Goal: Task Accomplishment & Management: Use online tool/utility

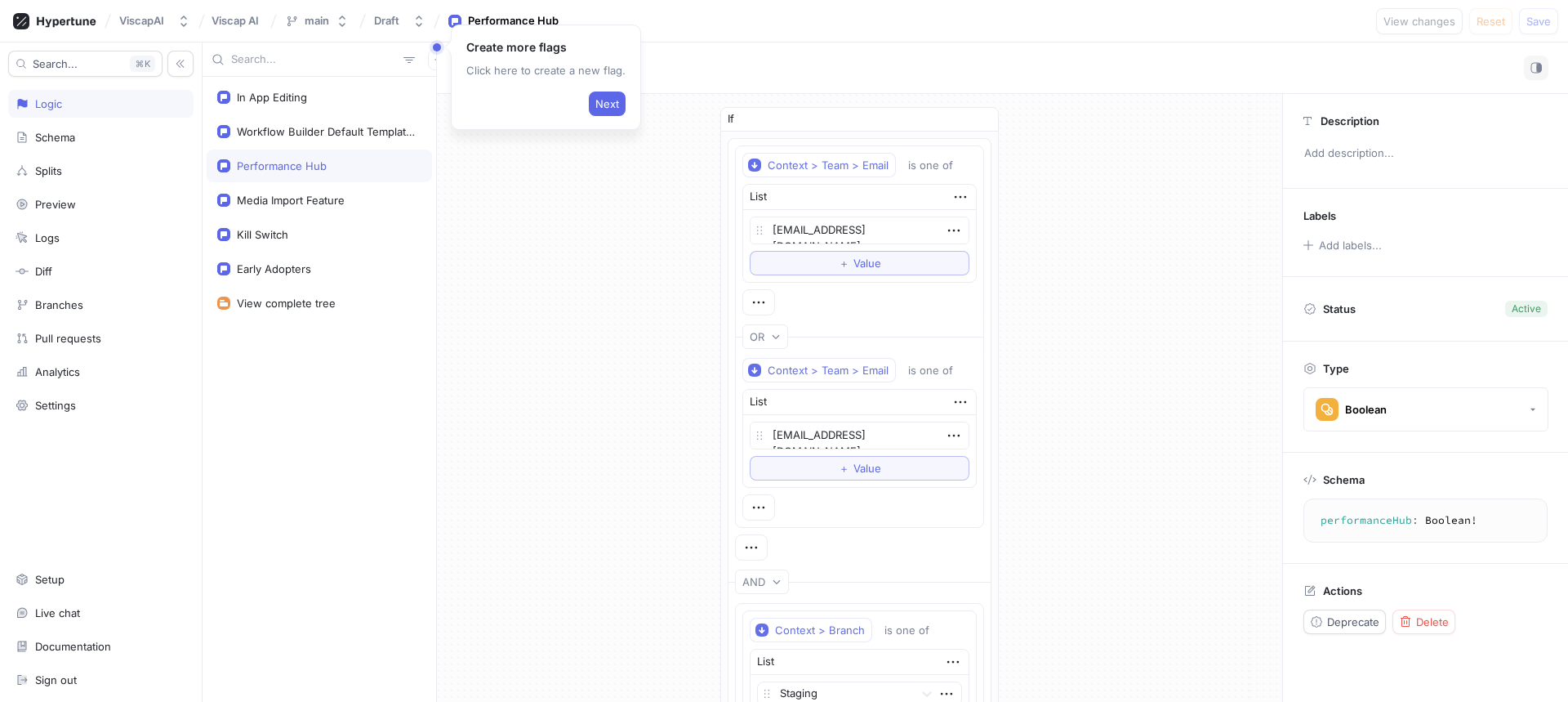
click at [106, 132] on div "Schema" at bounding box center [101, 137] width 171 height 13
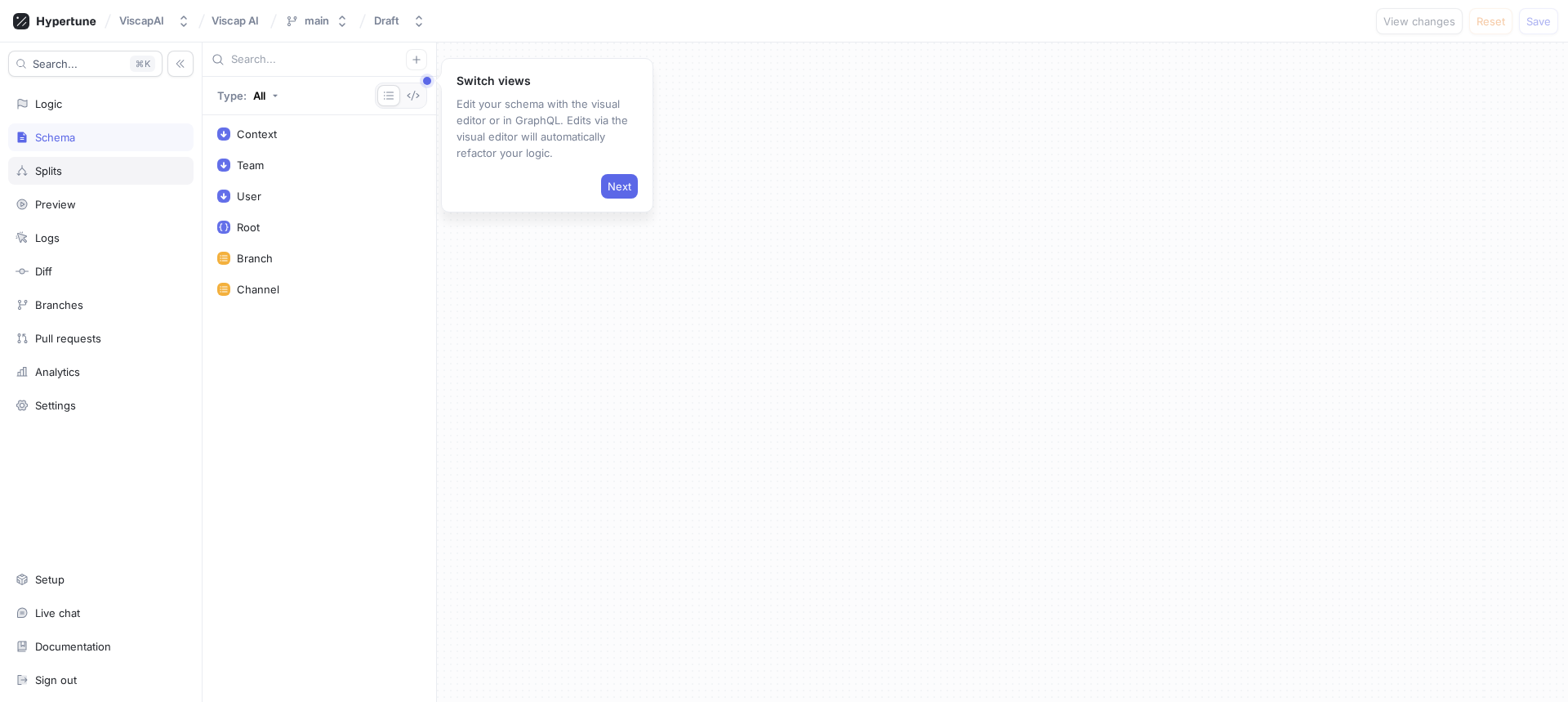
click at [81, 173] on div "Splits" at bounding box center [101, 170] width 171 height 13
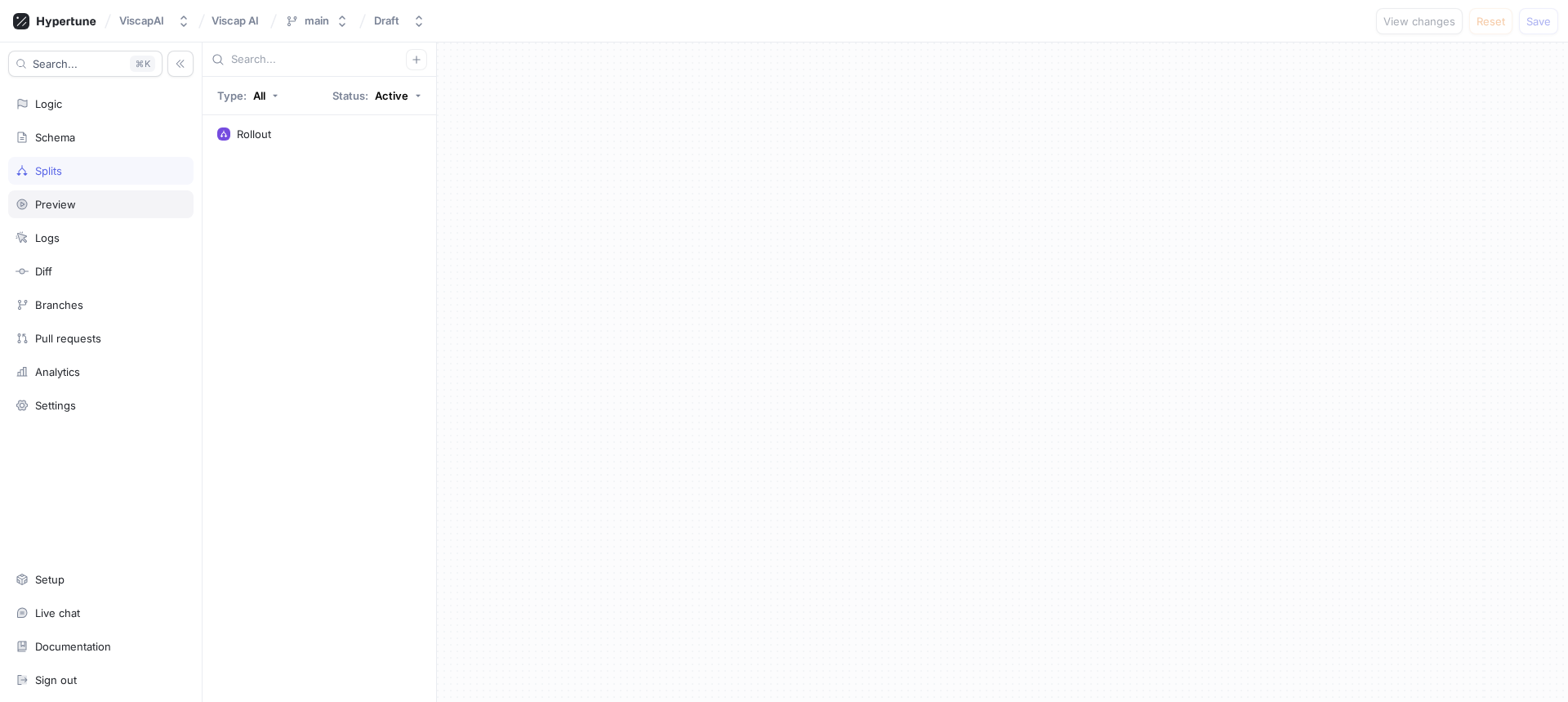
click at [89, 217] on div "Preview" at bounding box center [100, 204] width 185 height 28
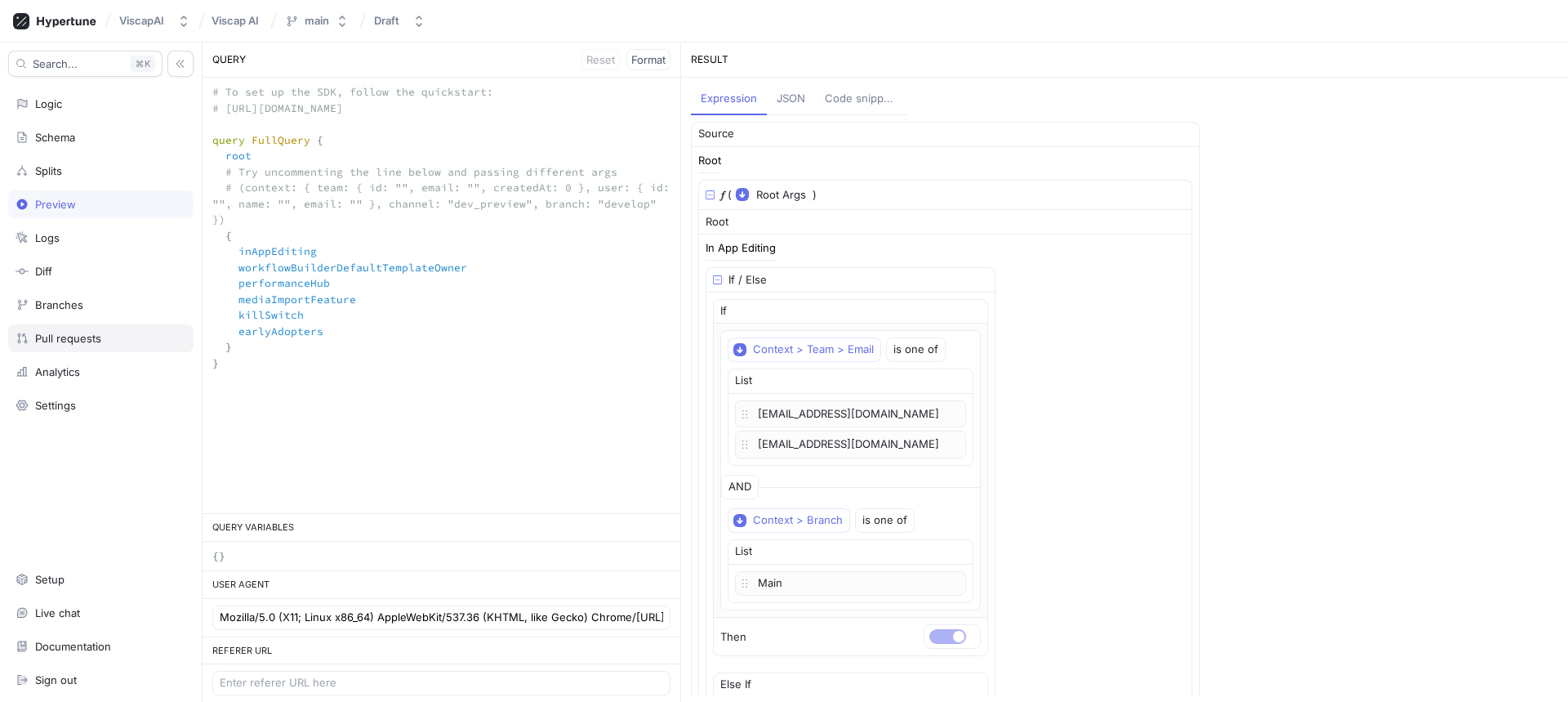
click at [85, 331] on div "Pull requests" at bounding box center [100, 338] width 185 height 28
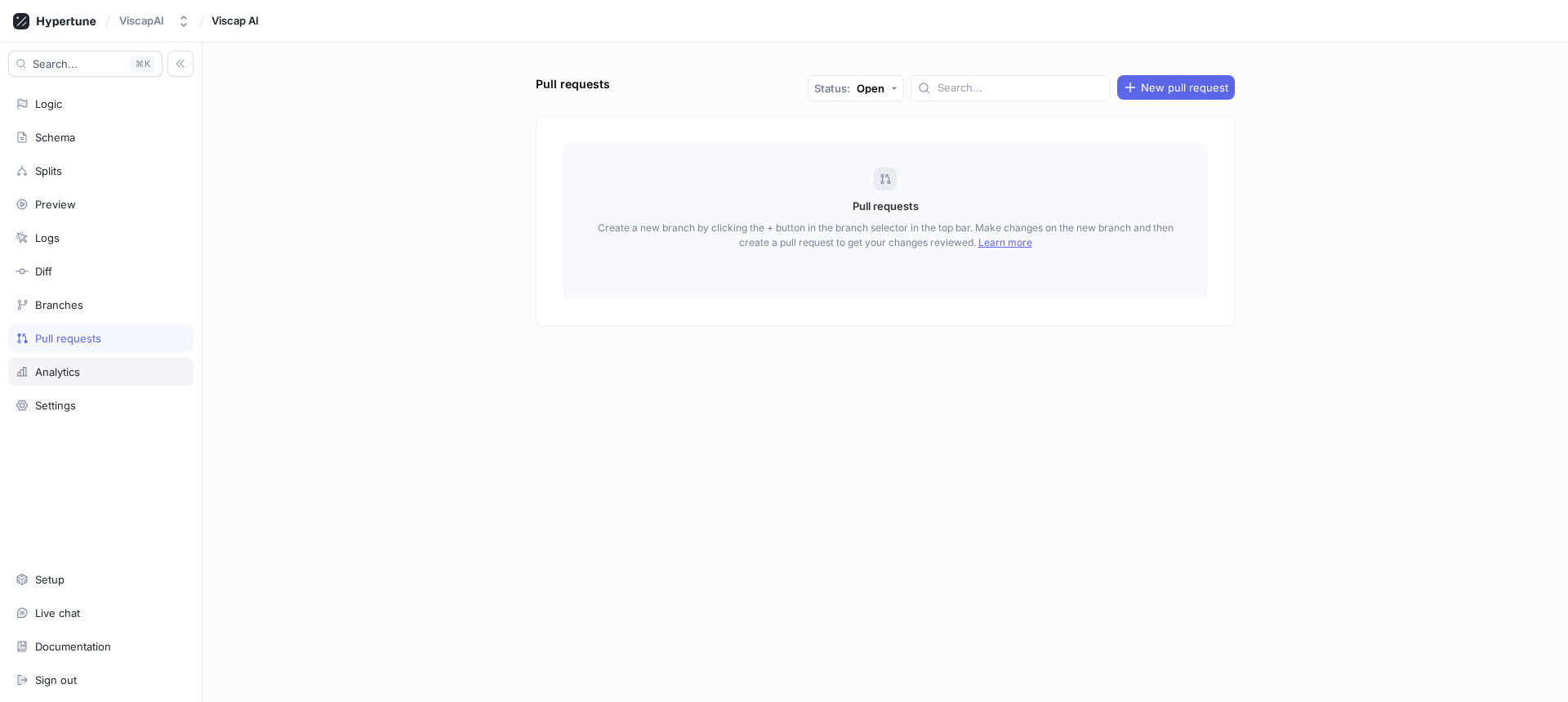
click at [85, 364] on div "Analytics" at bounding box center [100, 372] width 185 height 28
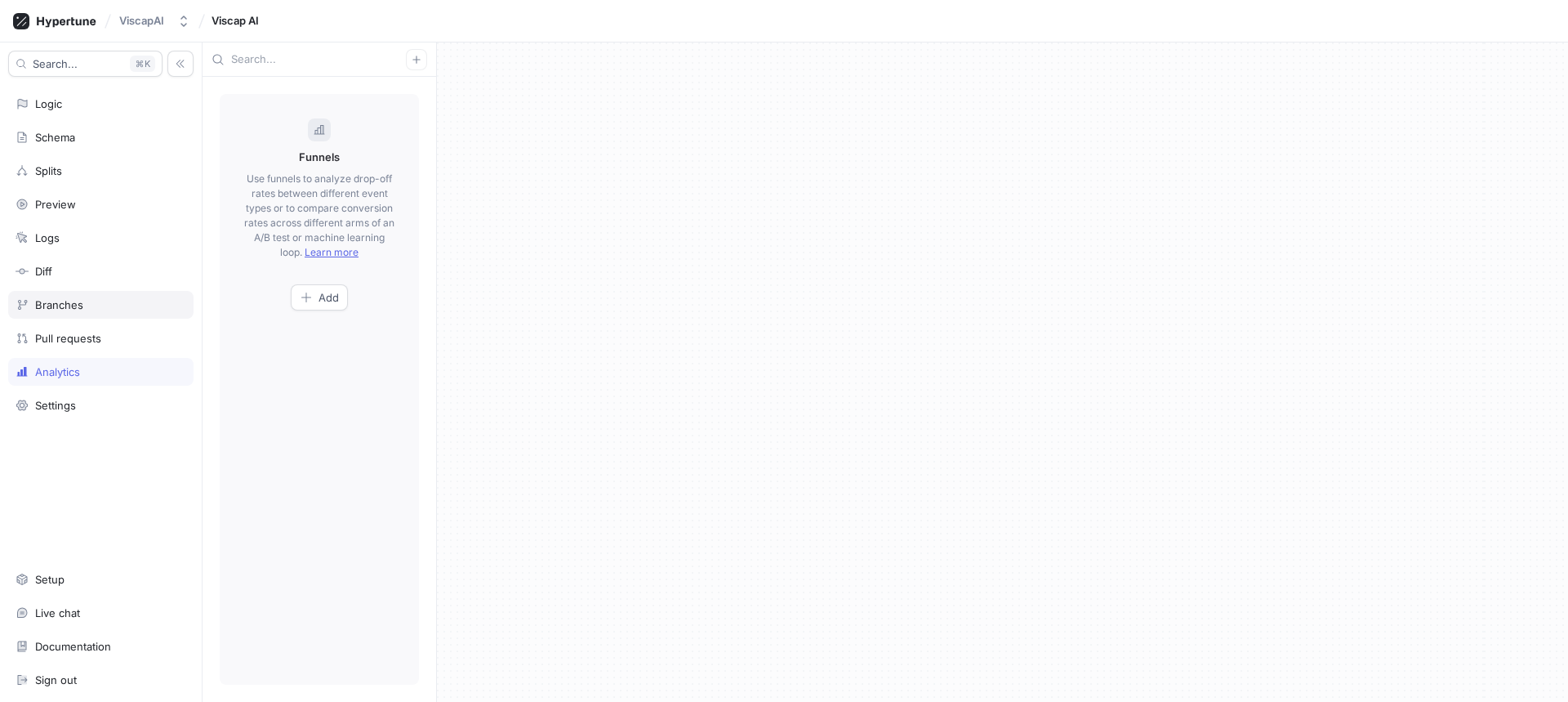
click at [87, 305] on div "Branches" at bounding box center [101, 304] width 171 height 13
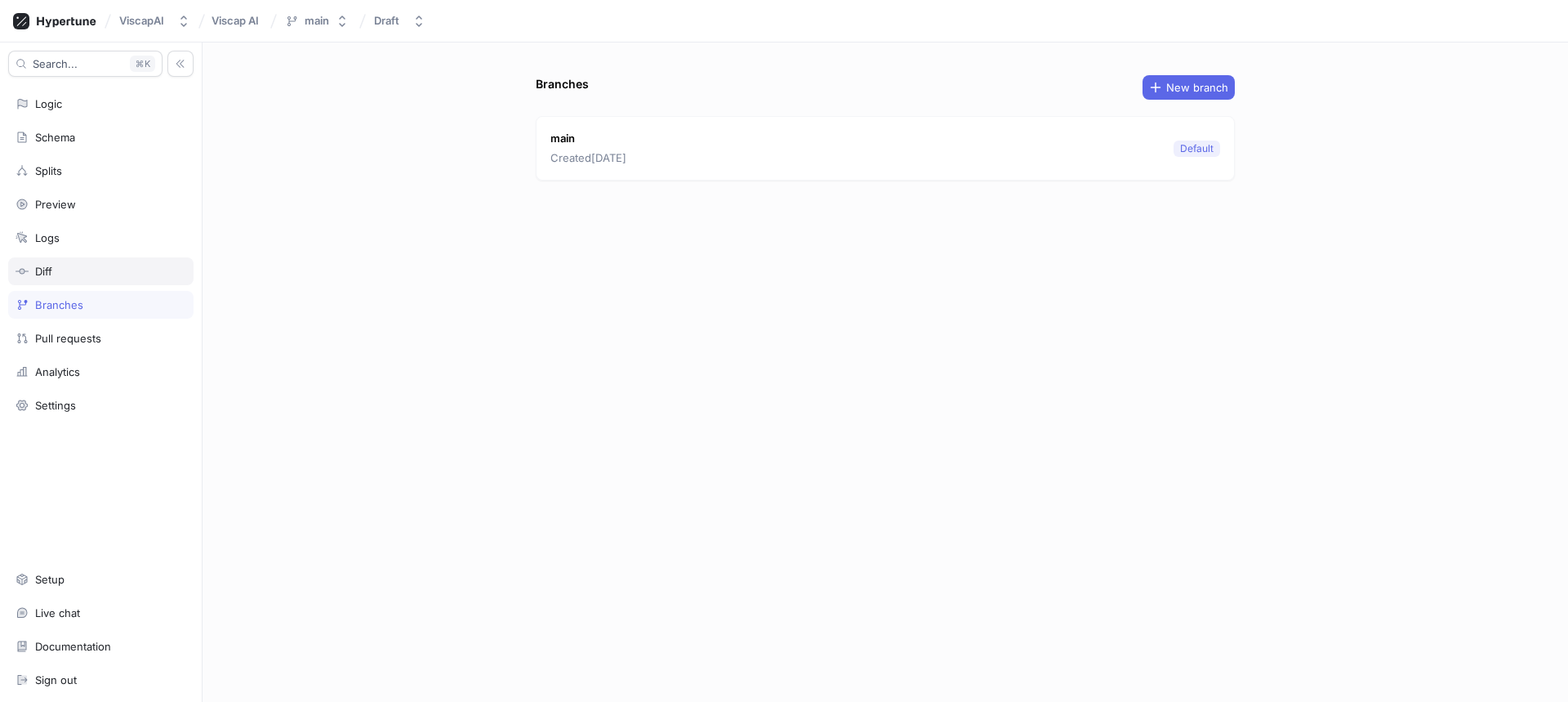
click at [85, 269] on div "Diff" at bounding box center [101, 271] width 171 height 13
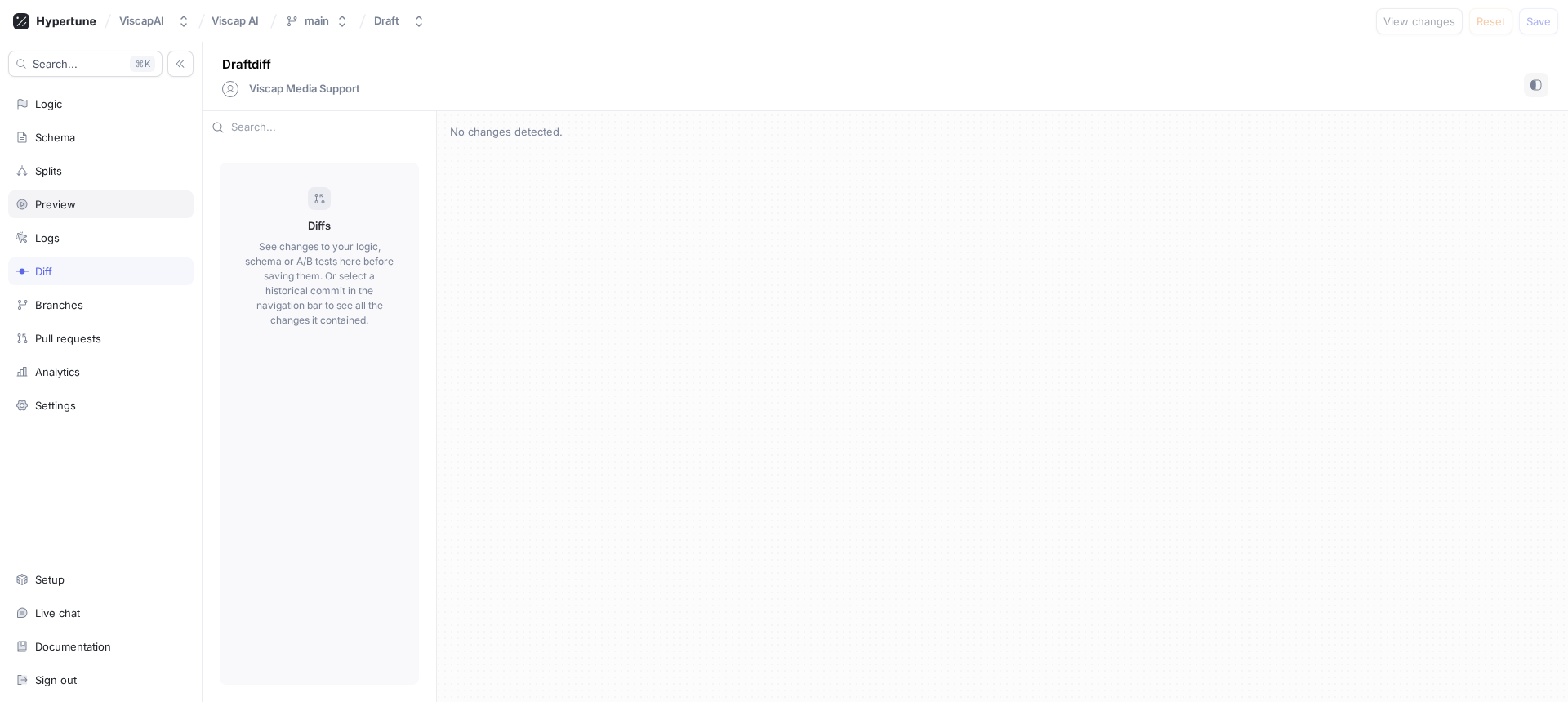
click at [96, 202] on div "Preview" at bounding box center [101, 204] width 171 height 13
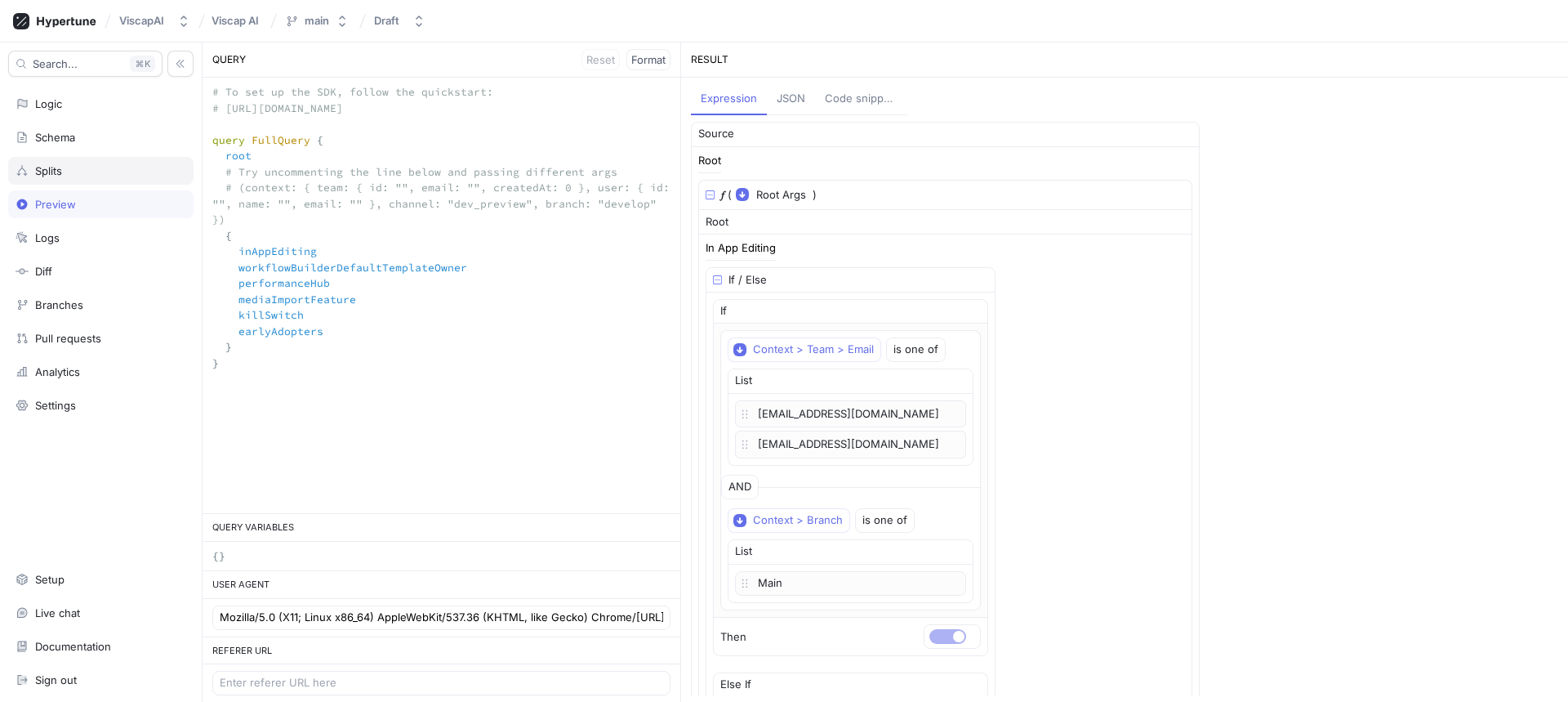
click at [95, 175] on div "Splits" at bounding box center [101, 170] width 171 height 13
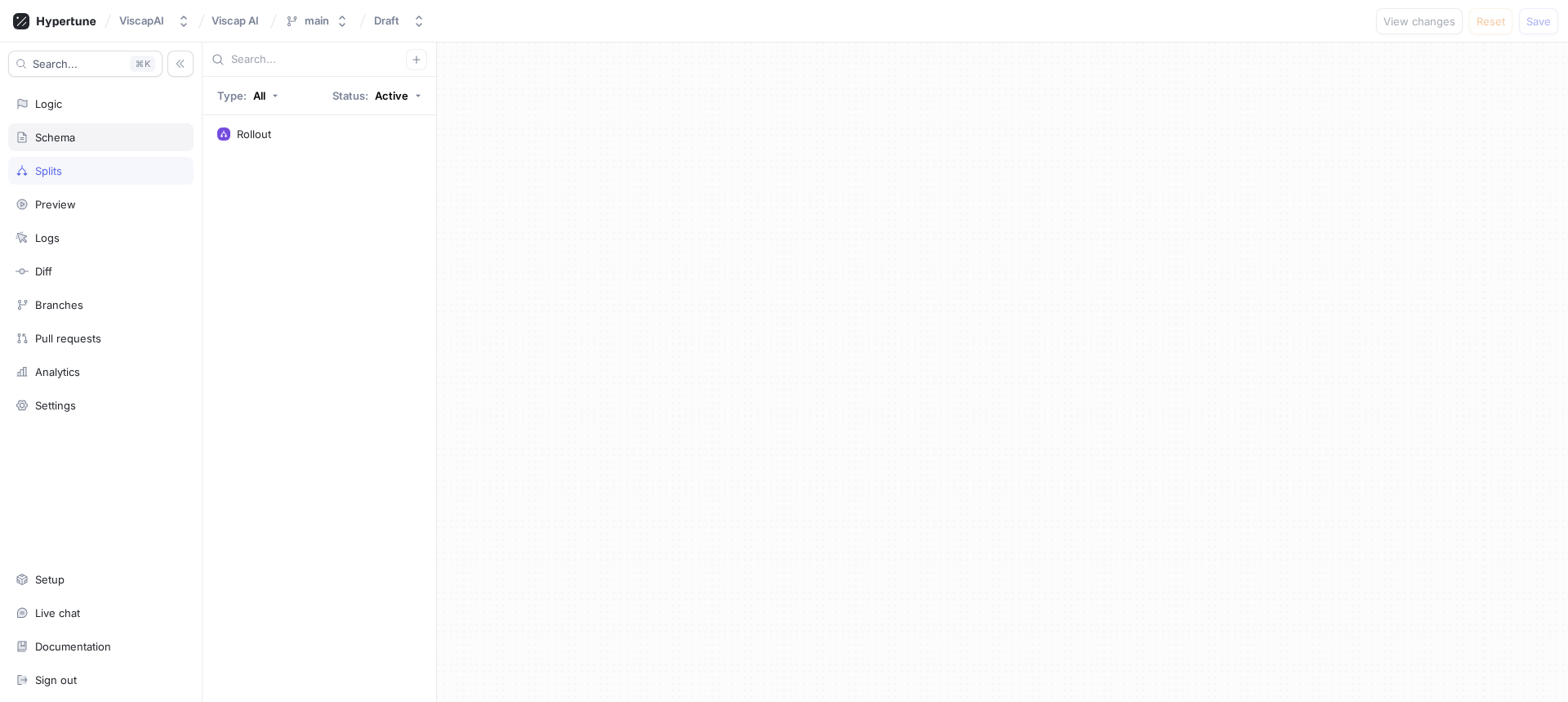
click at [96, 142] on div "Schema" at bounding box center [101, 137] width 171 height 13
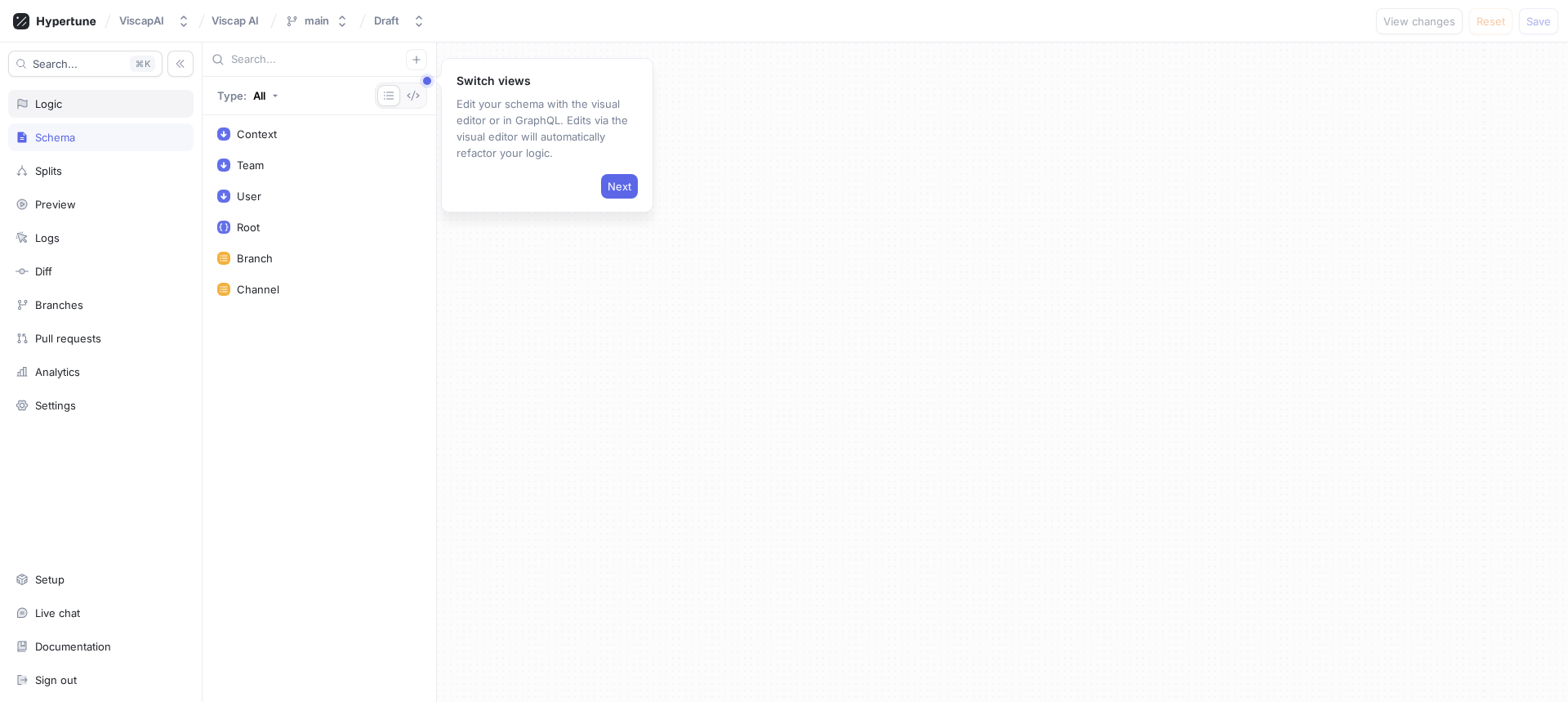
click at [95, 104] on div "Logic" at bounding box center [101, 103] width 171 height 13
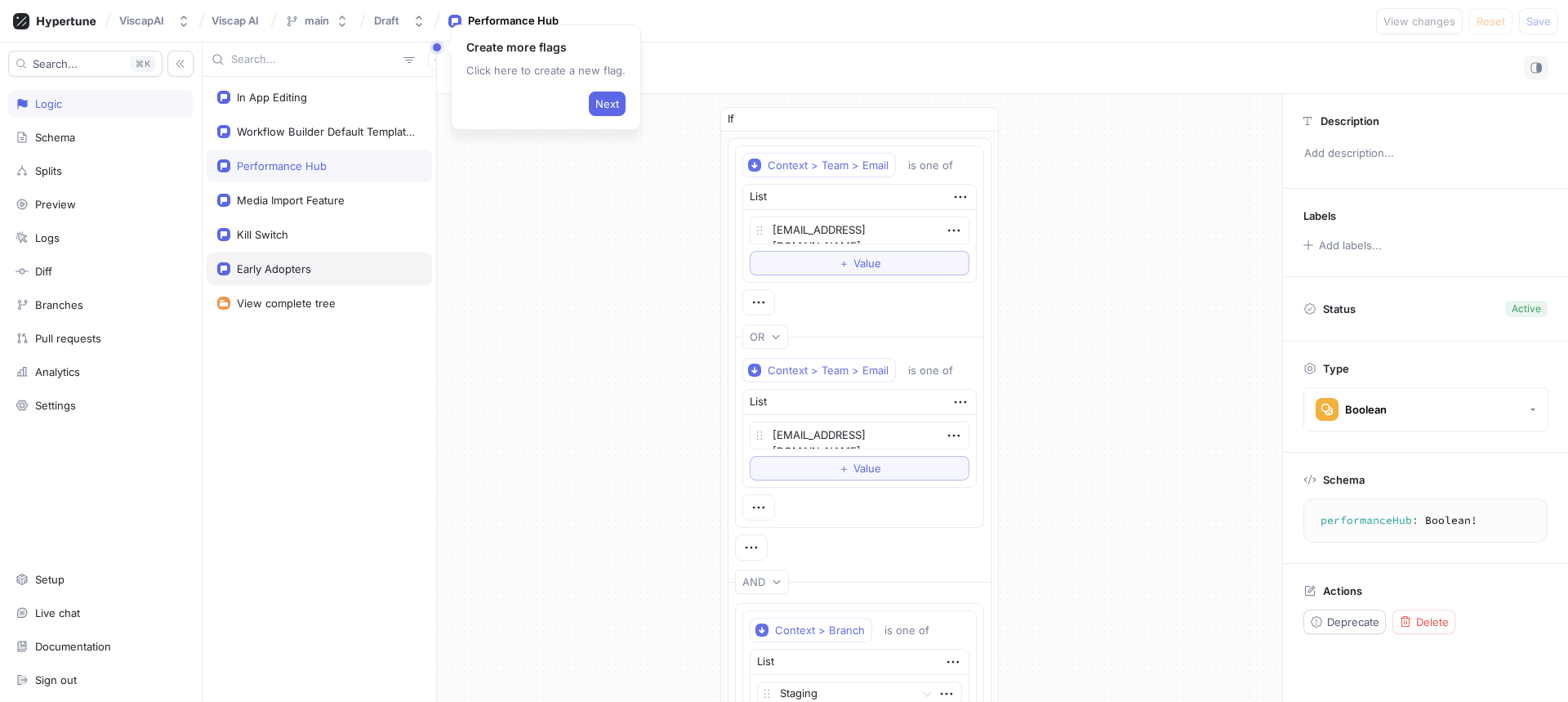
click at [274, 276] on div "Early Adopters" at bounding box center [319, 269] width 225 height 33
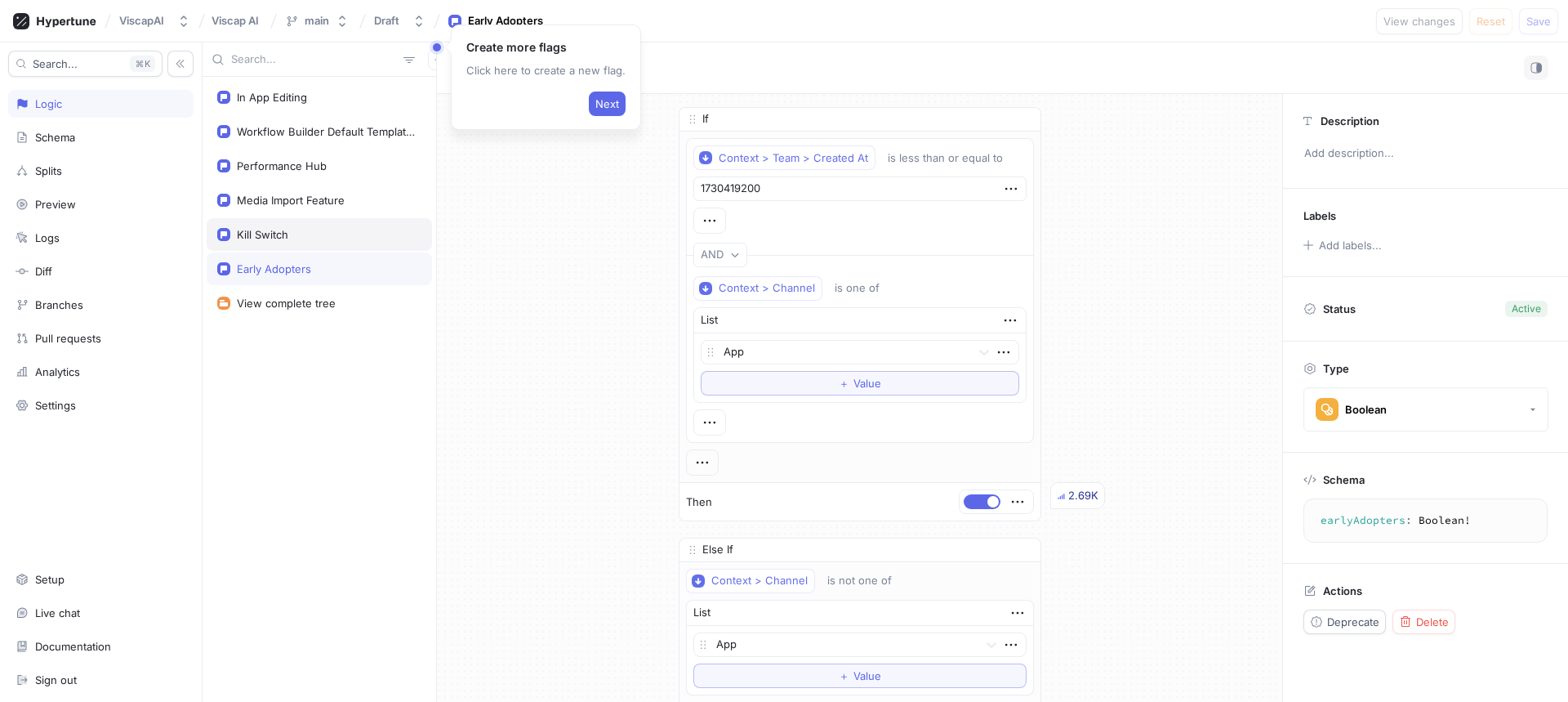
click at [337, 235] on div "Kill Switch" at bounding box center [319, 234] width 204 height 13
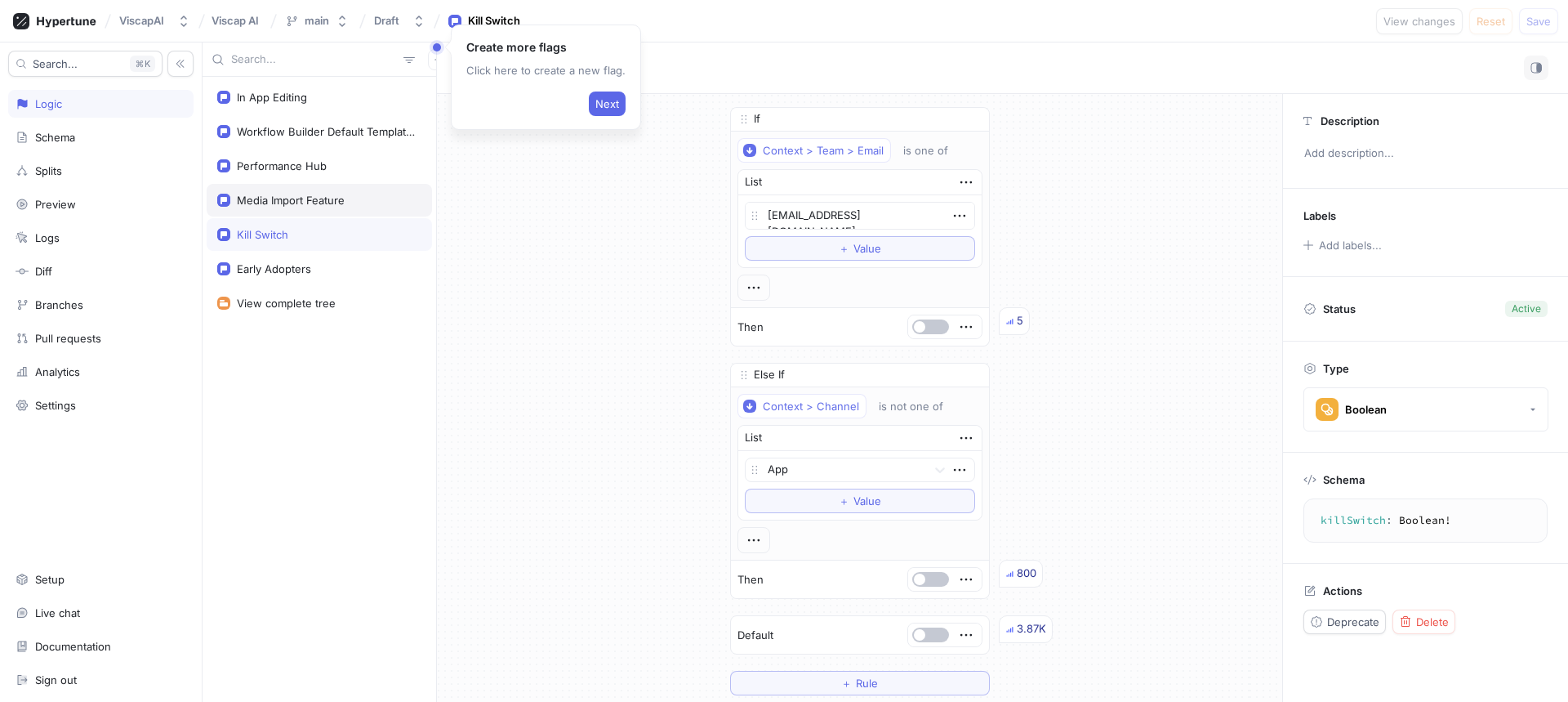
click at [333, 209] on div "Media Import Feature" at bounding box center [319, 200] width 225 height 33
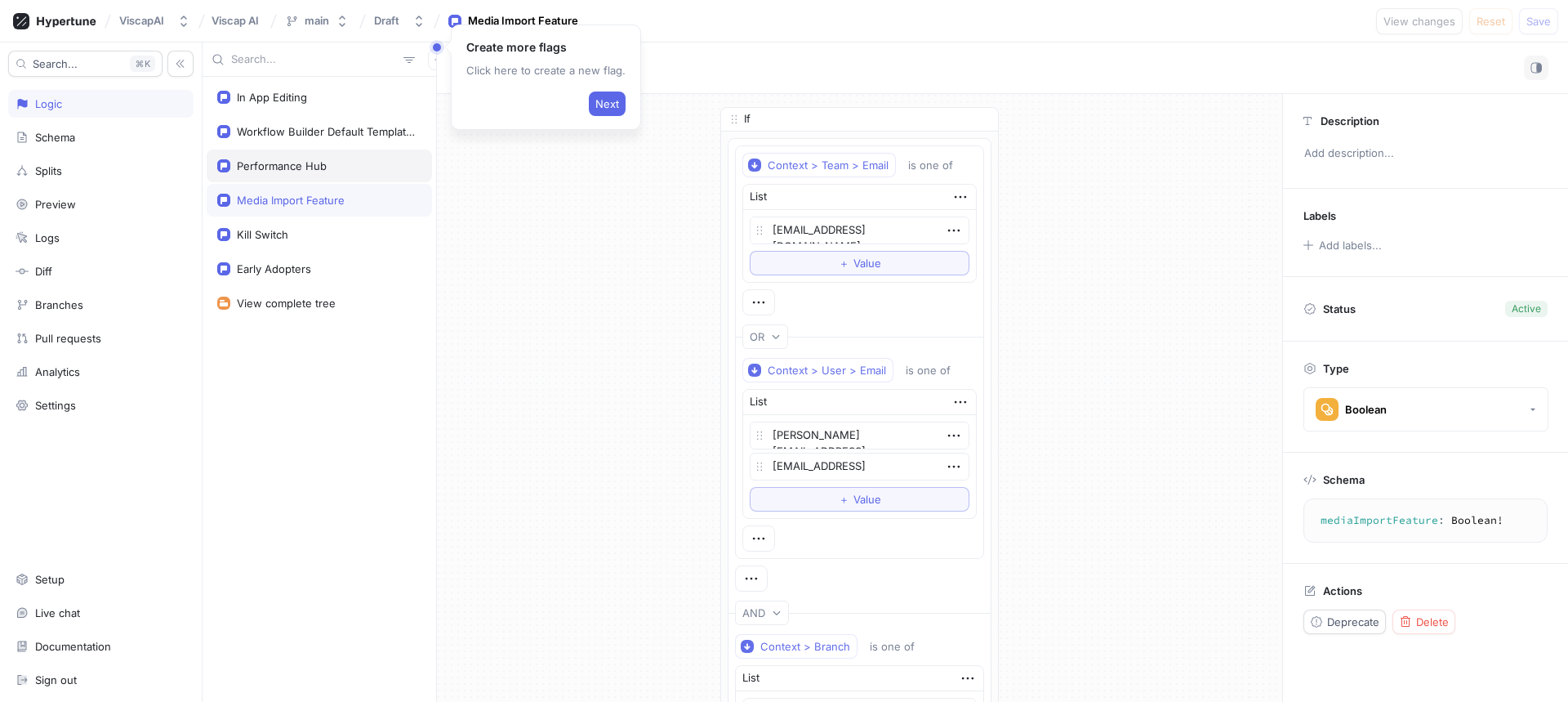
click at [281, 156] on div "Performance Hub" at bounding box center [319, 166] width 225 height 33
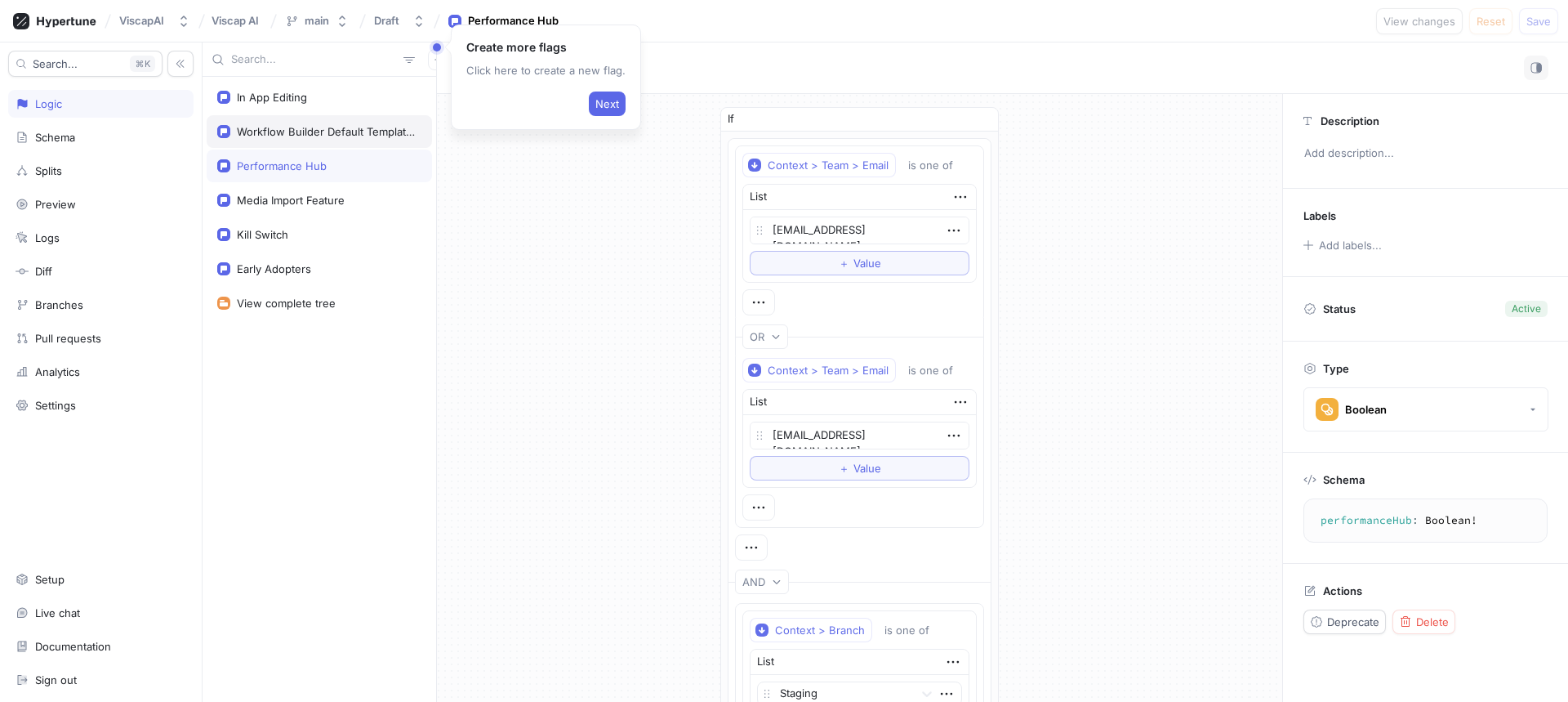
click at [345, 134] on div "Workflow Builder Default Template Owner" at bounding box center [325, 131] width 178 height 13
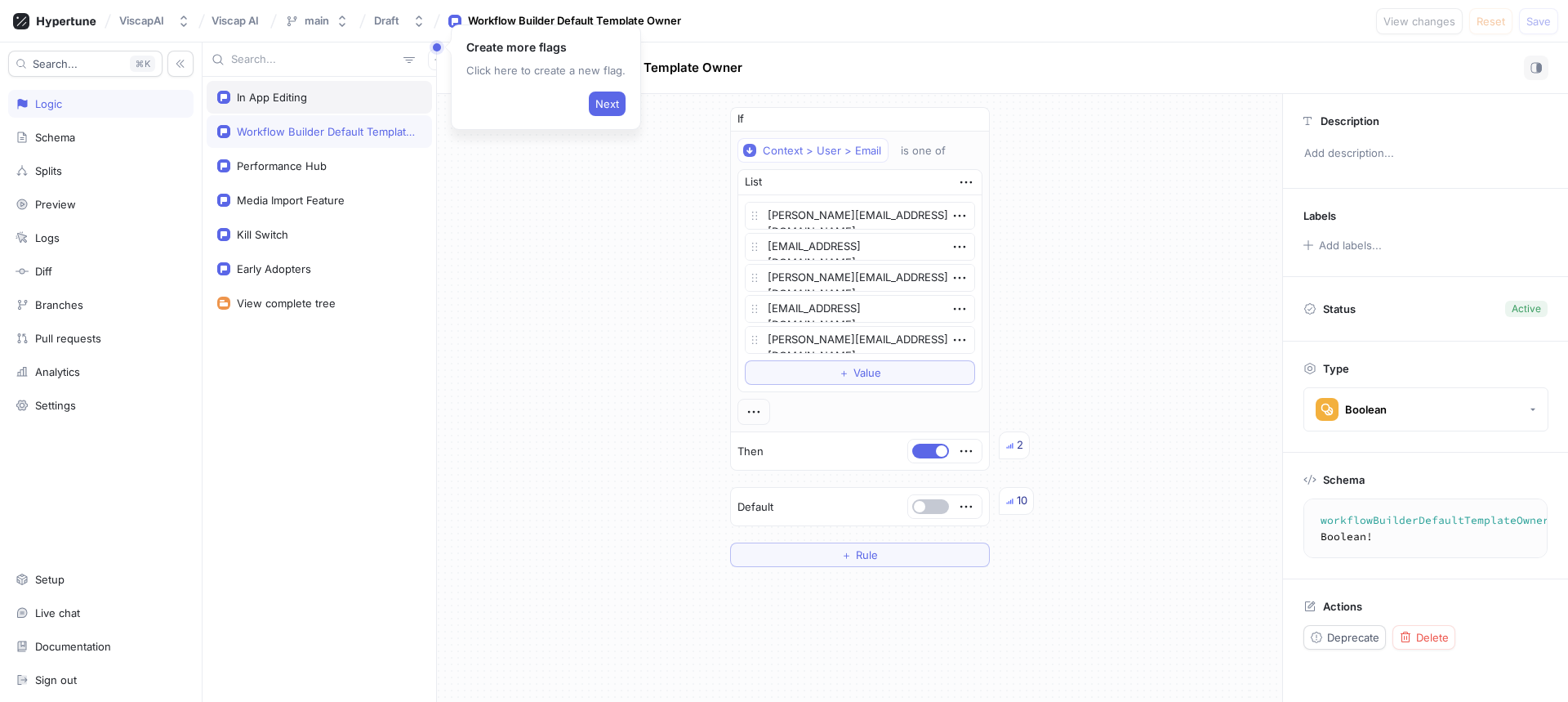
click at [336, 100] on div "In App Editing" at bounding box center [319, 96] width 204 height 13
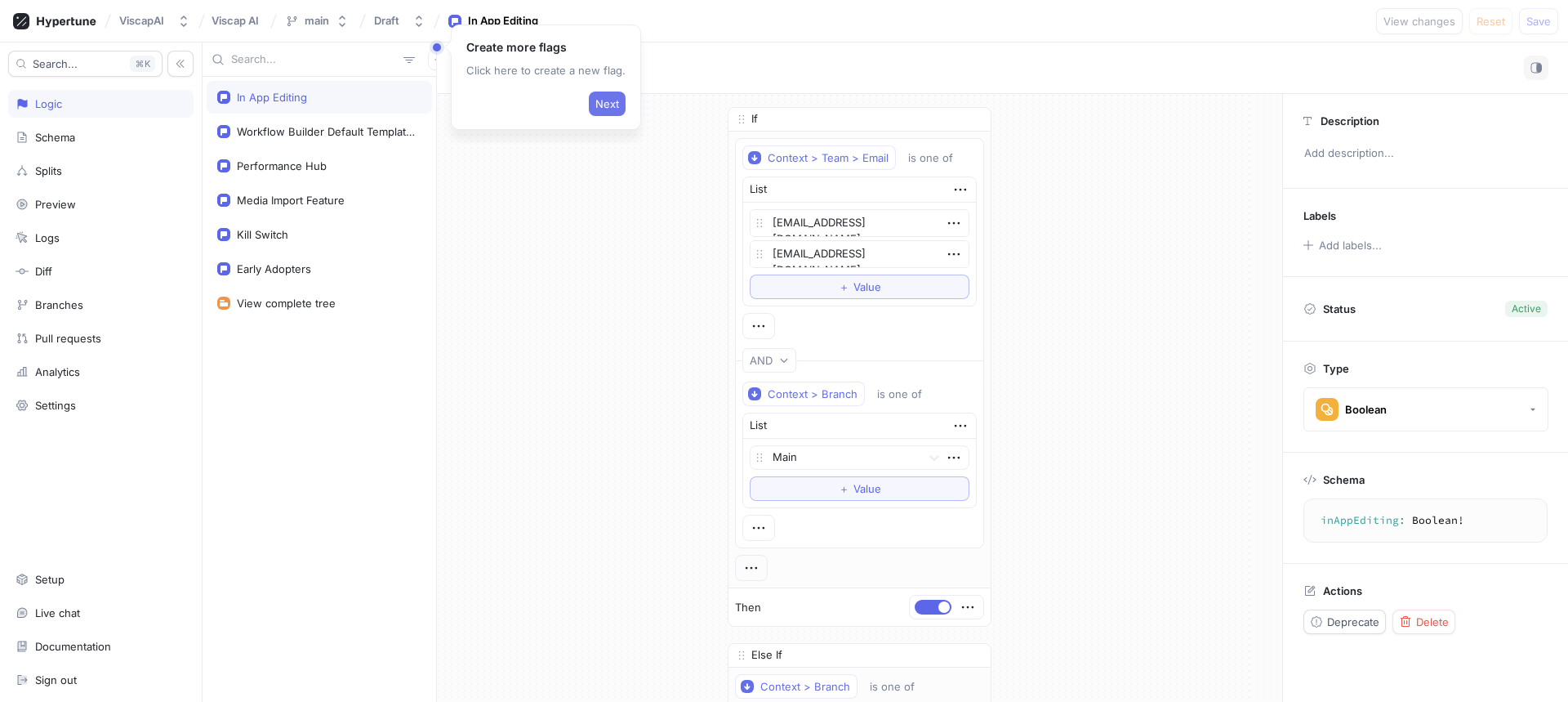
click at [604, 100] on span "Next" at bounding box center [606, 104] width 23 height 10
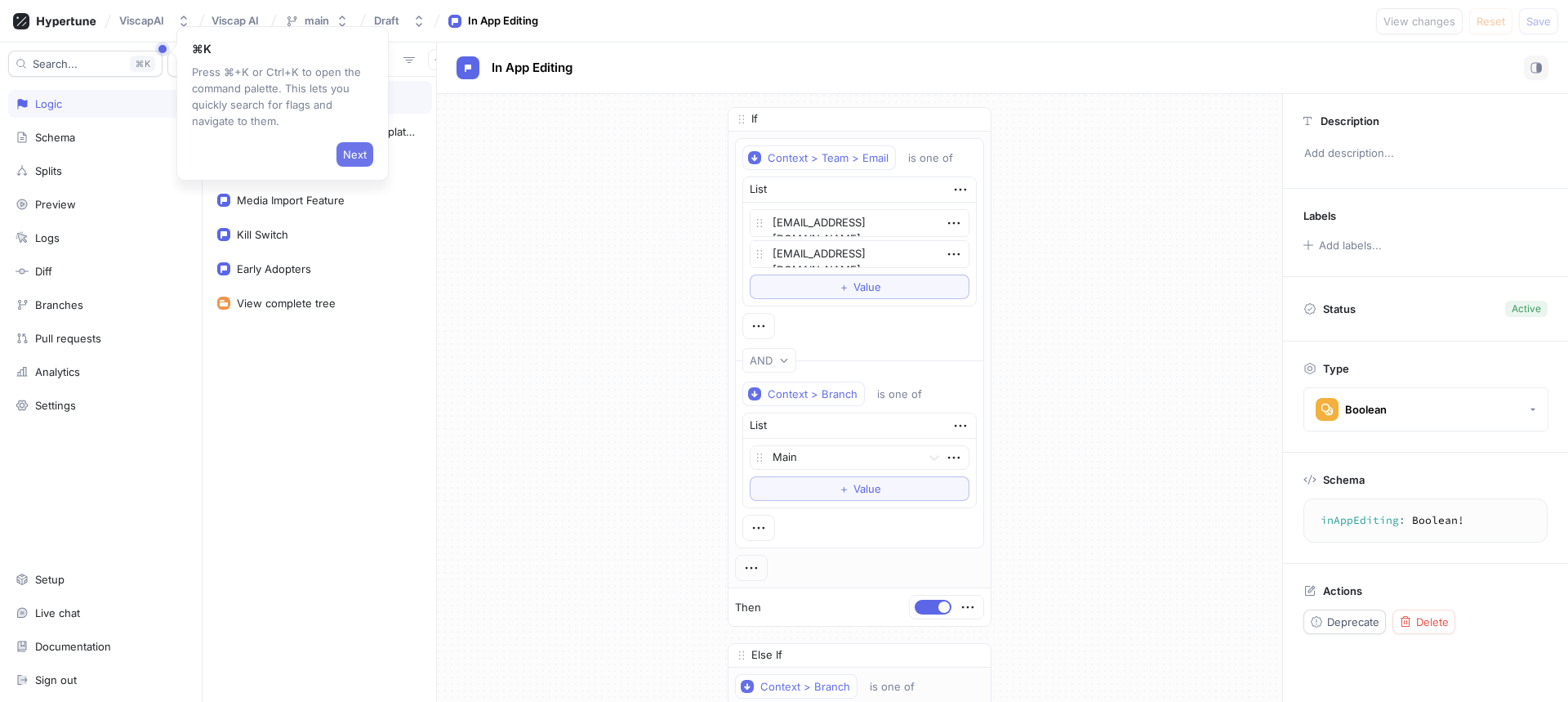
click at [349, 157] on span "Next" at bounding box center [354, 154] width 23 height 10
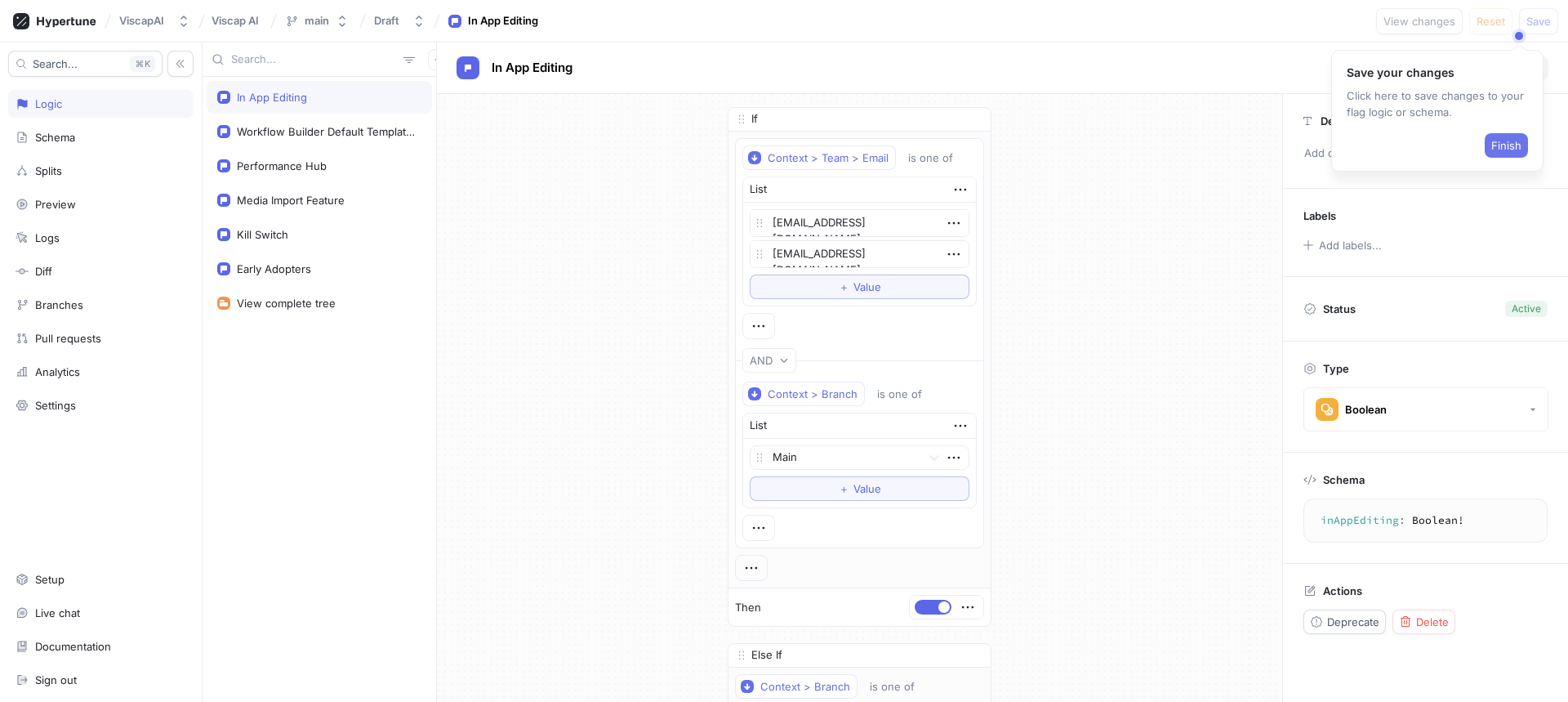
type textarea "x"
click at [1506, 150] on span "Finish" at bounding box center [1505, 146] width 30 height 10
click at [434, 62] on icon "button" at bounding box center [439, 59] width 10 height 10
click at [441, 91] on p "Flag" at bounding box center [451, 91] width 21 height 17
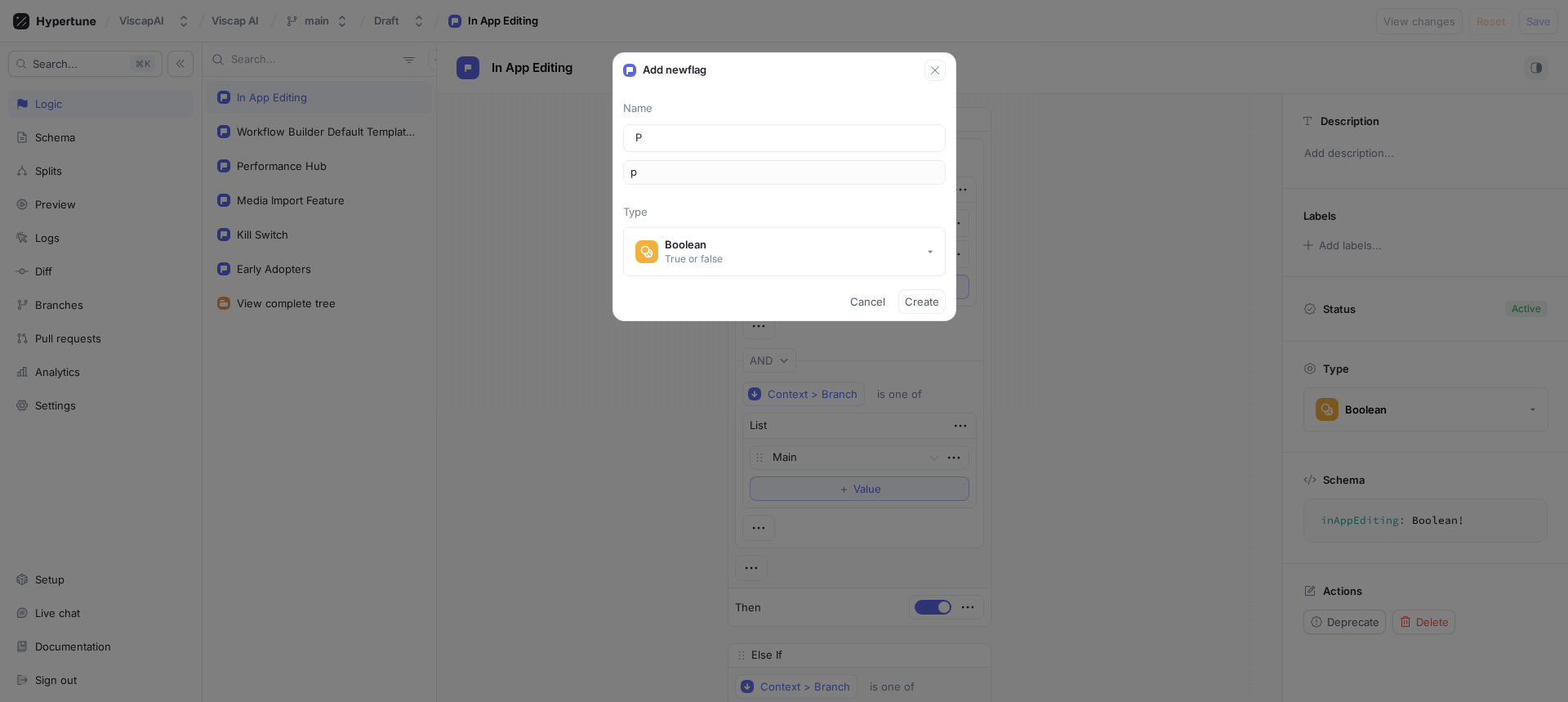
type input "Ph"
type input "ph"
type input "Pha"
type input "pha"
type input "Phas"
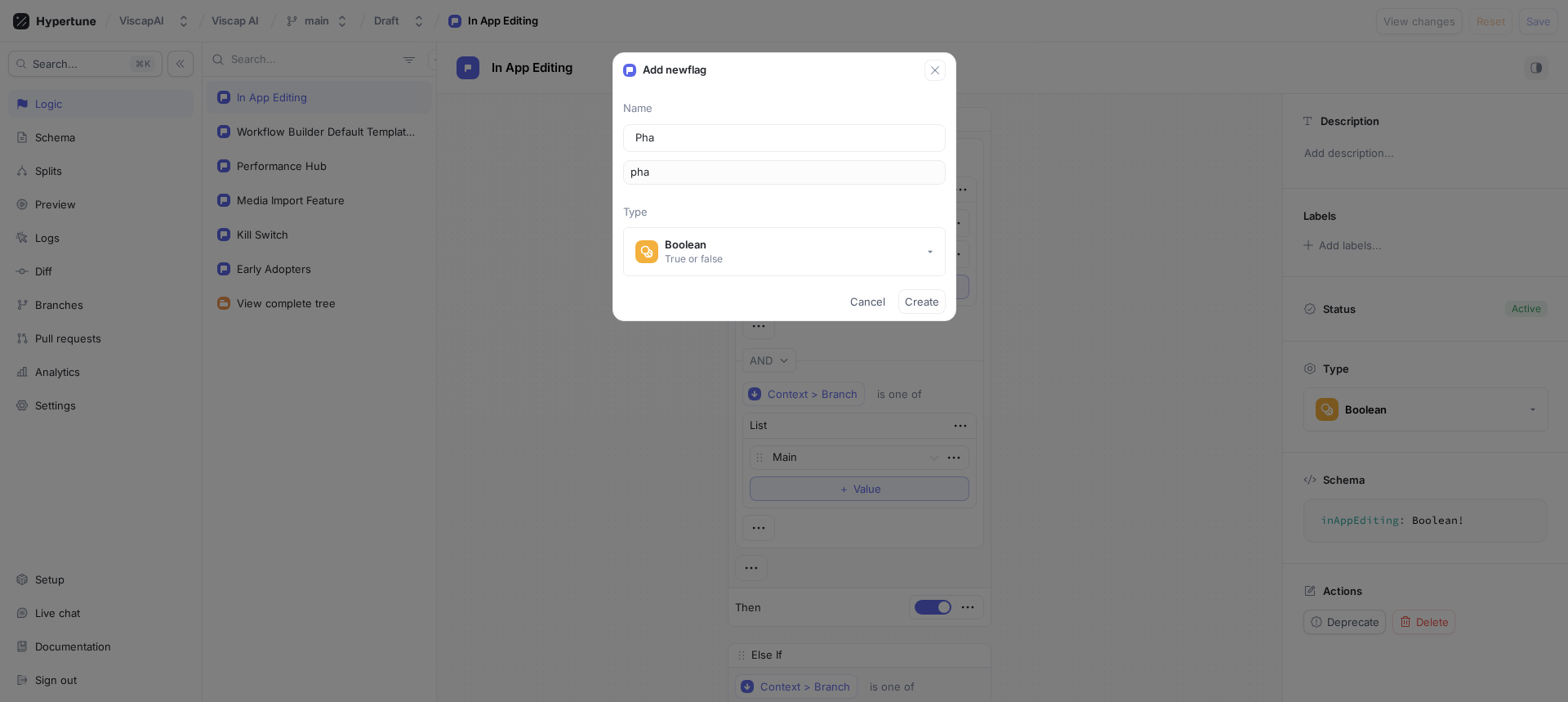
type input "phas"
type input "Phase"
type input "phase"
type input "Phase B"
type input "phaseB"
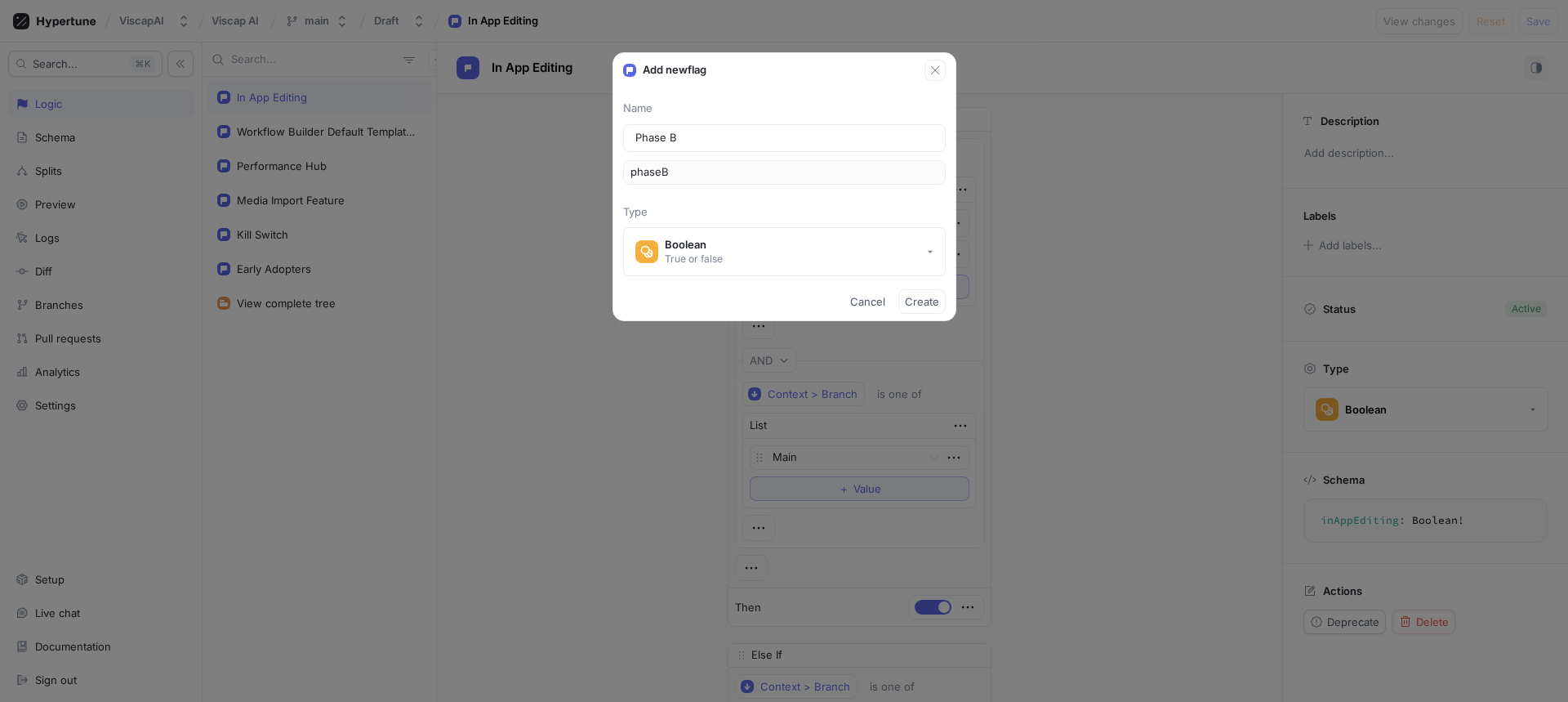
type input "Phase Bu"
type input "phaseBu"
type input "Phase [PERSON_NAME]"
type input "phaseBui"
type input "Phase Buil"
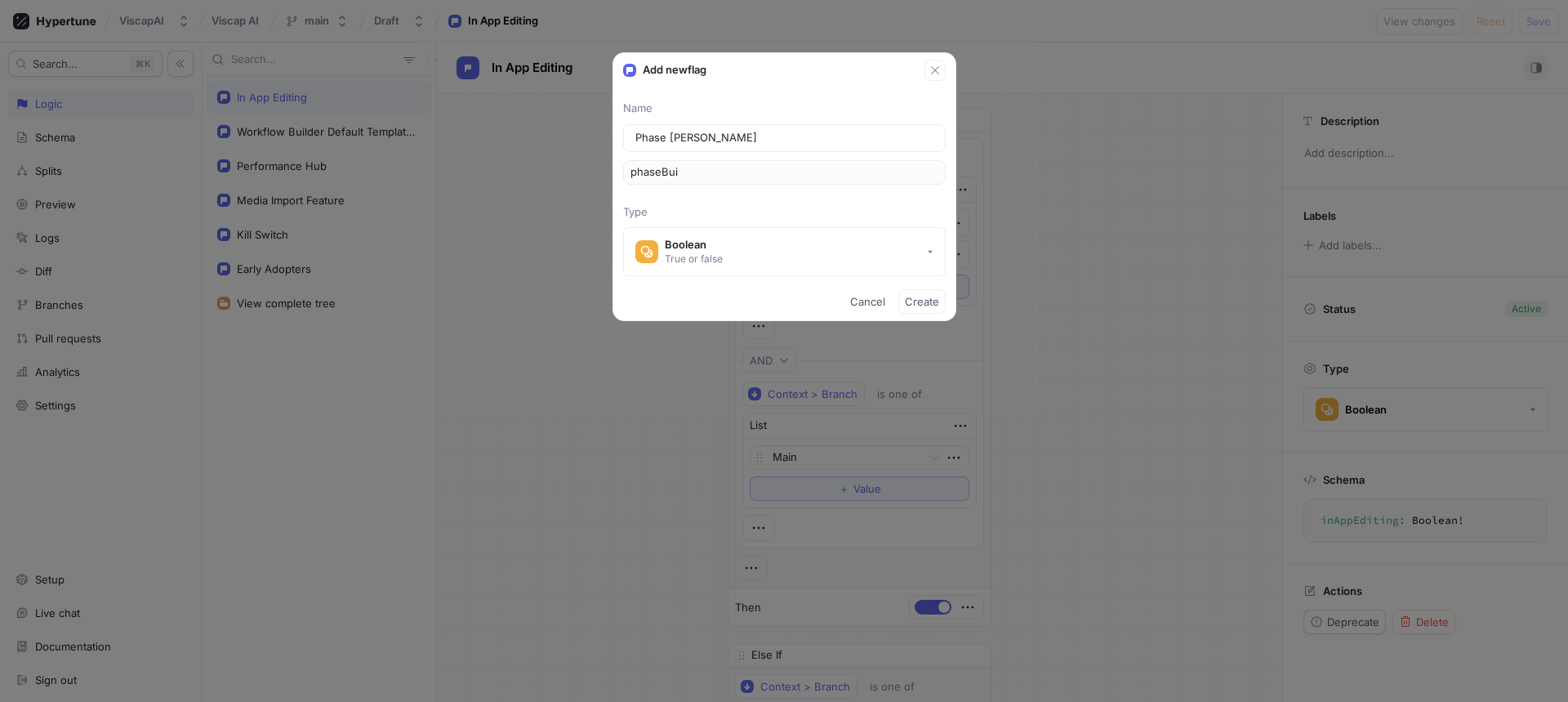
type input "phaseBuil"
type input "Phase Build"
type input "phaseBuild"
type input "Phase Builde"
type input "phaseBuilde"
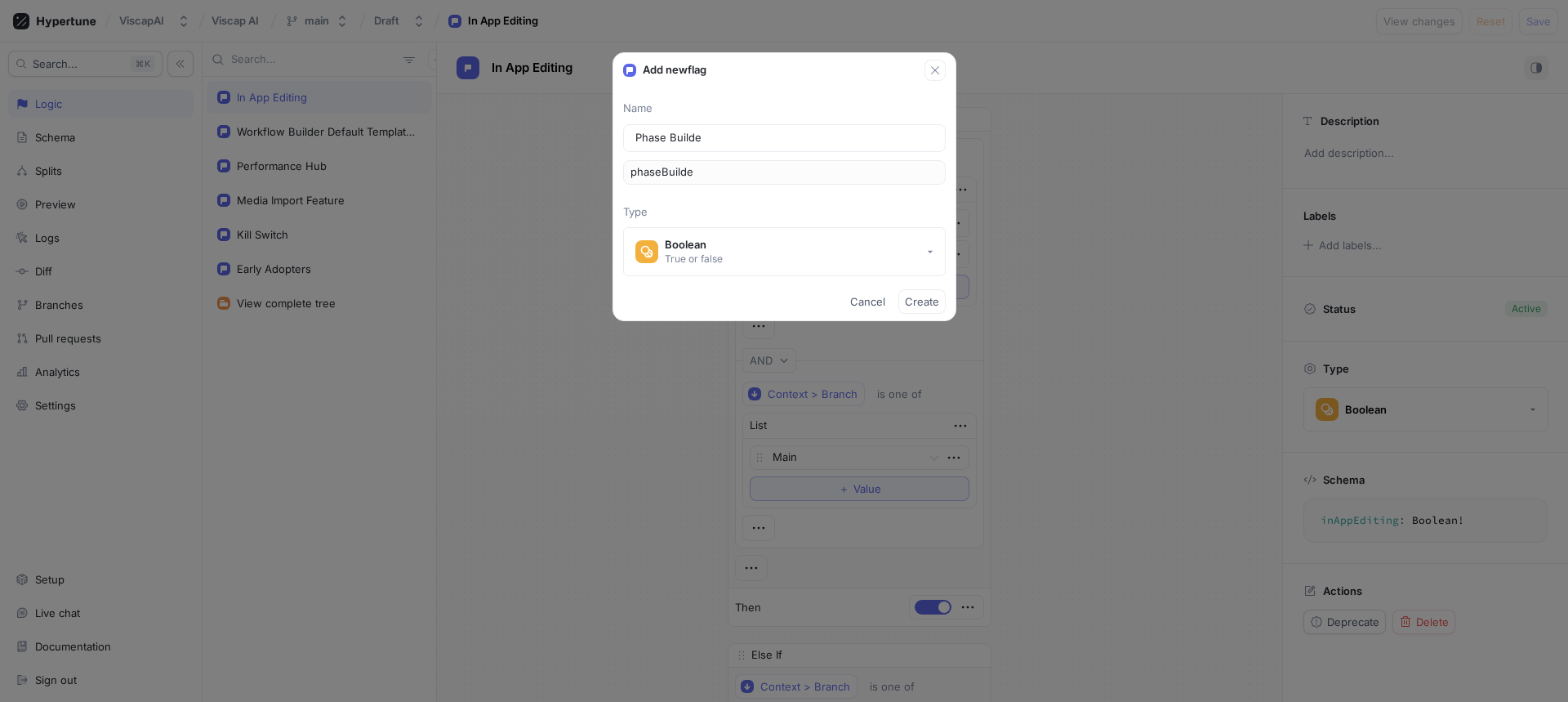
type input "Phase Builder"
type input "phaseBuilder"
type input "Phase Builder"
click at [926, 302] on span "Create" at bounding box center [921, 301] width 34 height 10
type textarea "x"
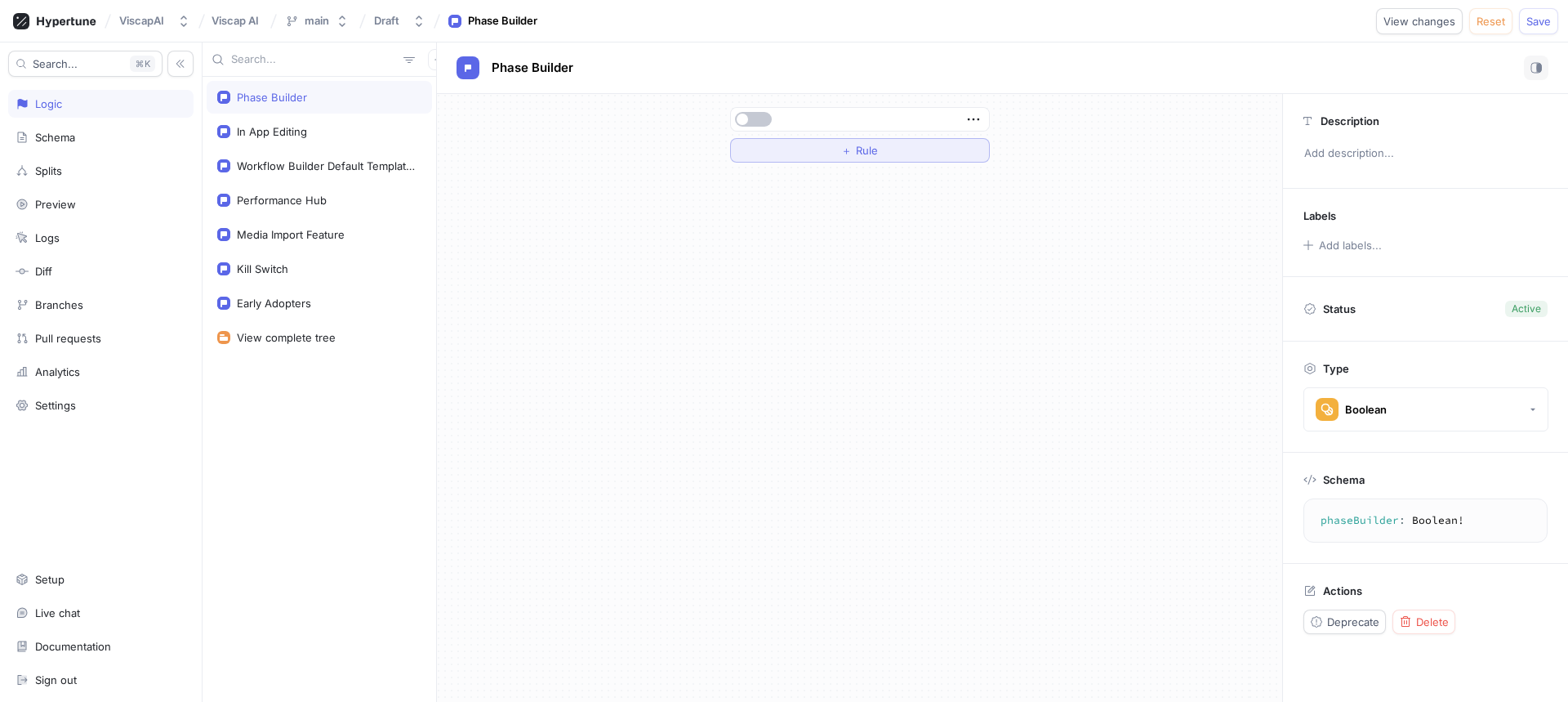
click at [867, 151] on span "Rule" at bounding box center [866, 150] width 22 height 10
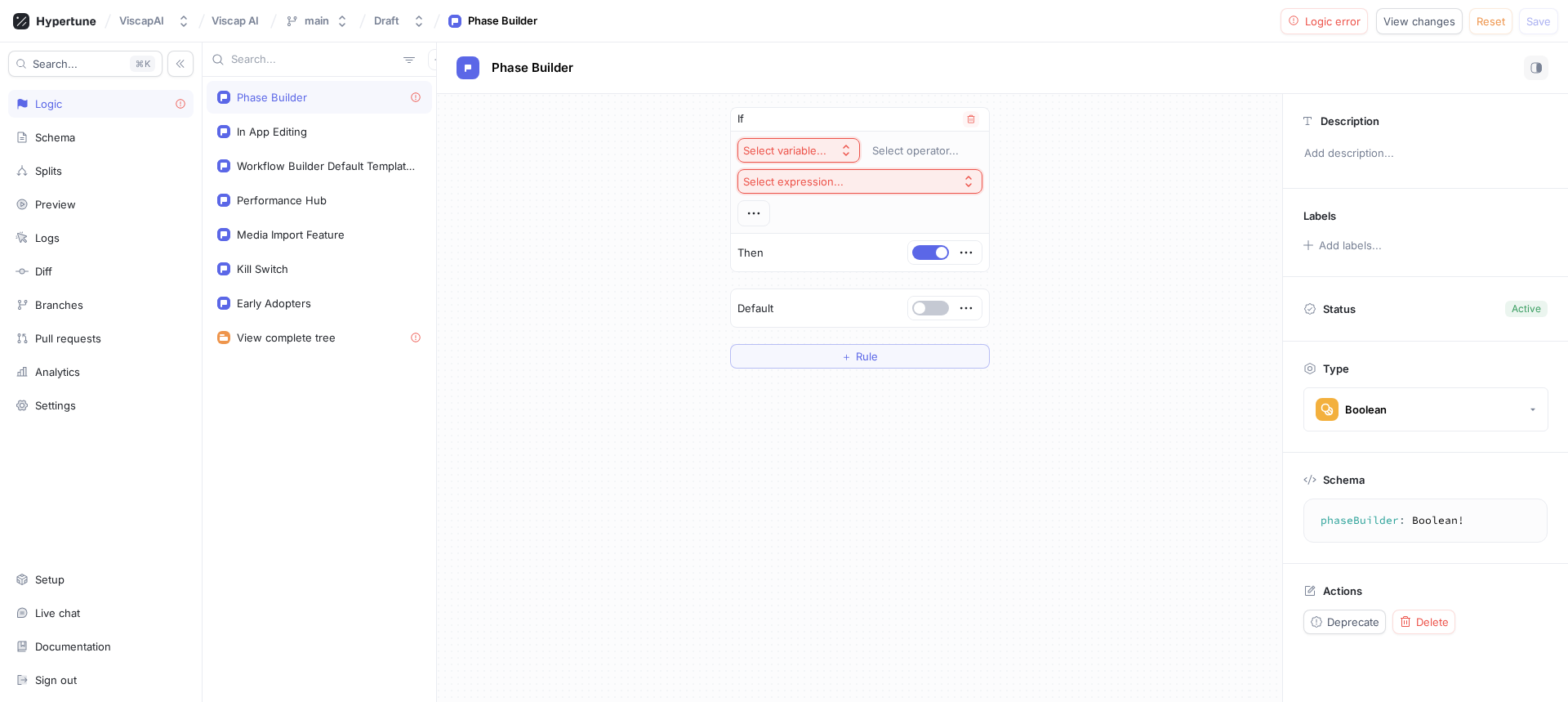
click at [844, 154] on icon "button" at bounding box center [845, 150] width 7 height 12
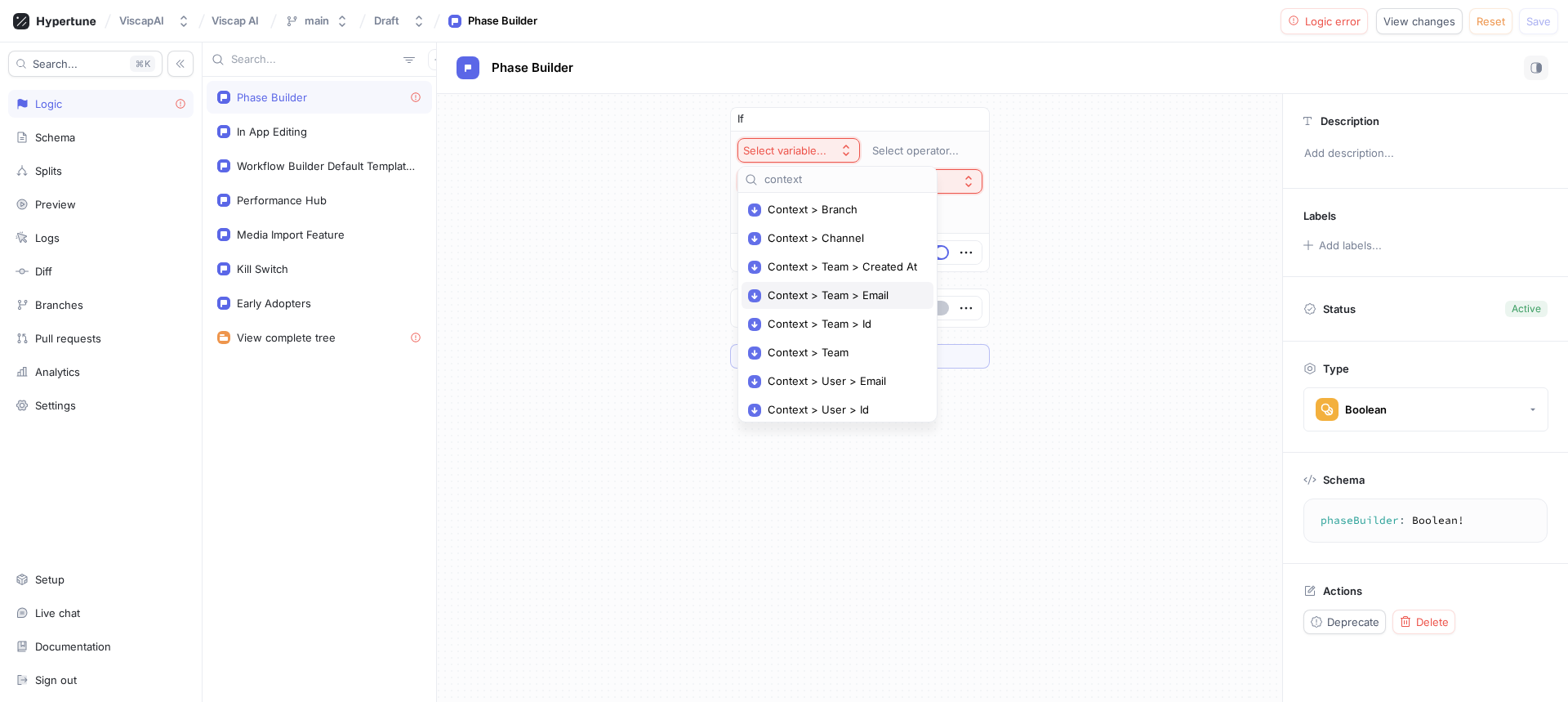
type input "context"
click at [868, 293] on span "Context > Team > Email" at bounding box center [843, 295] width 151 height 14
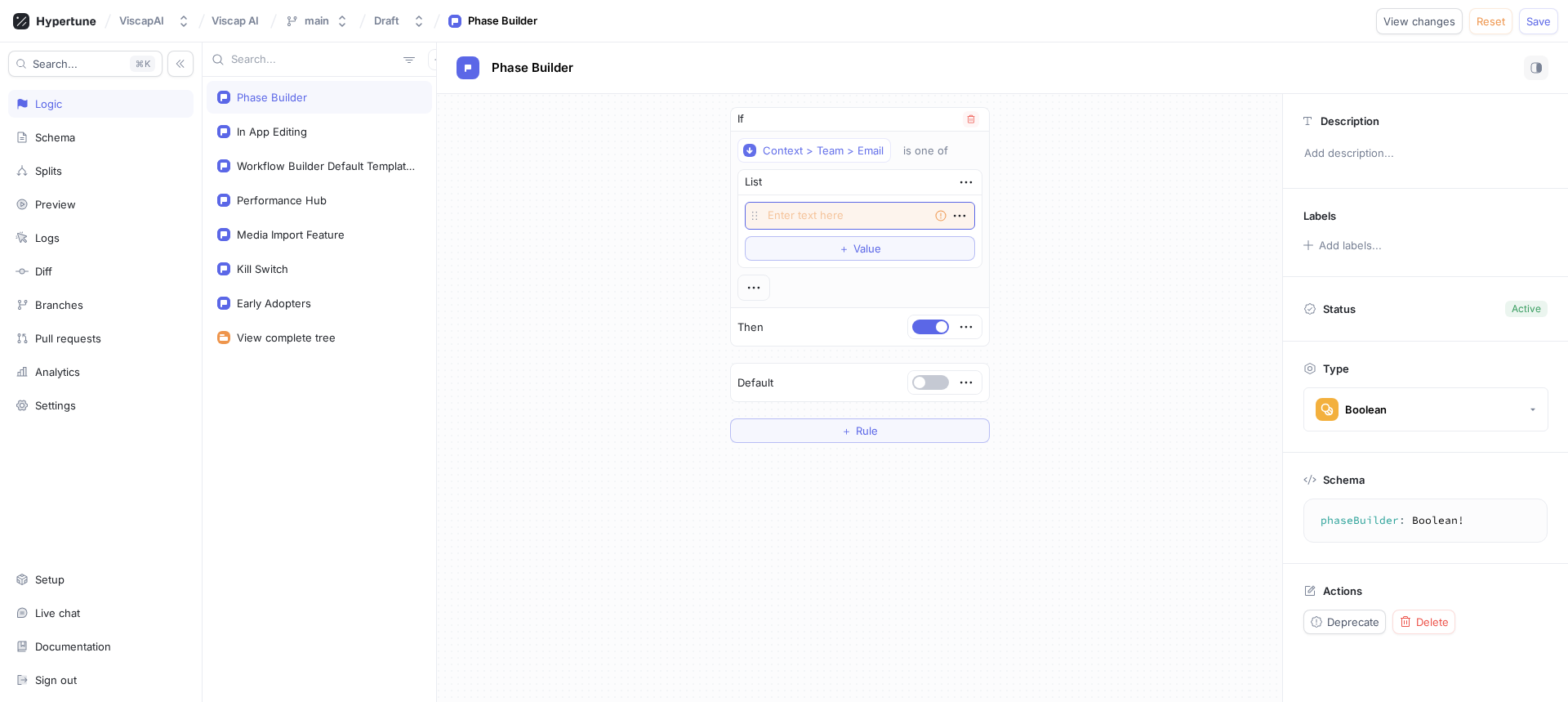
click at [883, 222] on textarea at bounding box center [859, 216] width 230 height 28
type textarea "x"
type textarea "t"
type textarea "x"
type textarea "te"
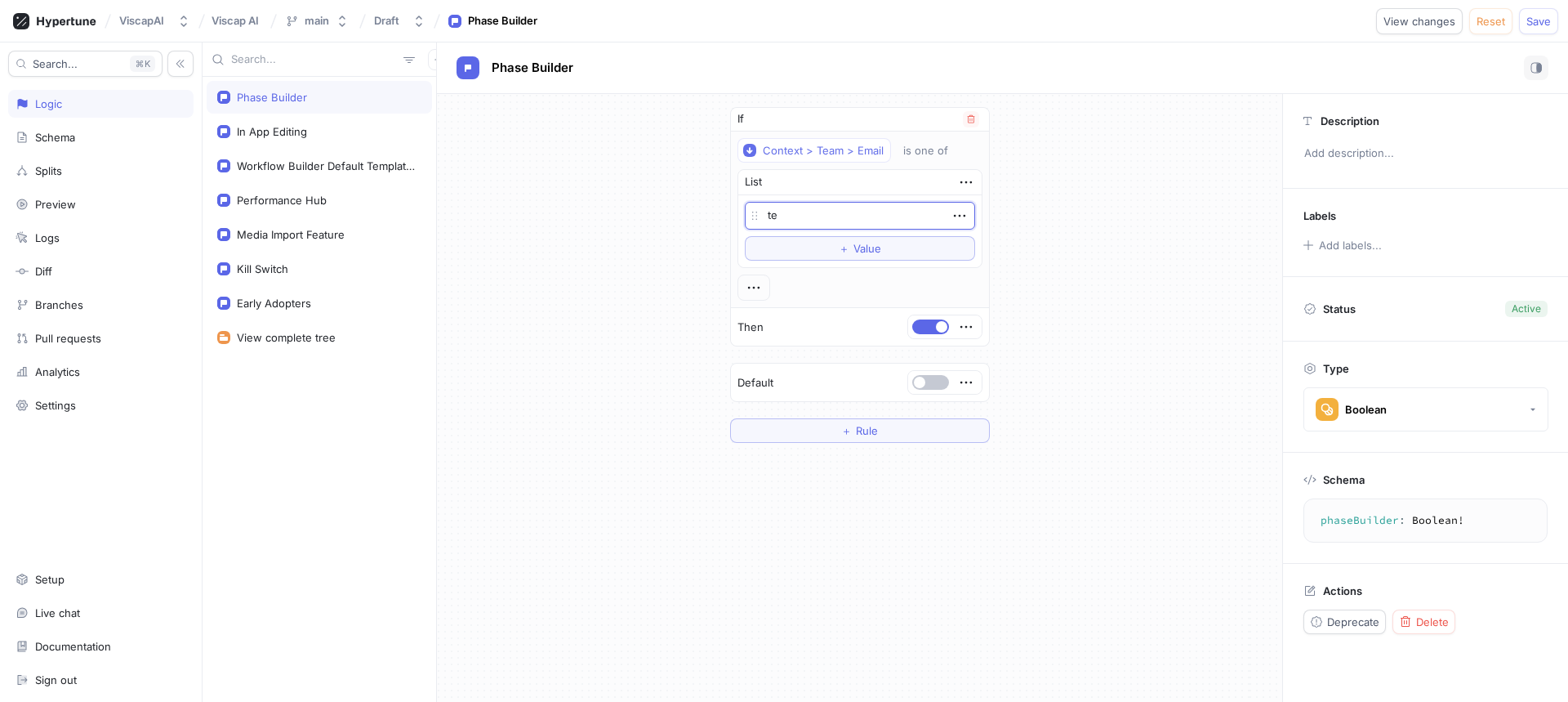
type textarea "x"
type textarea "tea"
type textarea "x"
type textarea "team"
type textarea "x"
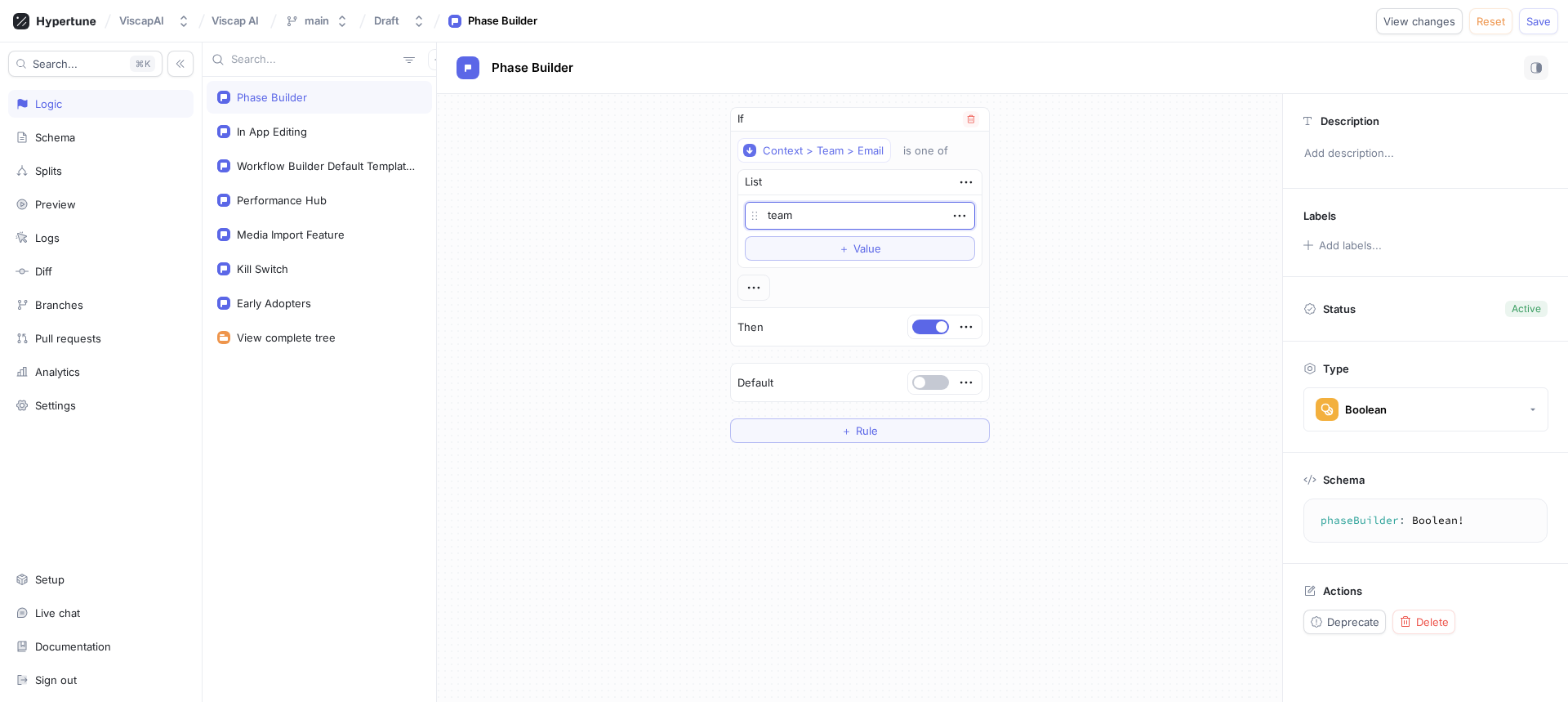
type textarea "team@"
type textarea "x"
type textarea "team@v"
type textarea "x"
type textarea "team@vi"
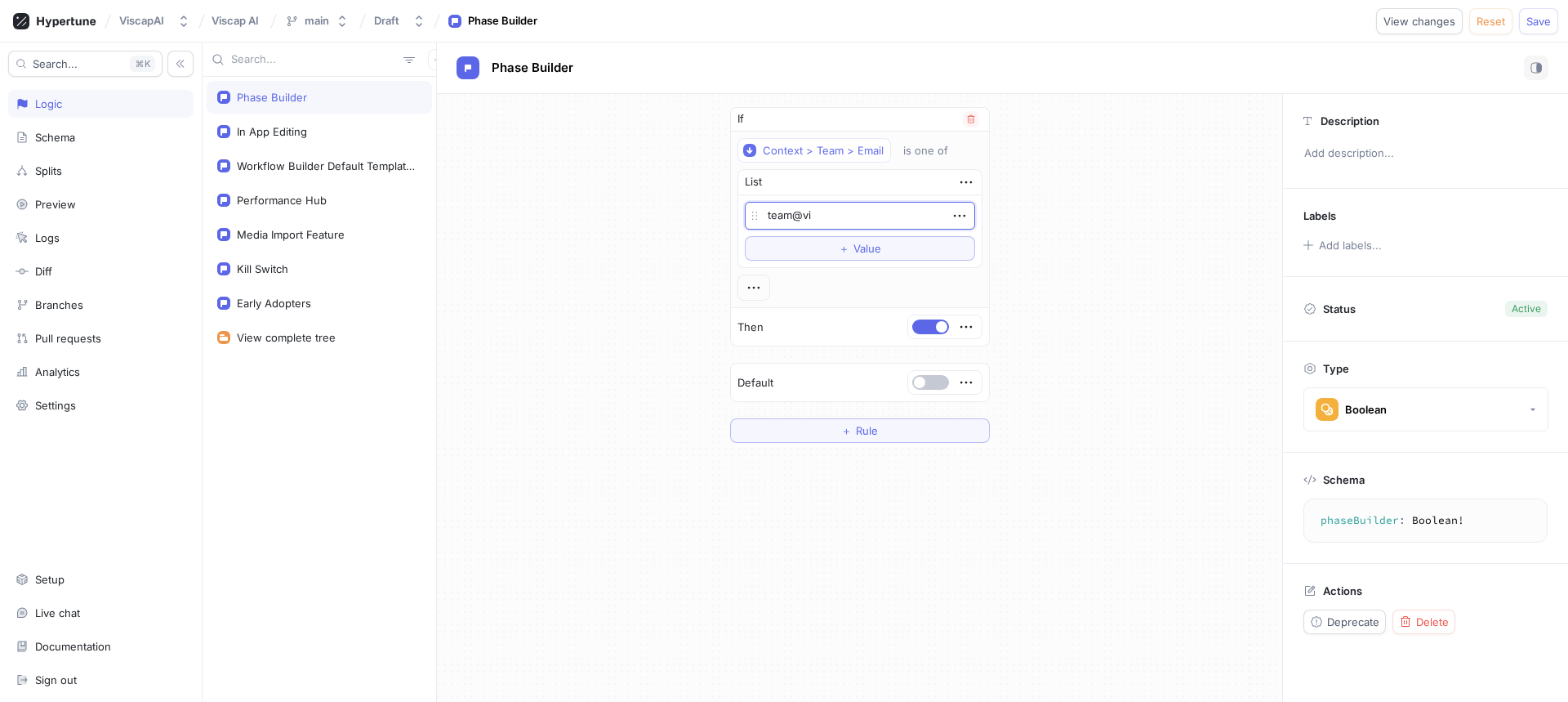
type textarea "x"
type textarea "team@vis"
type textarea "x"
type textarea "team@visc"
type textarea "x"
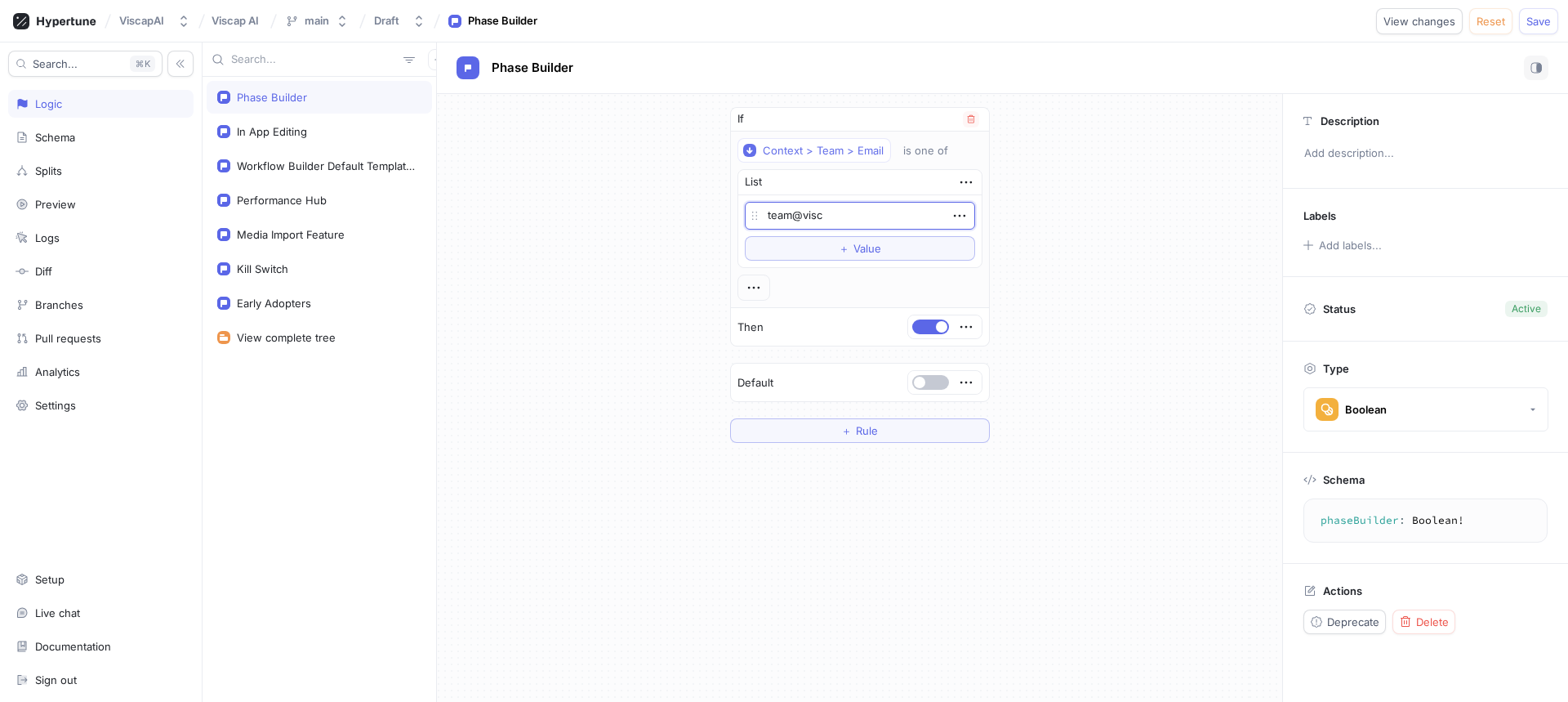
type textarea "team@visca"
type textarea "x"
type textarea "team@viscap"
type textarea "x"
type textarea "team@viscapm"
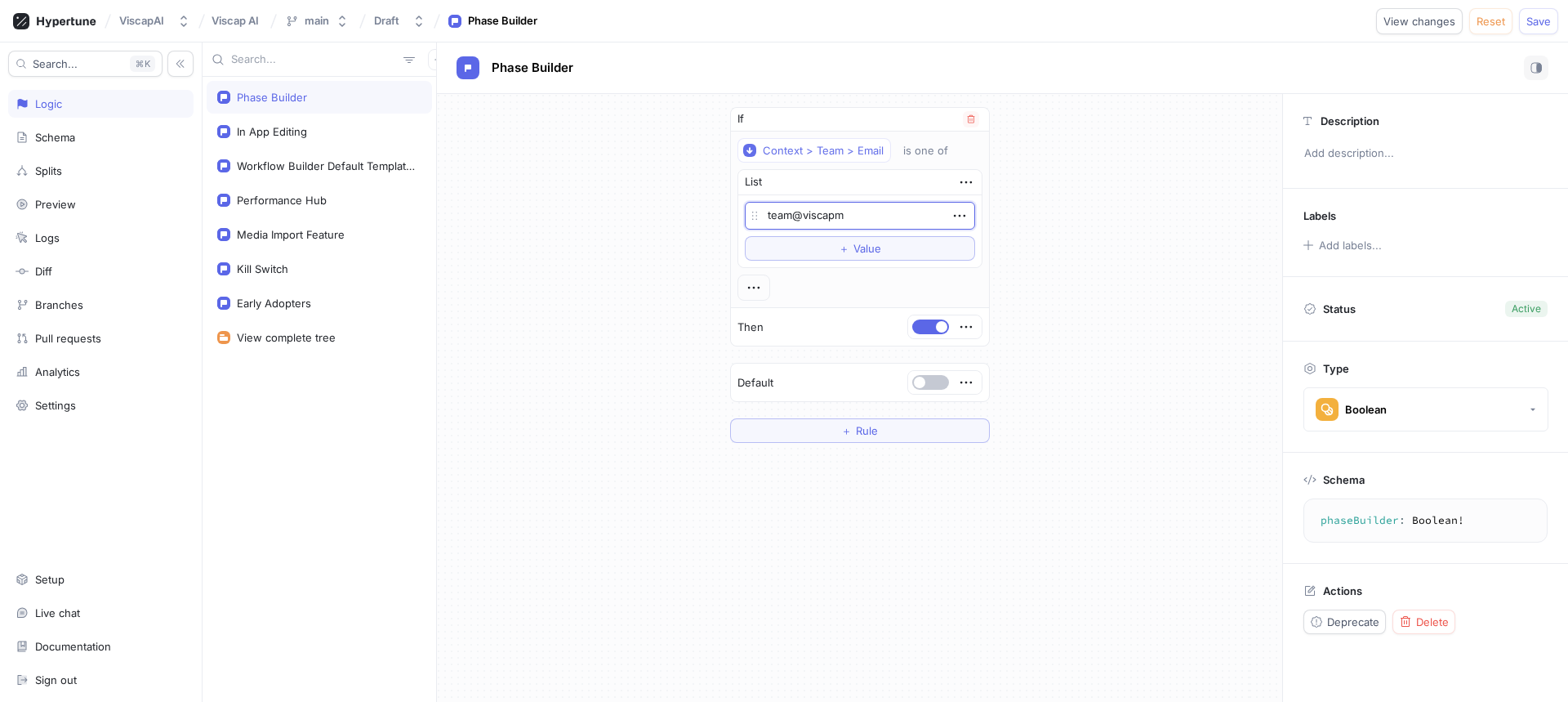
type textarea "x"
type textarea "team@viscapme"
type textarea "x"
type textarea "team@viscapmed"
type textarea "x"
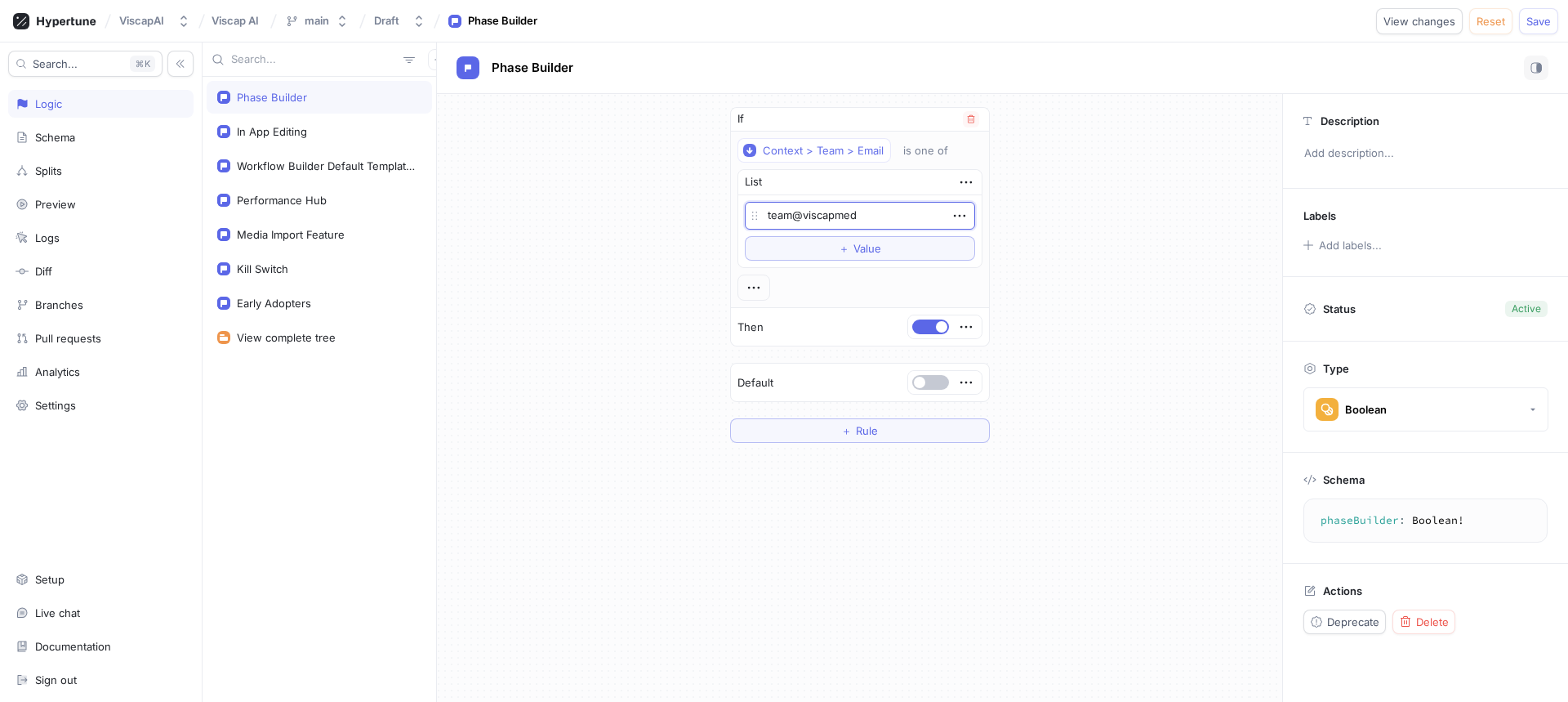
type textarea "team@viscapmedi"
type textarea "x"
type textarea "team@viscapmedia"
type textarea "x"
type textarea "team@viscapmedia."
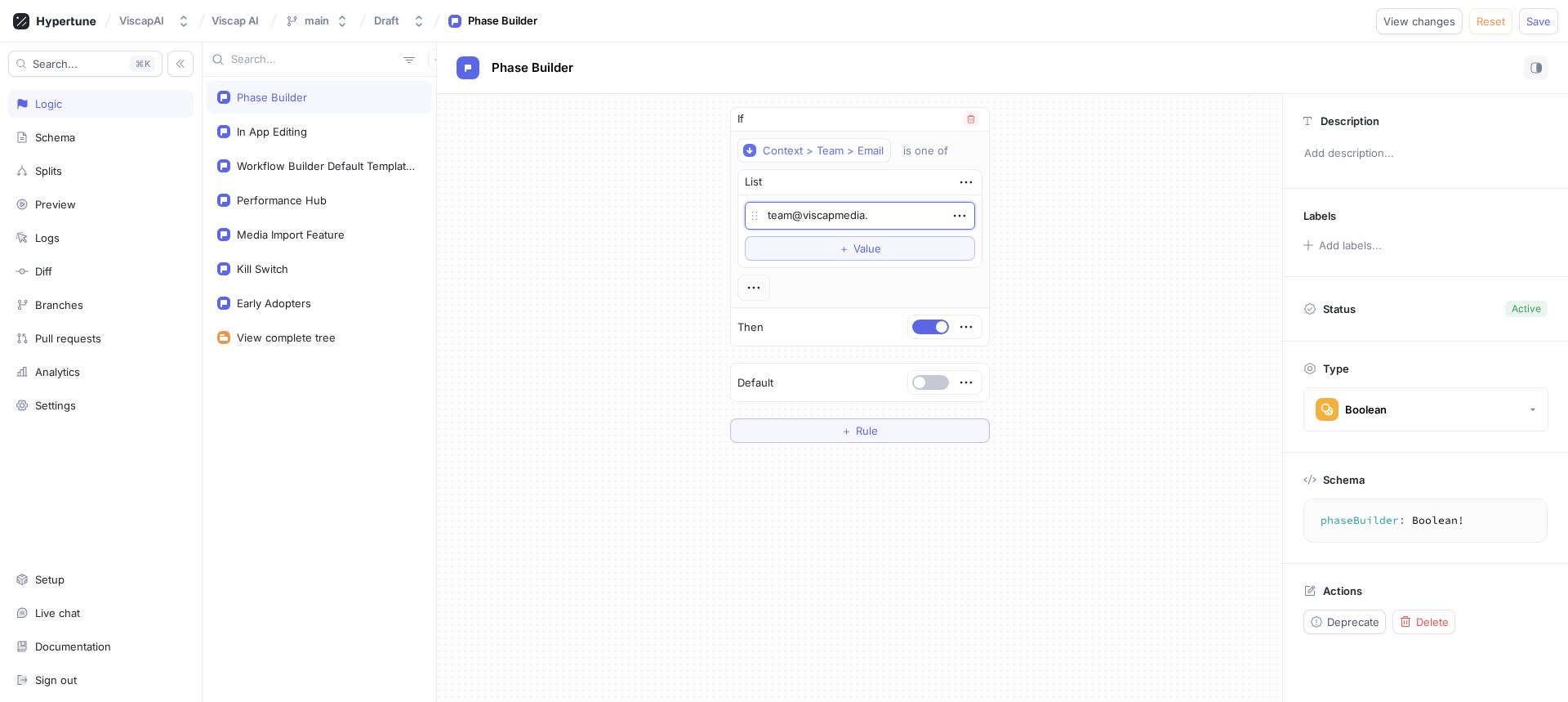
type textarea "x"
type textarea "team@viscapmedia.c"
type textarea "x"
type textarea "[EMAIL_ADDRESS][DOMAIN_NAME]"
type textarea "x"
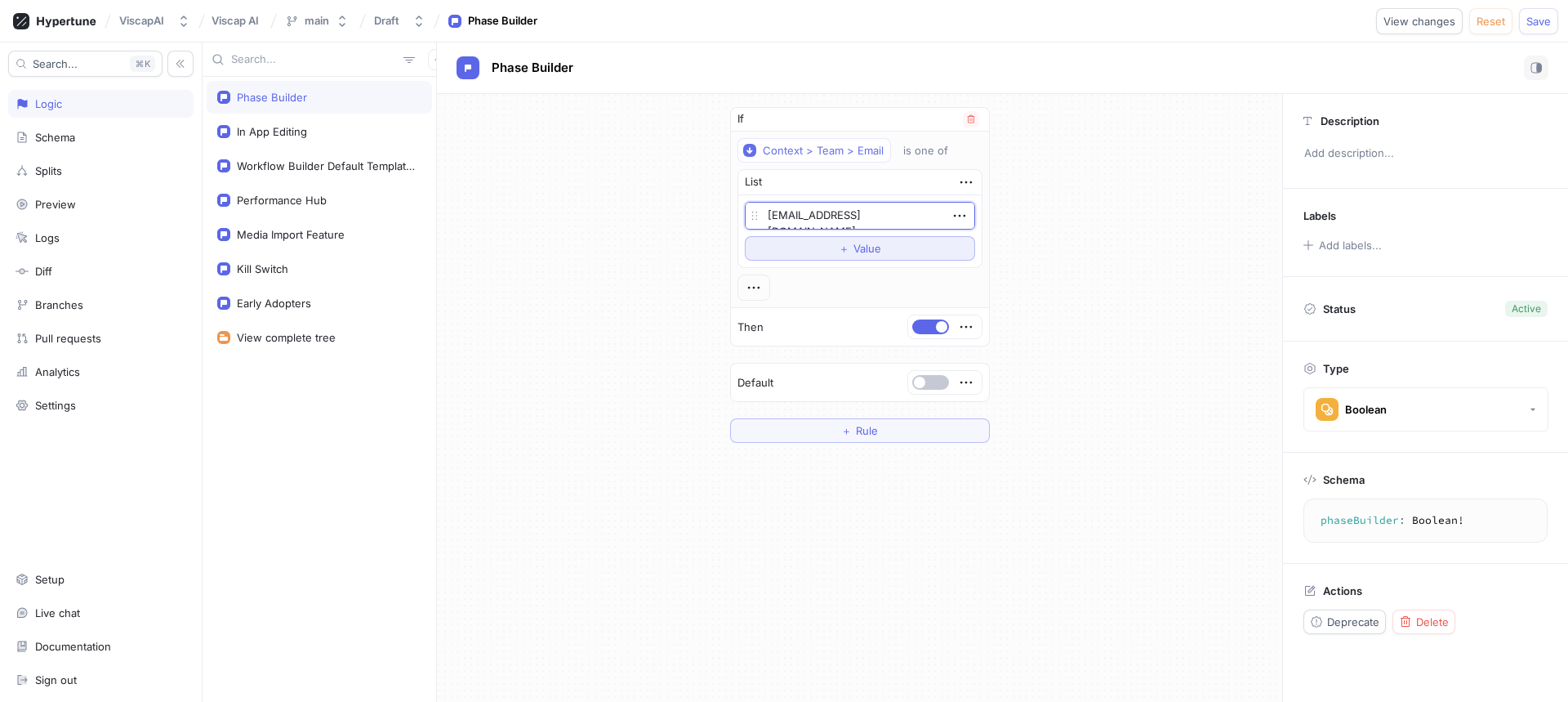
type textarea "[EMAIL_ADDRESS][DOMAIN_NAME]"
click at [863, 250] on span "Value" at bounding box center [866, 249] width 28 height 10
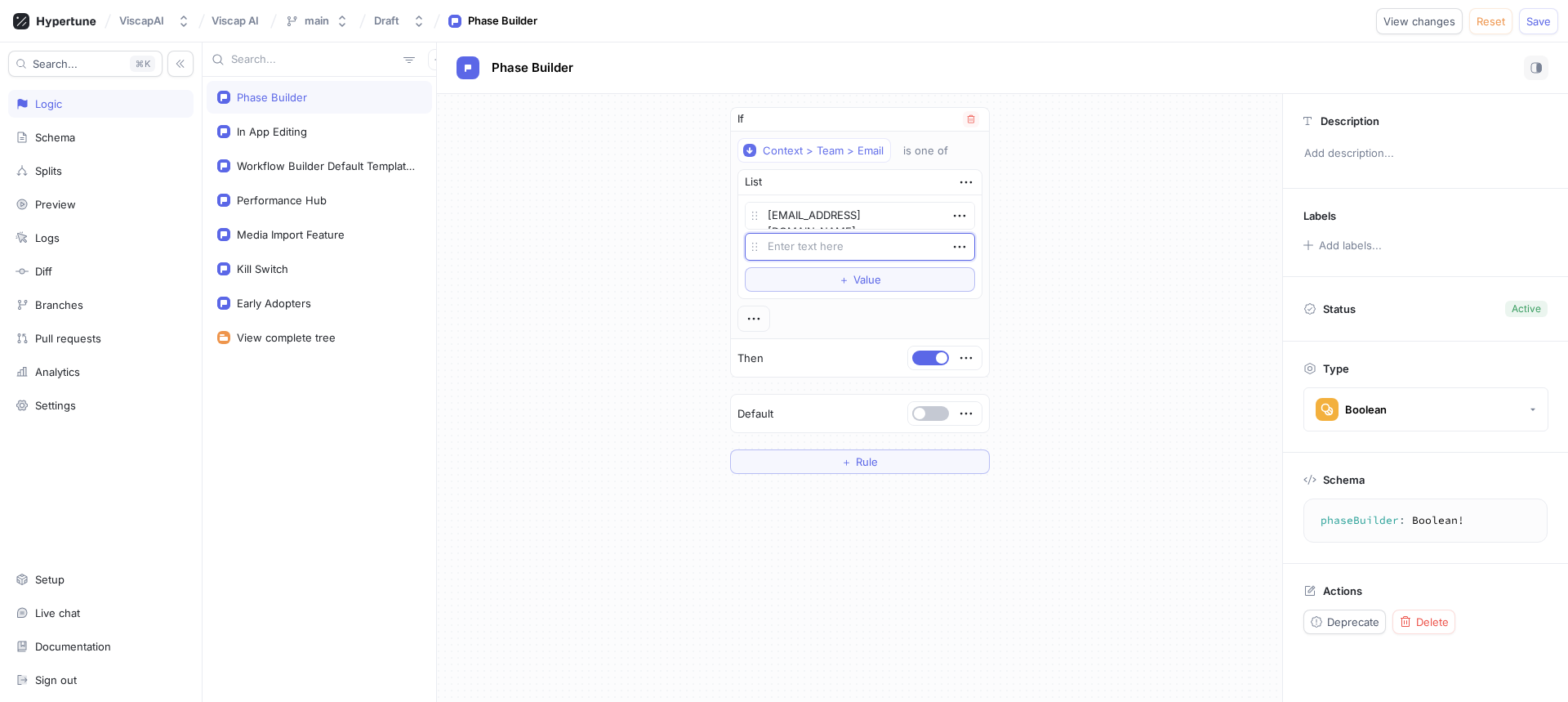
type textarea "x"
type textarea "s"
type textarea "x"
type textarea "su"
type textarea "x"
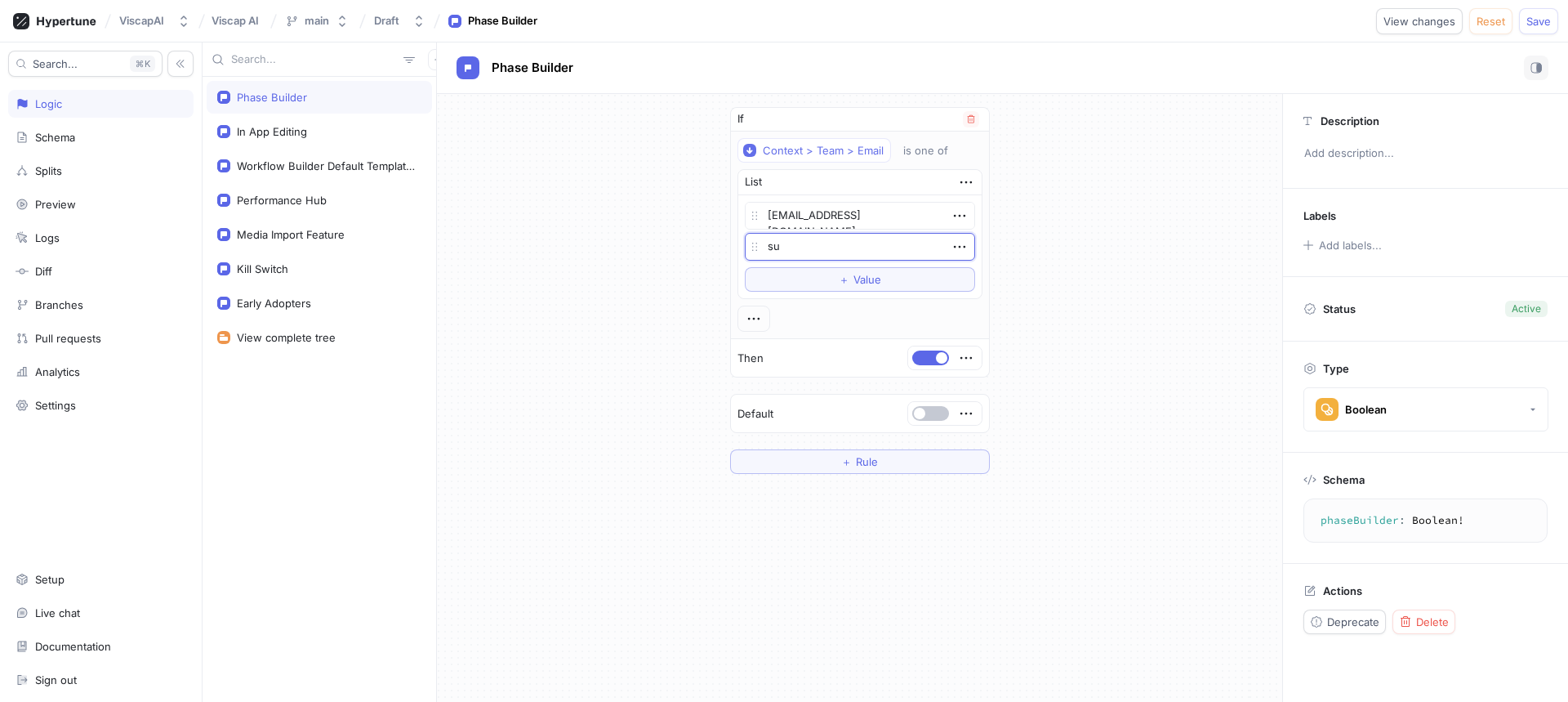
type textarea "sup"
type textarea "x"
type textarea "supp"
type textarea "x"
type textarea "suppo"
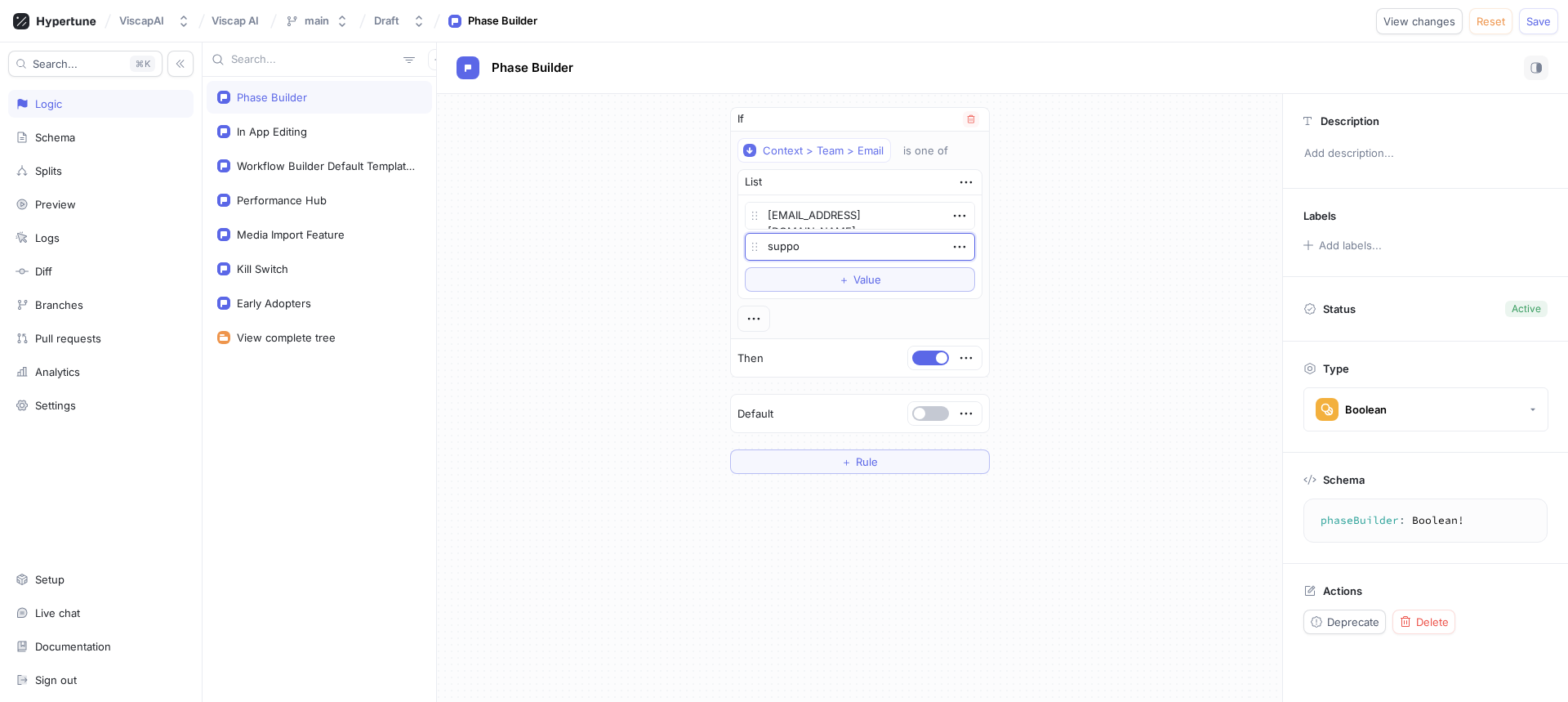
type textarea "x"
type textarea "suppor"
type textarea "x"
type textarea "support"
type textarea "x"
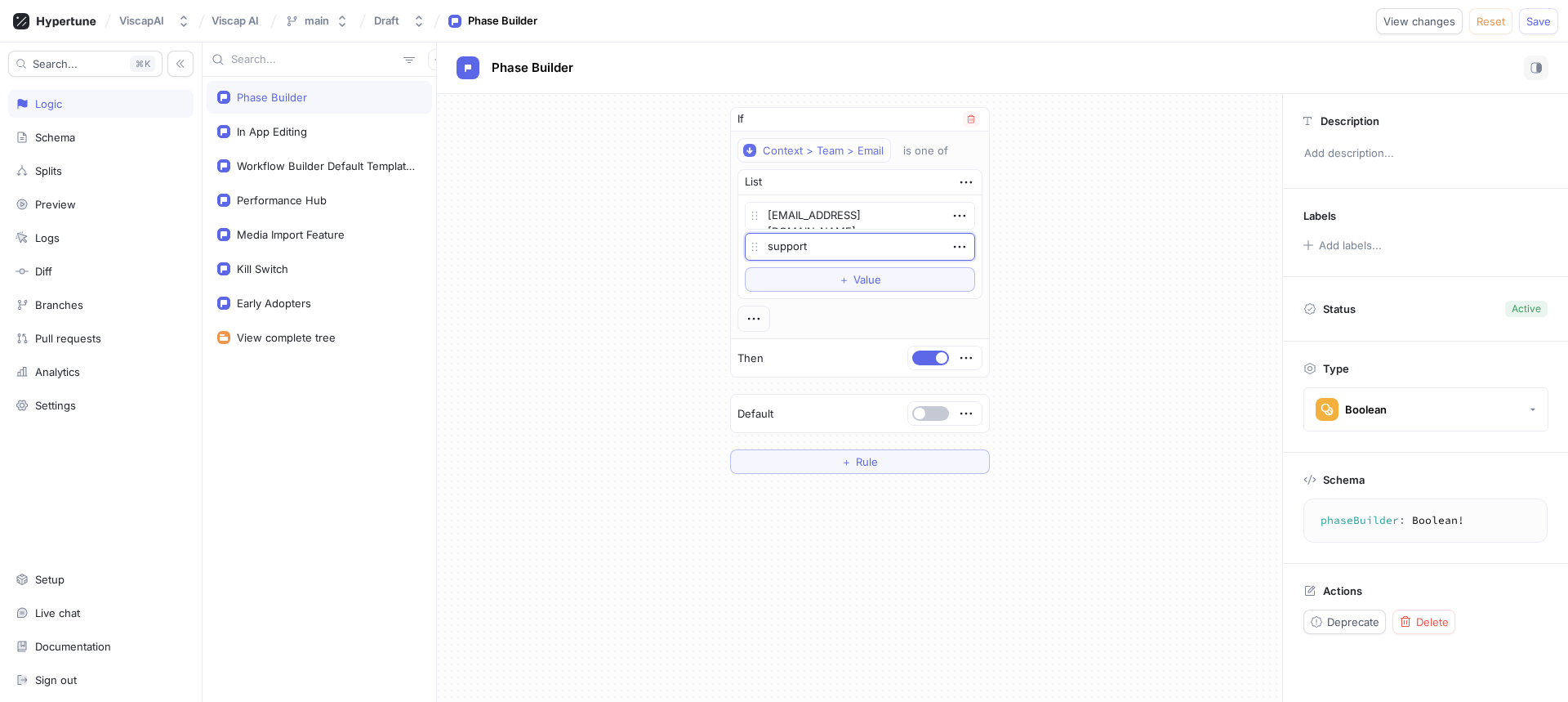
type textarea "support@"
type textarea "x"
type textarea "support@v"
type textarea "x"
type textarea "support@vi"
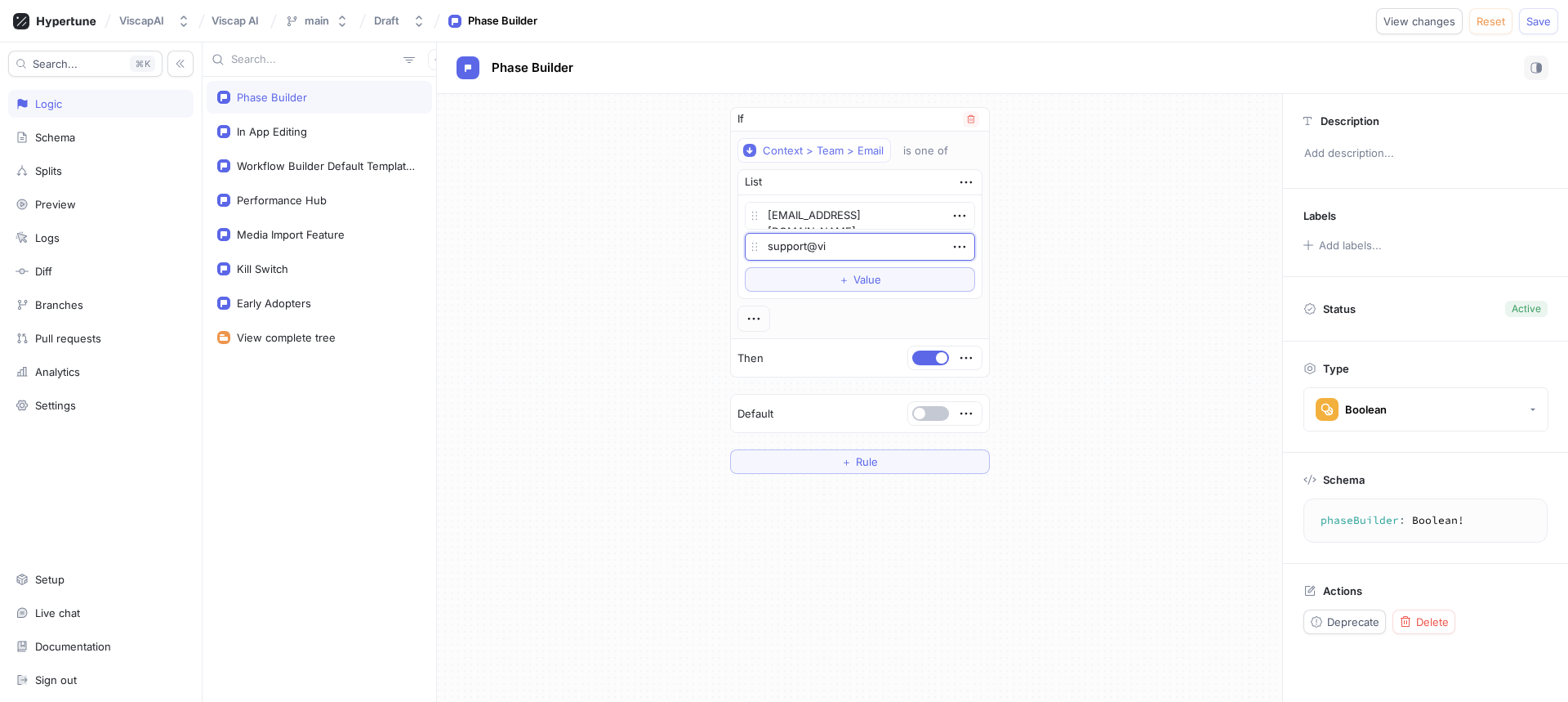
type textarea "x"
type textarea "support@vis"
type textarea "x"
type textarea "support@visc"
type textarea "x"
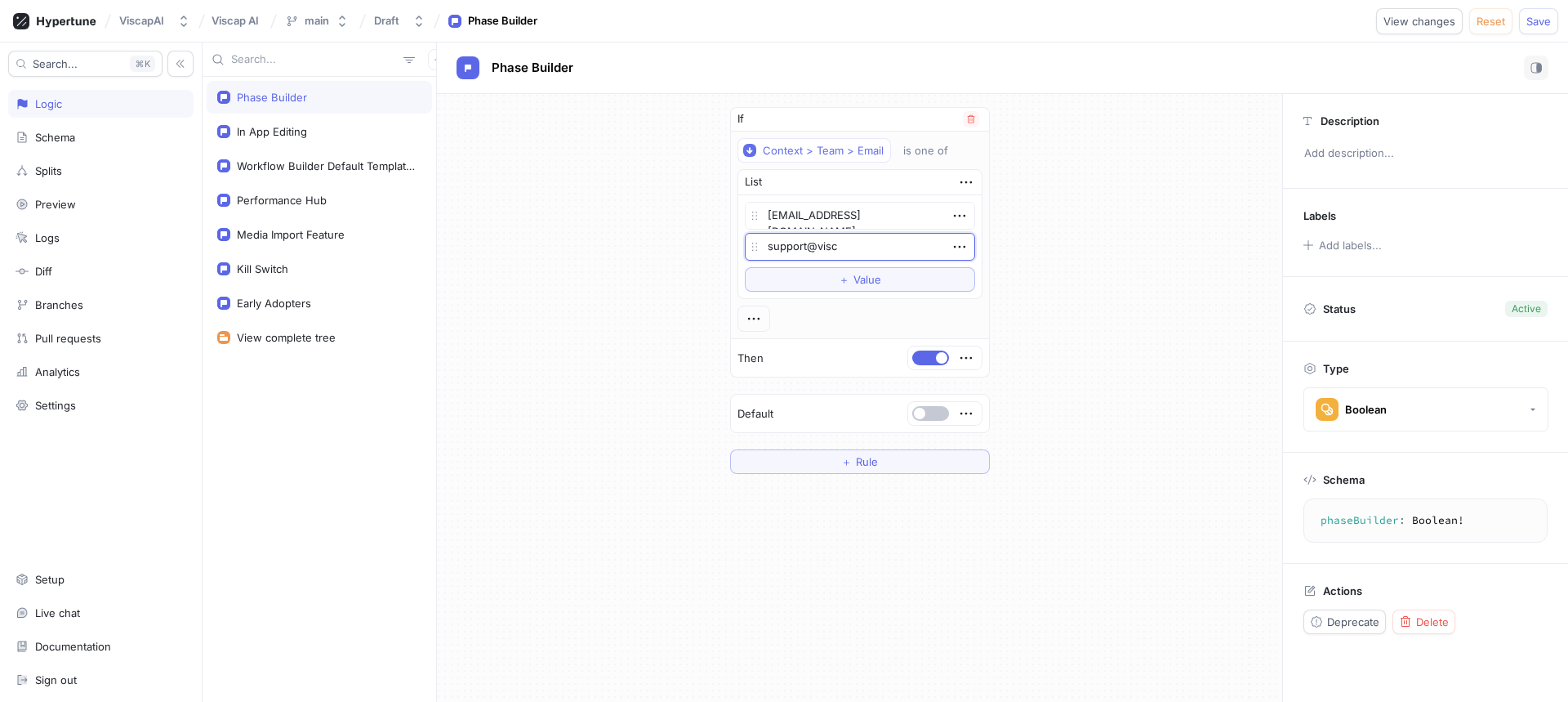
type textarea "support@visca"
type textarea "x"
type textarea "support@viscap"
type textarea "x"
type textarea "support@viscapm"
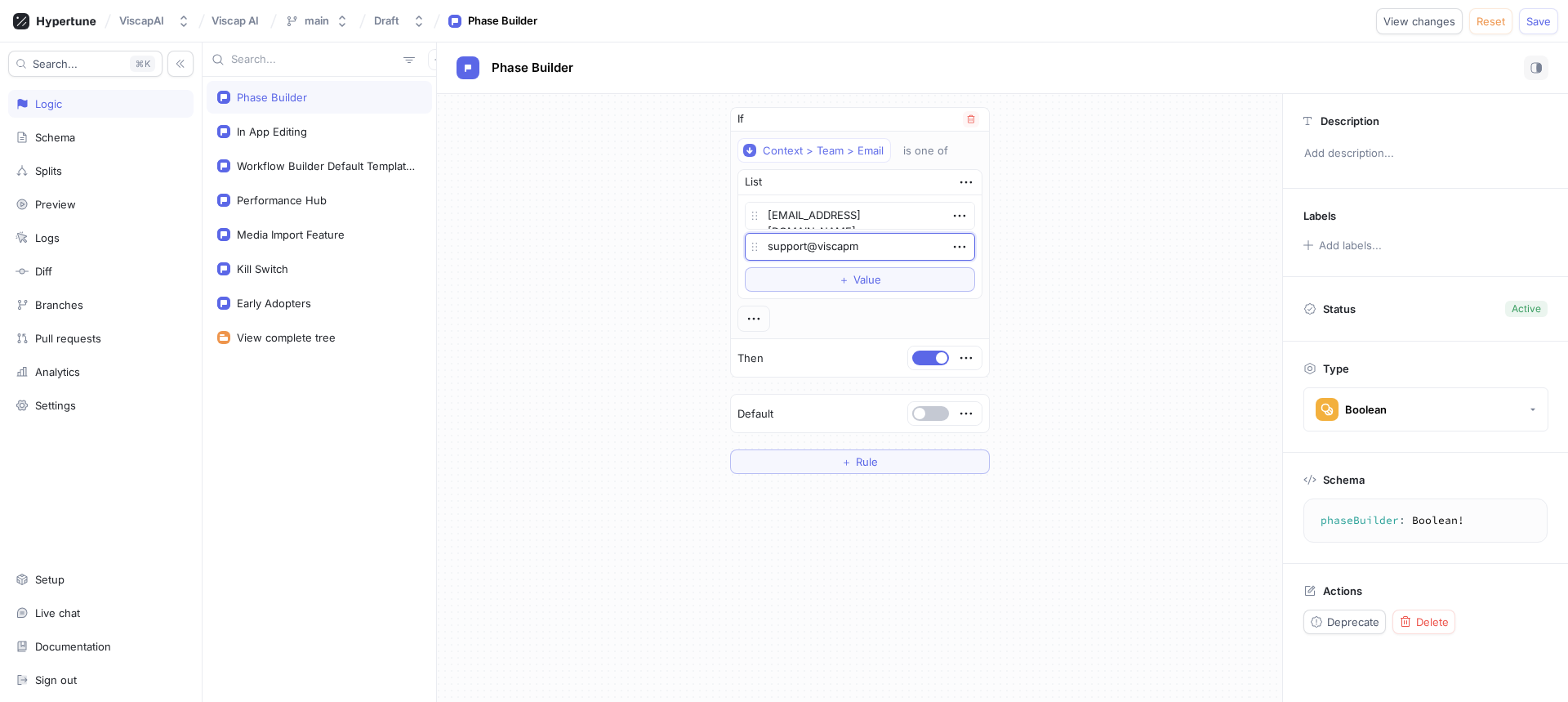
type textarea "x"
type textarea "support@viscapme"
type textarea "x"
type textarea "support@viscapmed"
type textarea "x"
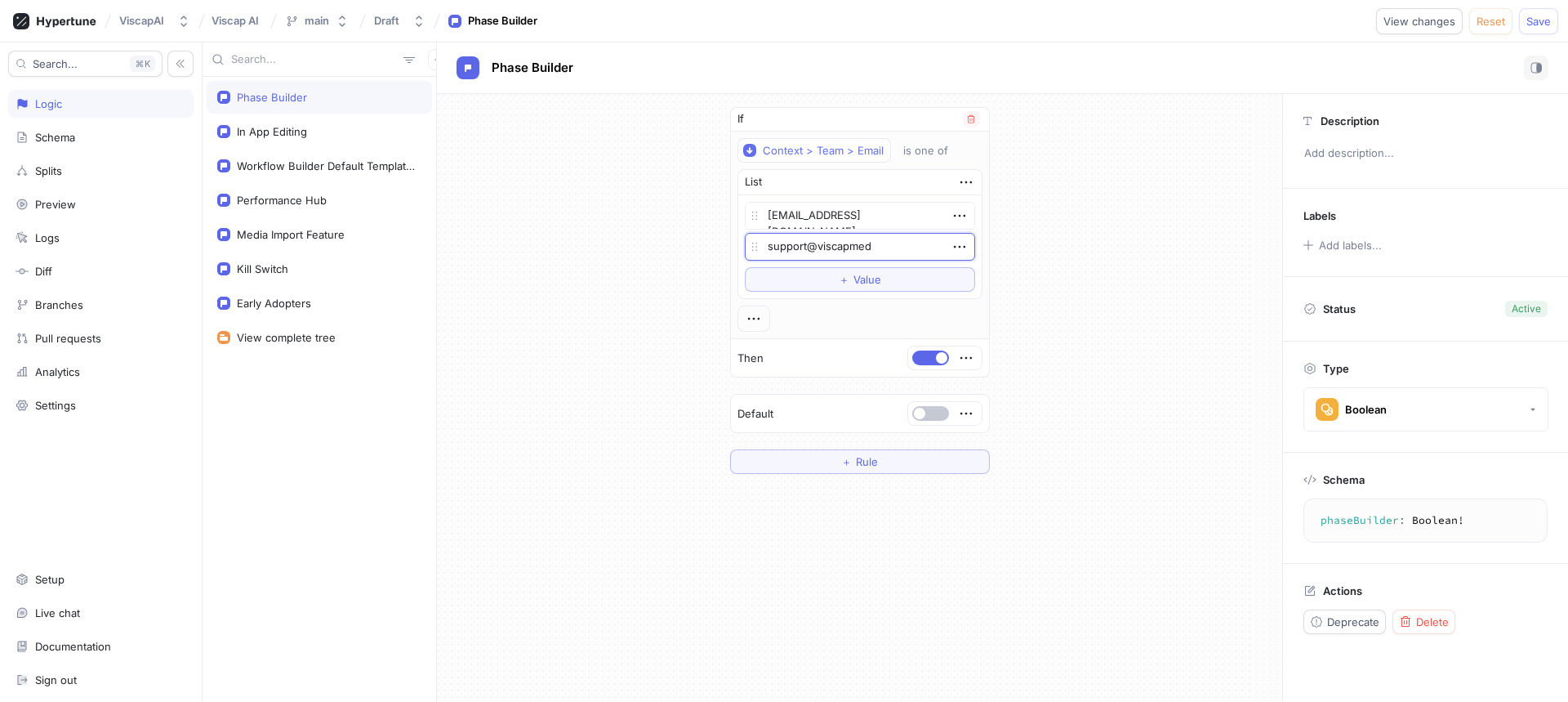
type textarea "support@viscapmedi"
type textarea "x"
type textarea "support@viscapmedia"
type textarea "x"
type textarea "support@viscapmedia."
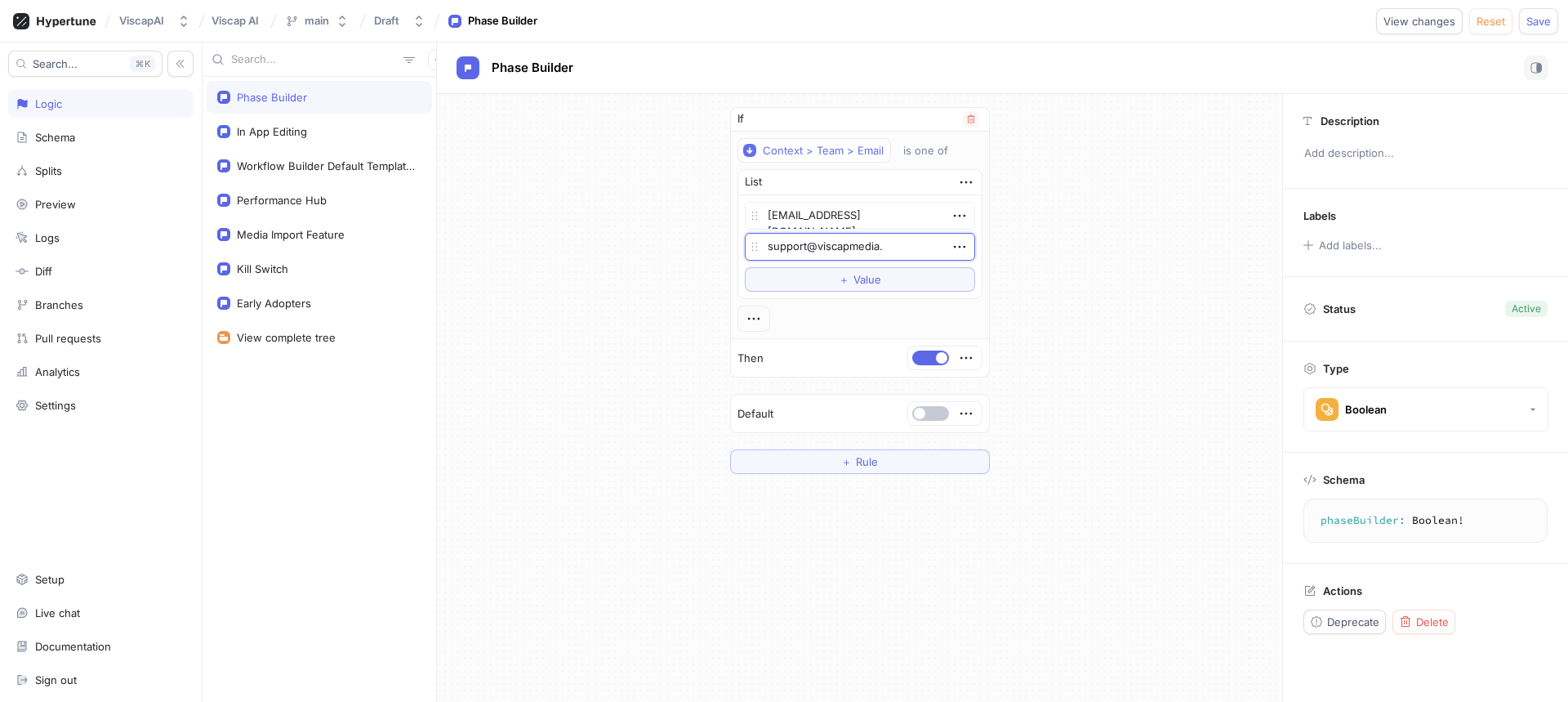
type textarea "x"
type textarea "support@viscapmedia.c"
type textarea "x"
type textarea "[EMAIL_ADDRESS][DOMAIN_NAME]"
type textarea "x"
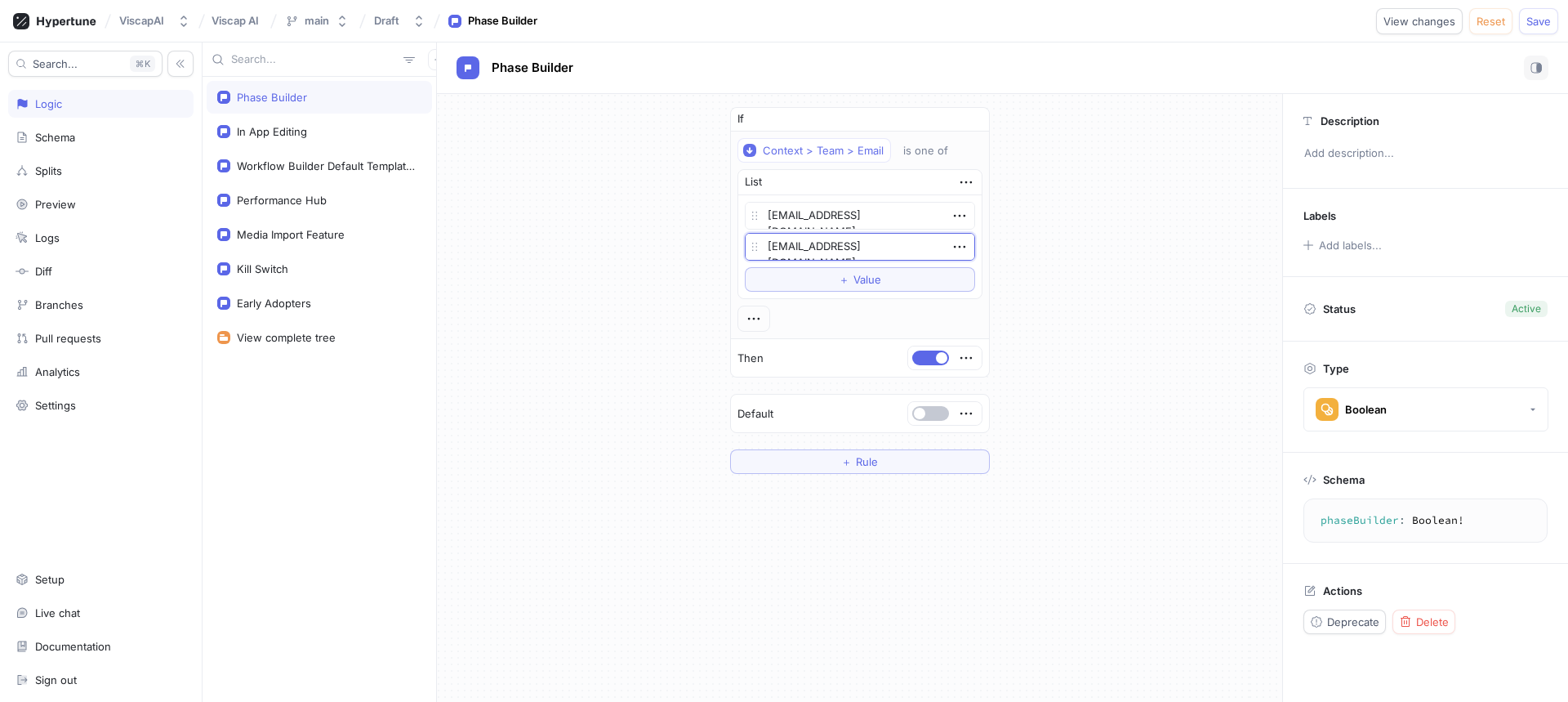
type textarea "[EMAIL_ADDRESS][DOMAIN_NAME]"
click at [1081, 287] on div "If Context > Team > Email is one of List [EMAIL_ADDRESS][DOMAIN_NAME] [EMAIL_AD…" at bounding box center [859, 290] width 845 height 393
click at [753, 318] on icon "button" at bounding box center [753, 318] width 12 height 3
click at [768, 345] on div "&& AND" at bounding box center [818, 349] width 139 height 28
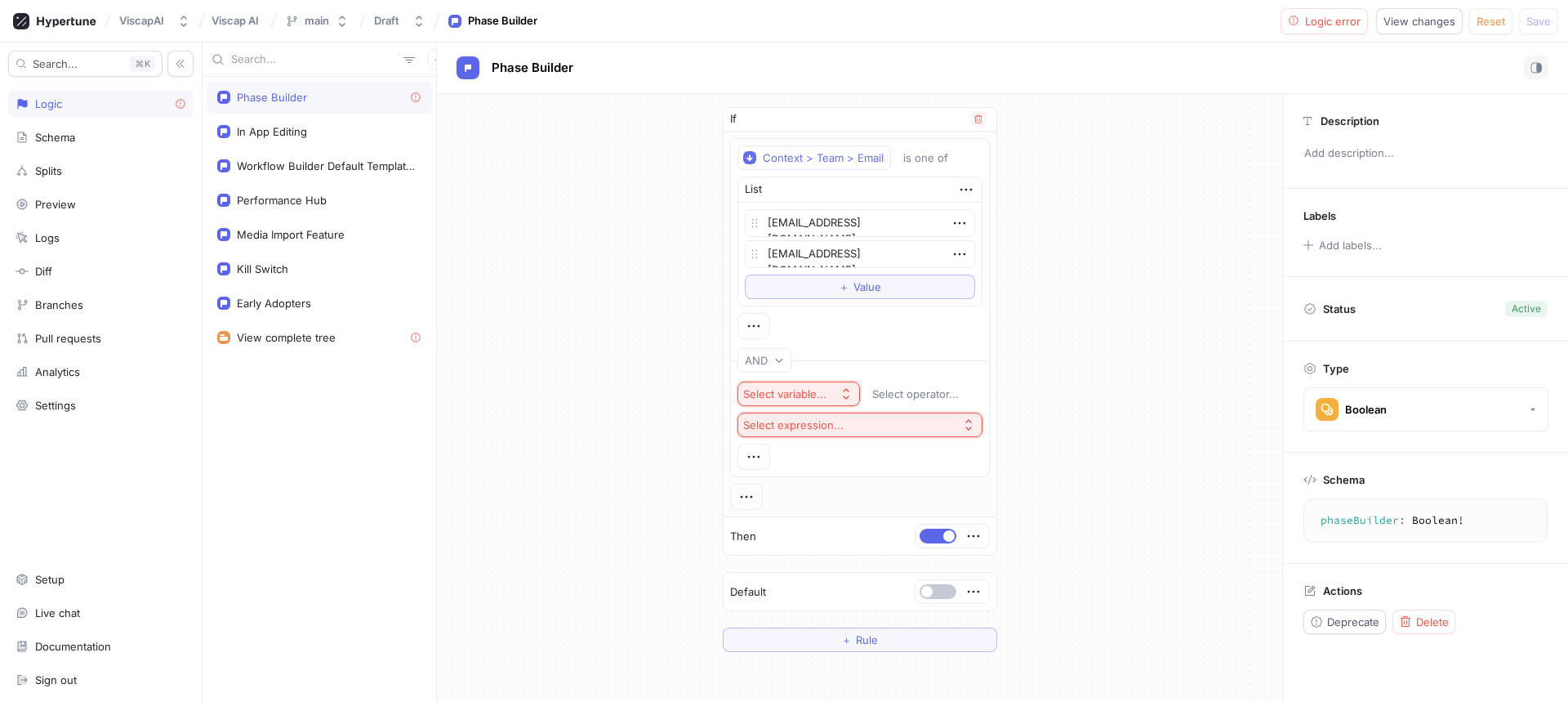
click at [827, 392] on div "Select variable..." at bounding box center [788, 394] width 90 height 14
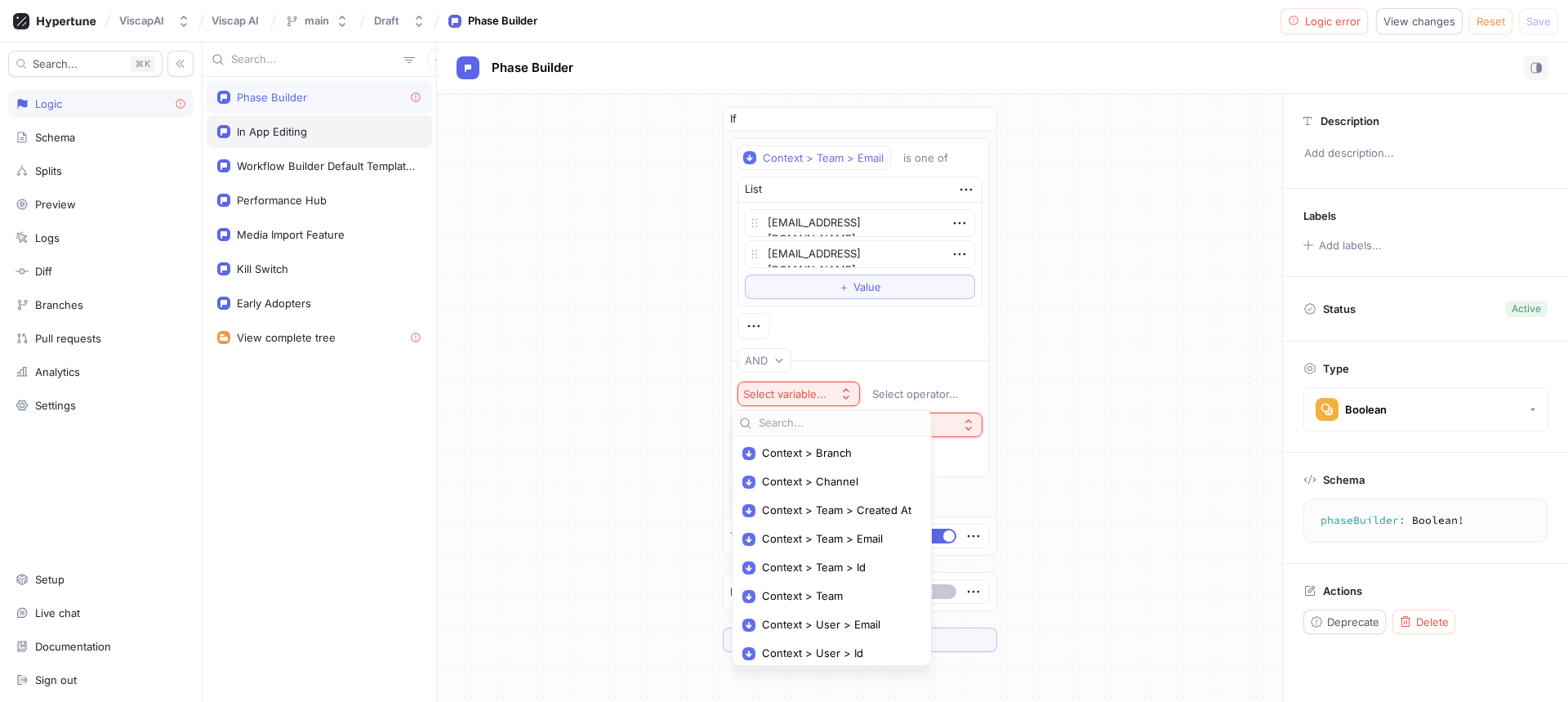
click at [321, 142] on div "In App Editing" at bounding box center [319, 132] width 225 height 33
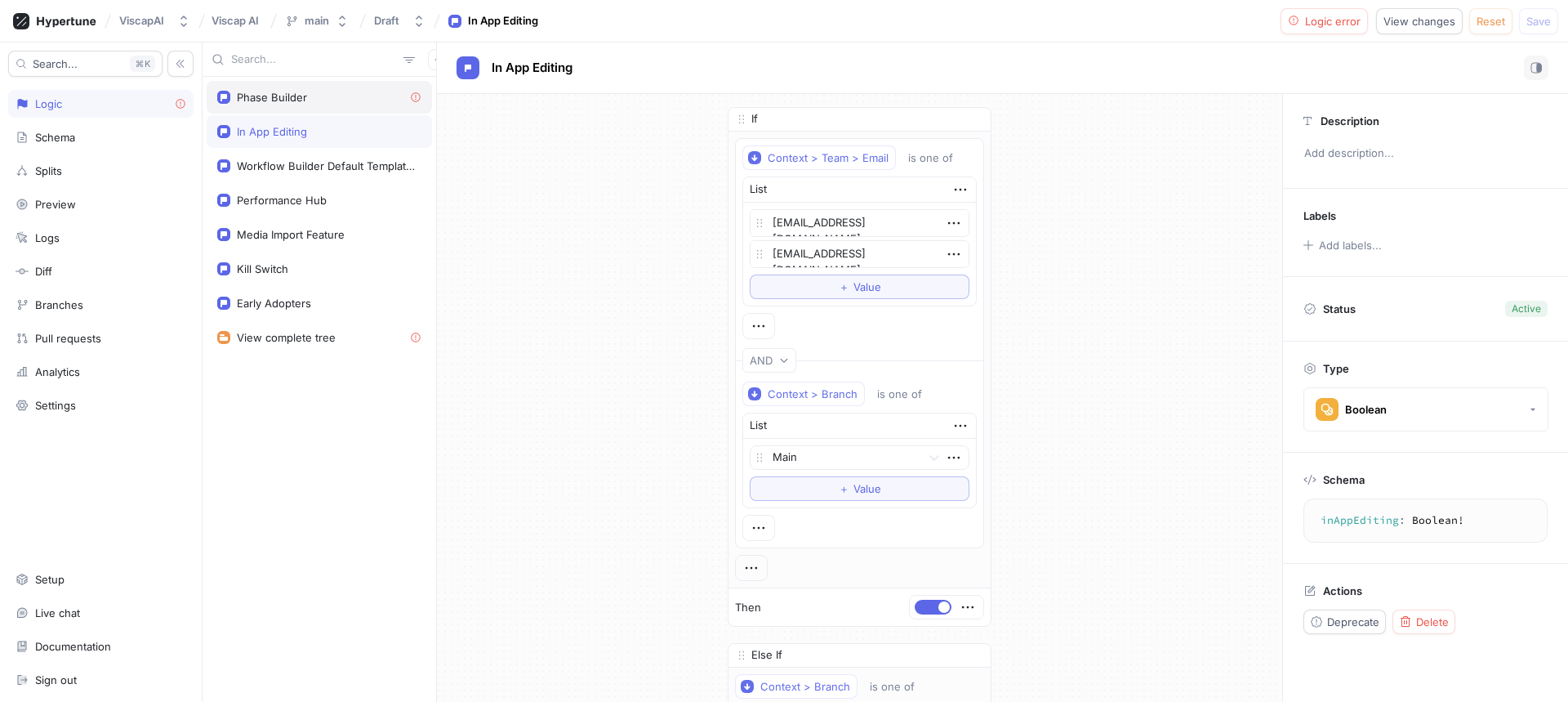
click at [297, 99] on div "Phase Builder" at bounding box center [272, 96] width 70 height 13
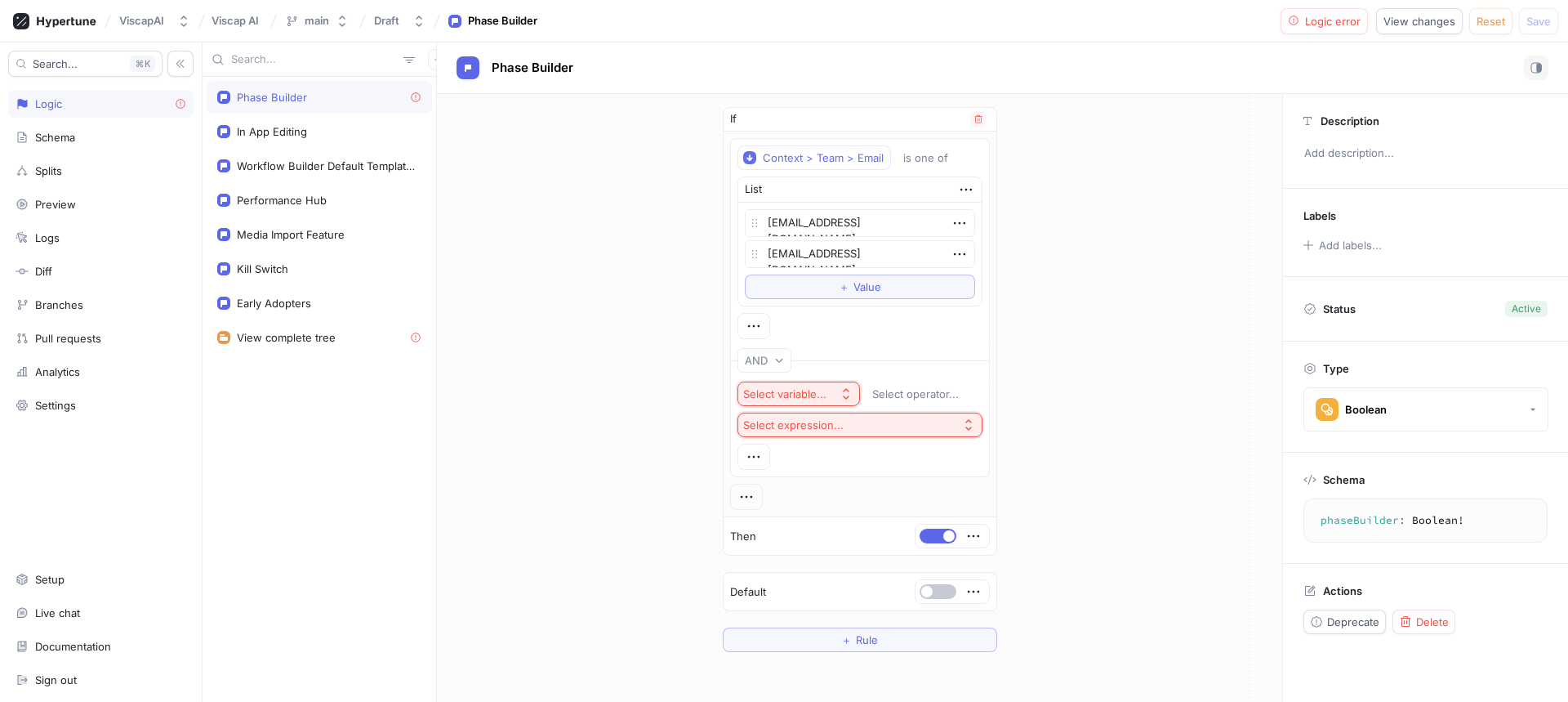
click at [842, 396] on icon "button" at bounding box center [845, 394] width 7 height 12
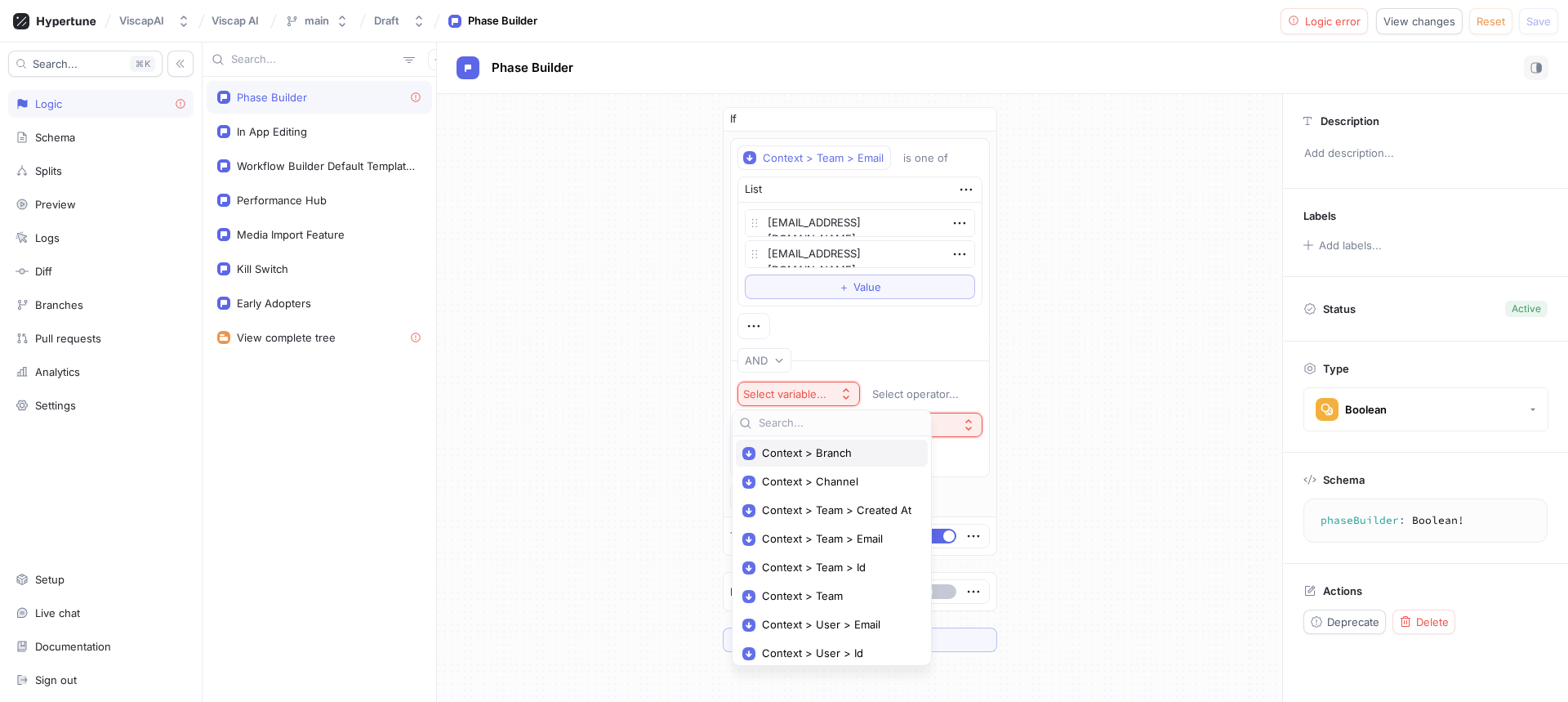
click at [829, 463] on div "Context > Branch" at bounding box center [832, 453] width 192 height 27
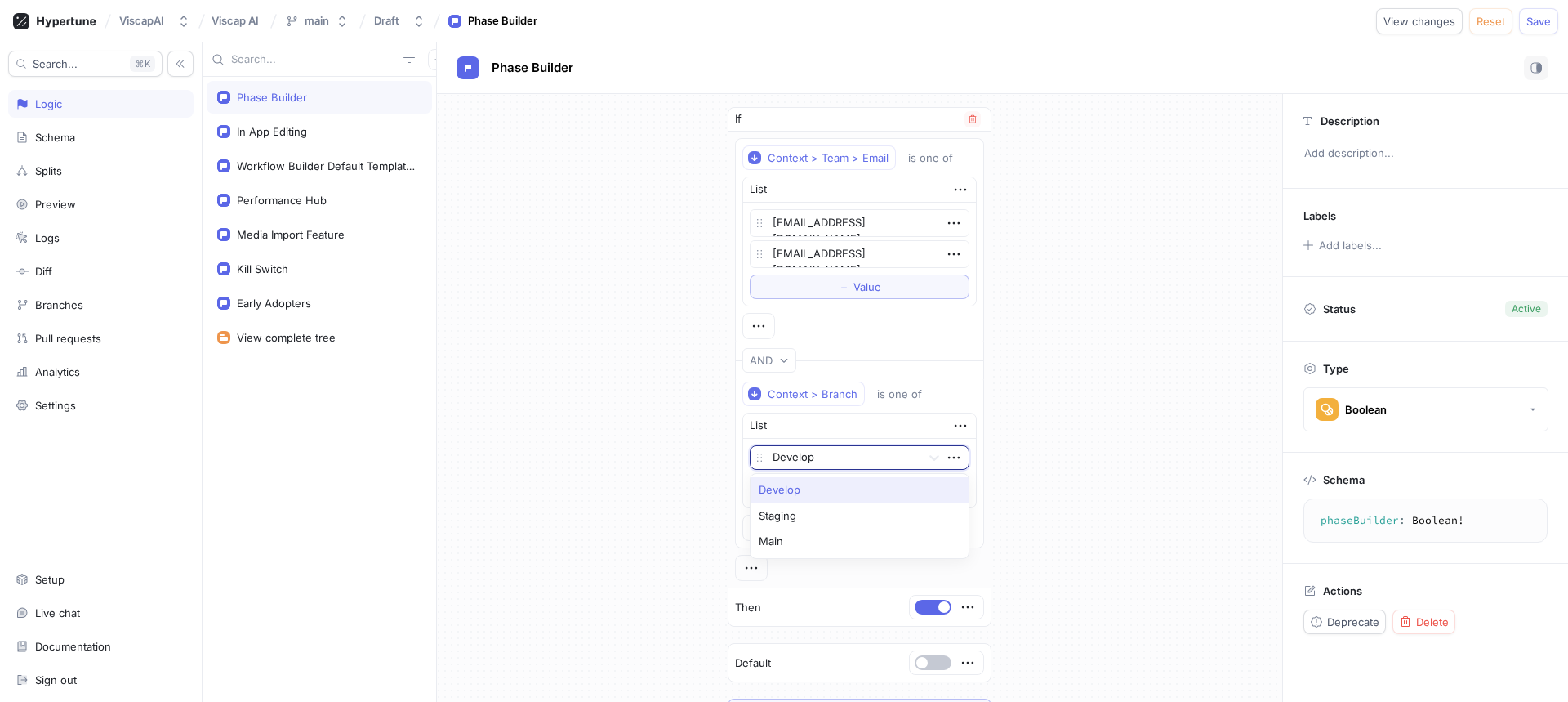
click at [901, 460] on div at bounding box center [843, 458] width 142 height 19
click at [817, 542] on div "Main" at bounding box center [859, 541] width 218 height 26
click at [1058, 542] on div "If Context > Team > Email is one of List [EMAIL_ADDRESS][DOMAIN_NAME] [EMAIL_AD…" at bounding box center [859, 415] width 845 height 642
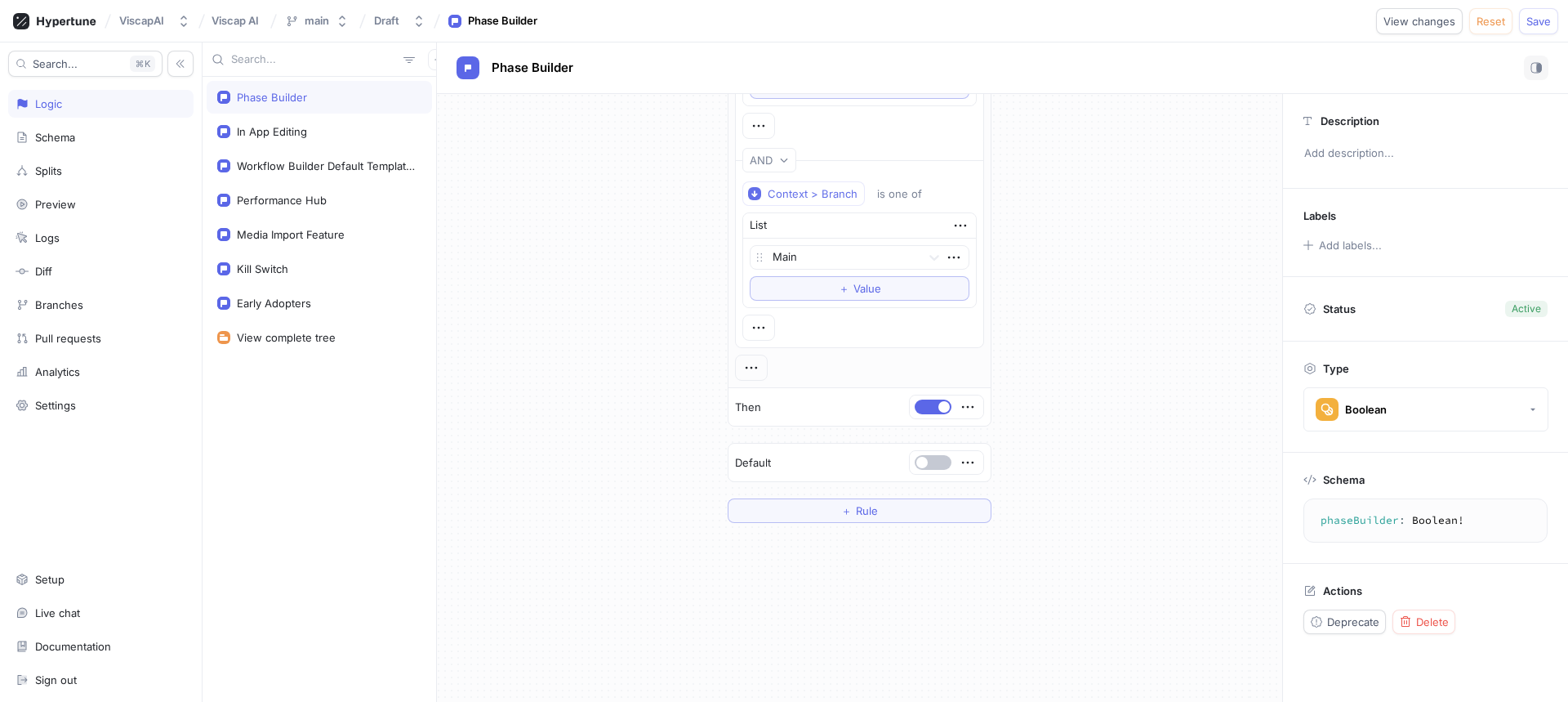
scroll to position [201, 0]
click at [306, 136] on div "In App Editing" at bounding box center [272, 131] width 70 height 13
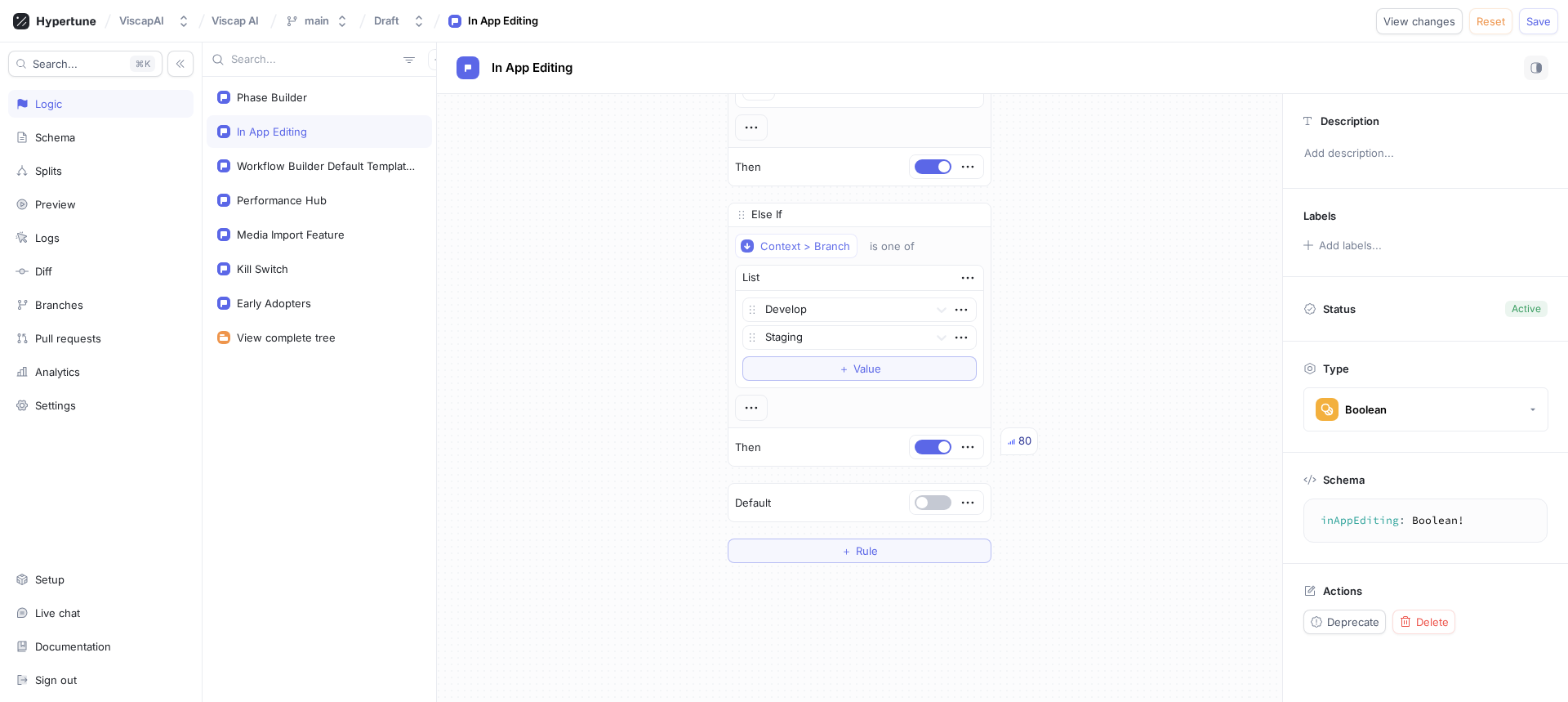
scroll to position [458, 0]
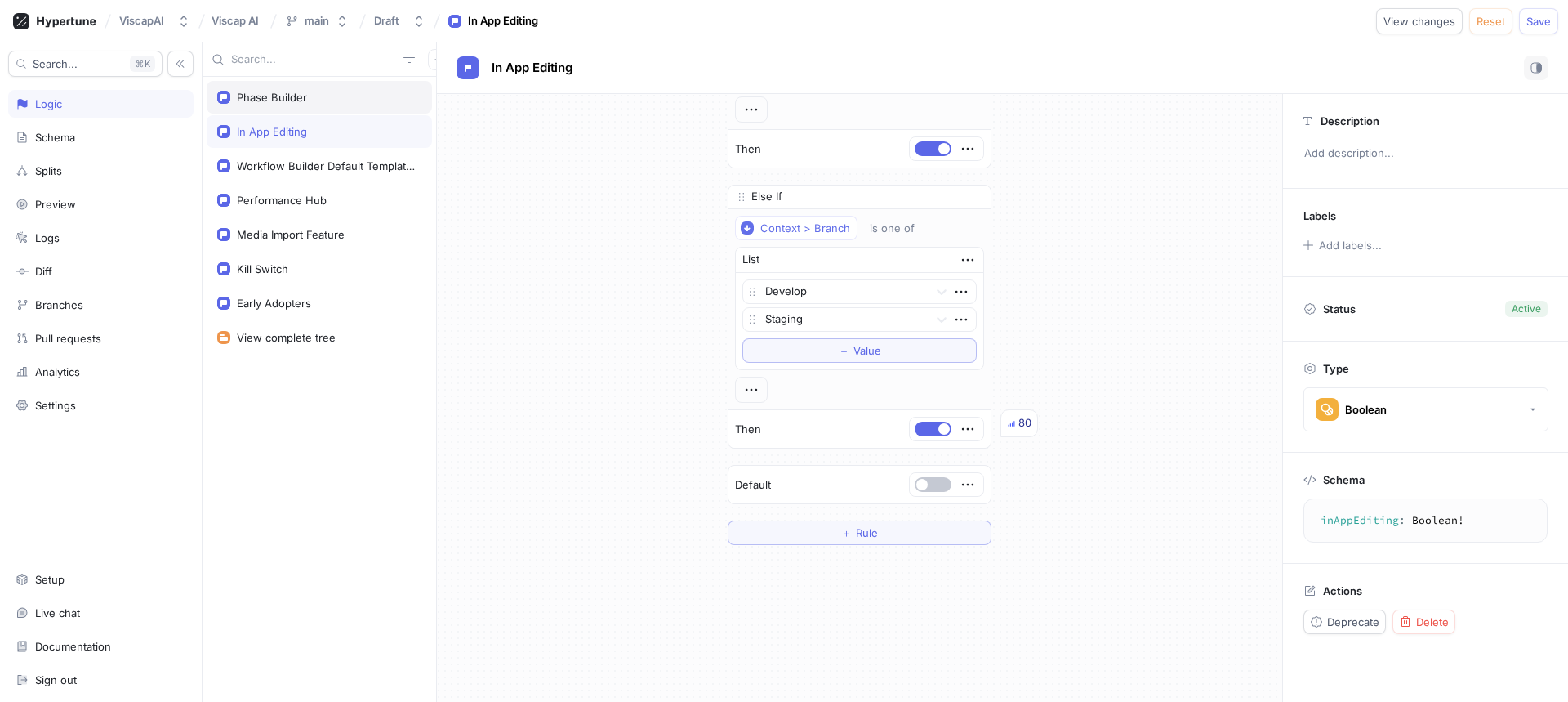
click at [309, 108] on div "Phase Builder" at bounding box center [319, 97] width 225 height 33
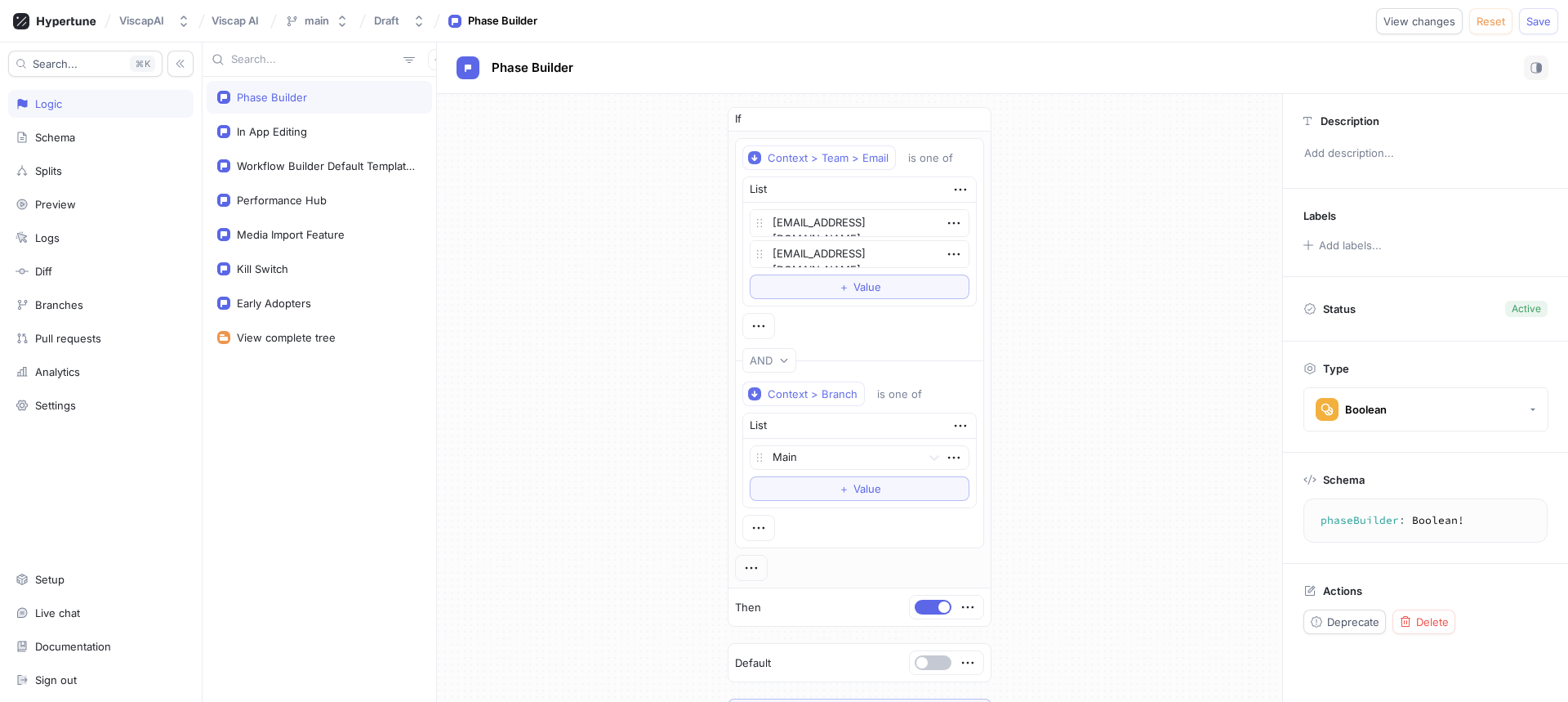
scroll to position [245, 0]
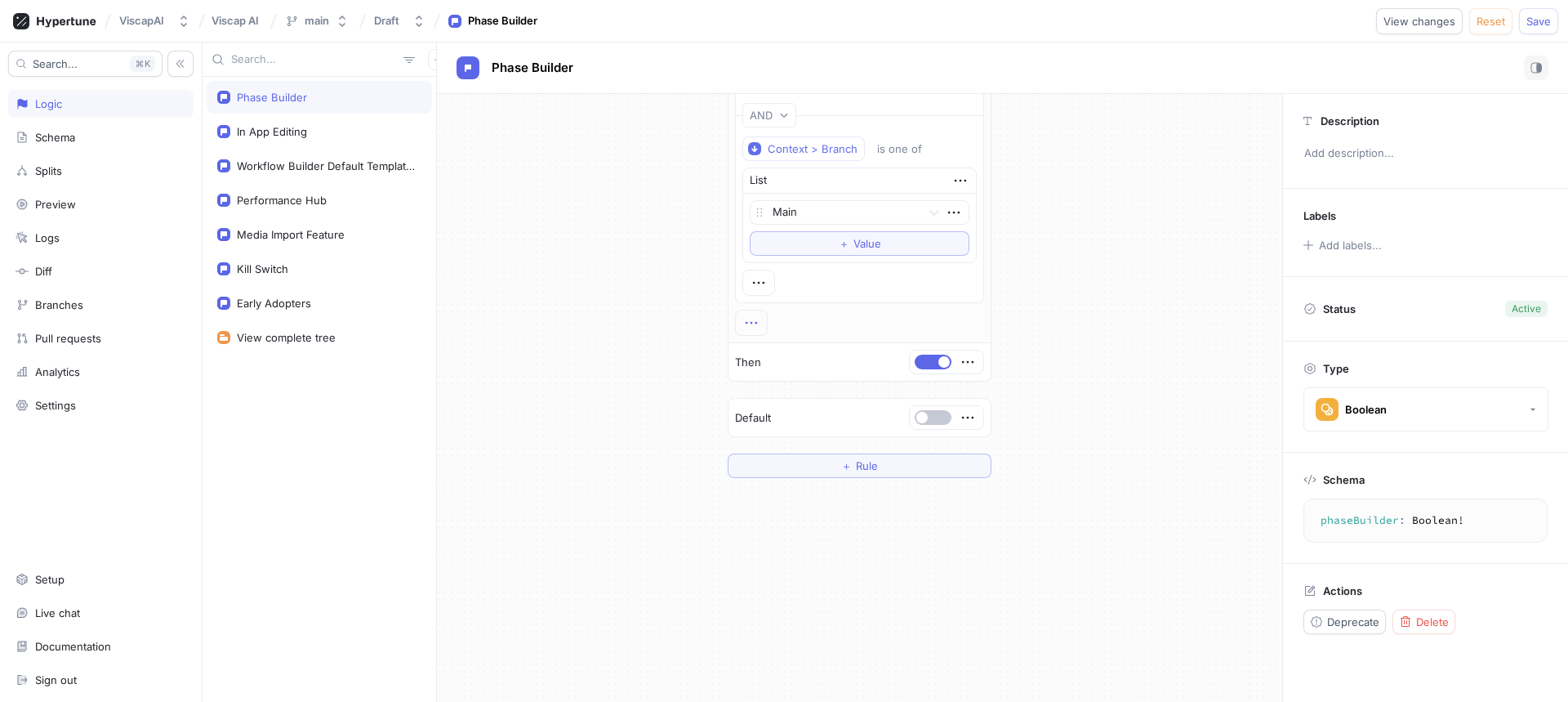
click at [742, 323] on icon "button" at bounding box center [751, 322] width 18 height 18
click at [631, 358] on div "If Context > Team > Email is one of List [EMAIL_ADDRESS][DOMAIN_NAME] [EMAIL_AD…" at bounding box center [859, 169] width 845 height 642
click at [964, 367] on icon "button" at bounding box center [967, 361] width 18 height 18
click at [1065, 324] on div "If Context > Team > Email is one of List [EMAIL_ADDRESS][DOMAIN_NAME] [EMAIL_AD…" at bounding box center [859, 169] width 845 height 642
click at [845, 475] on button "＋ Rule" at bounding box center [860, 465] width 264 height 24
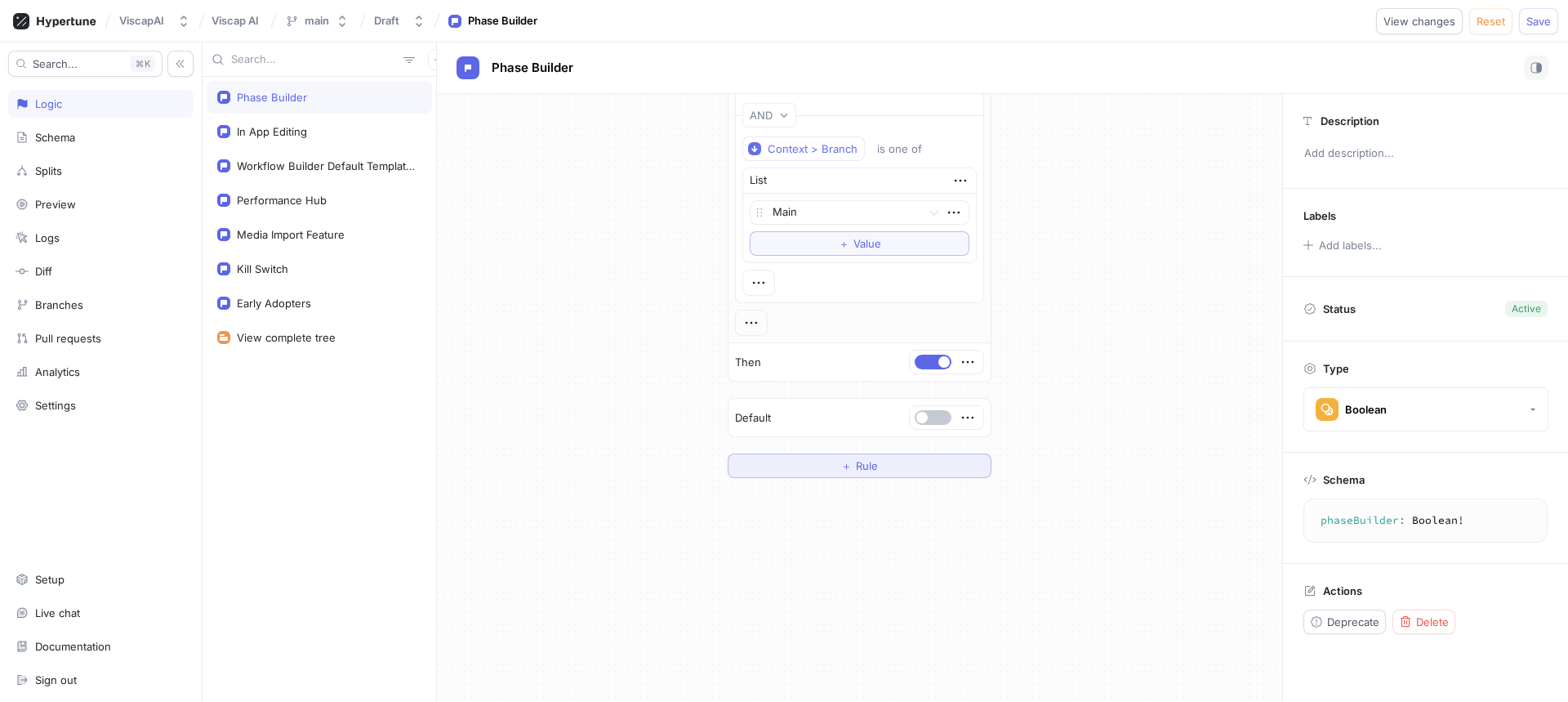
scroll to position [426, 0]
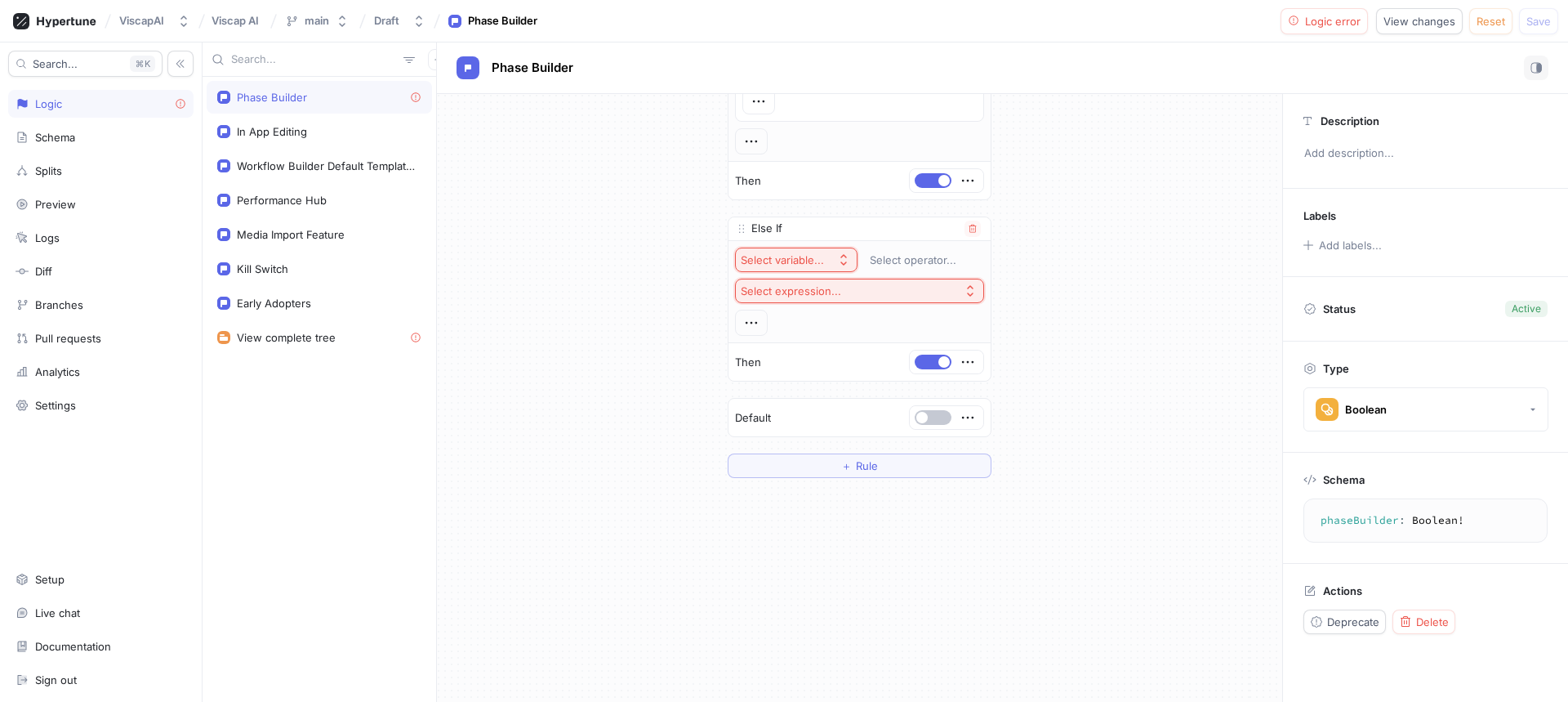
click at [836, 255] on icon "button" at bounding box center [842, 259] width 13 height 13
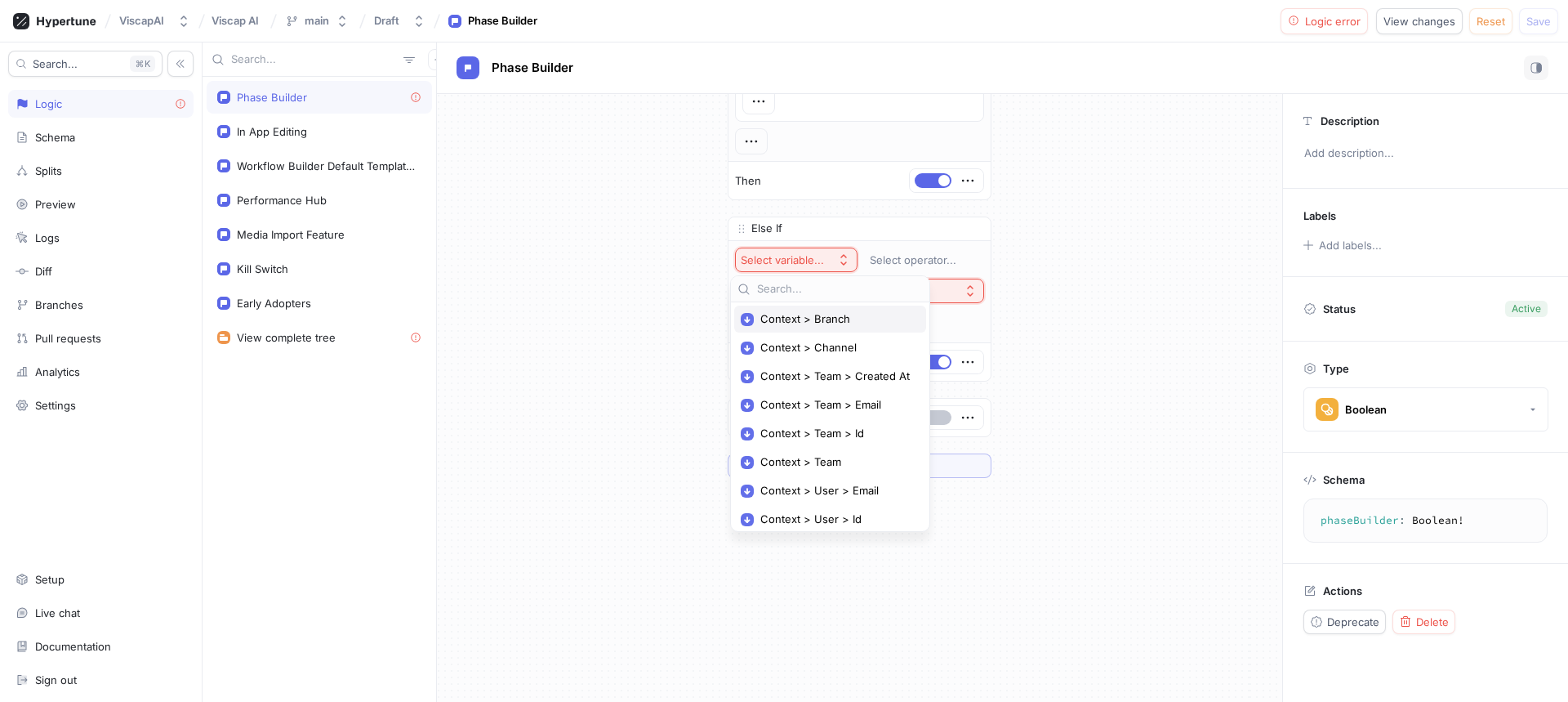
click at [788, 318] on span "Context > Branch" at bounding box center [835, 318] width 151 height 14
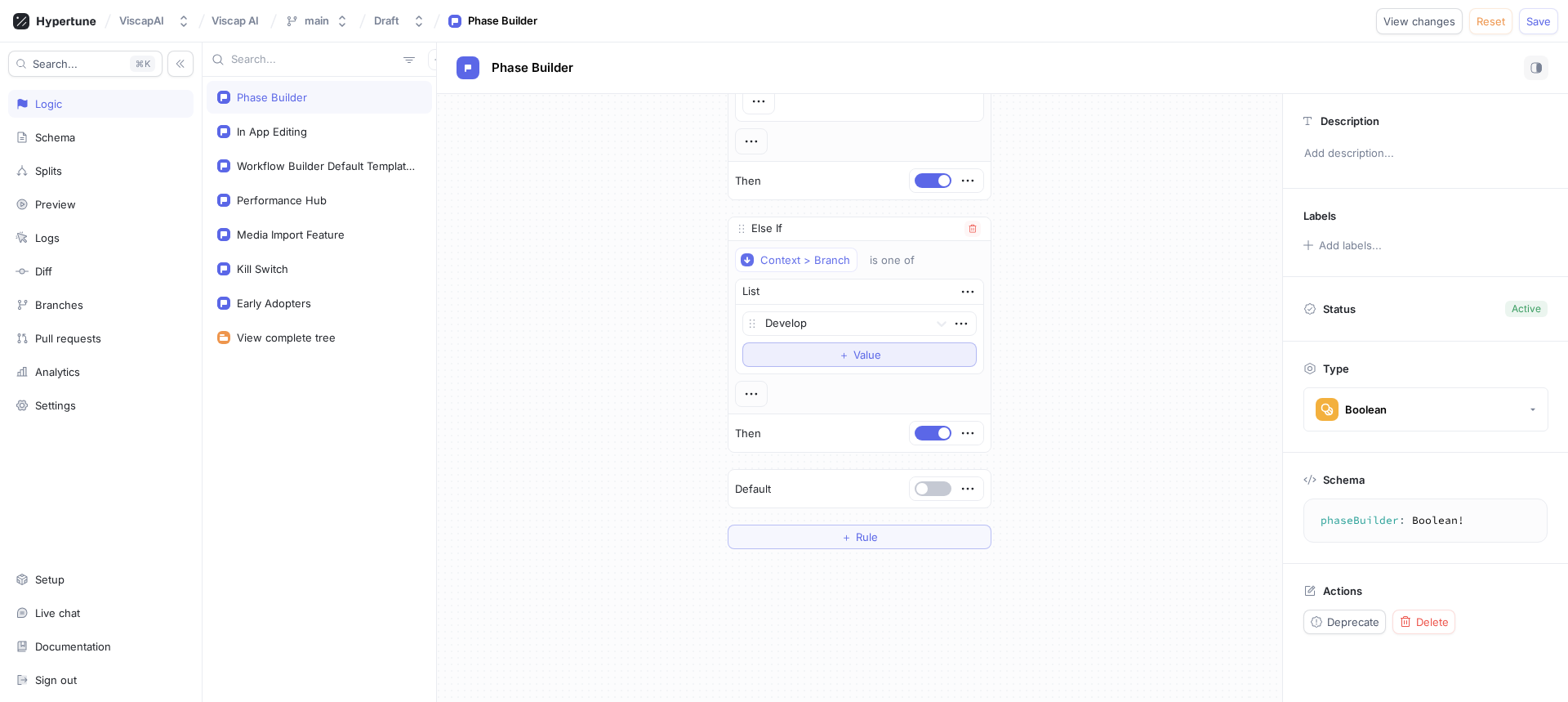
click at [873, 351] on span "Value" at bounding box center [866, 354] width 28 height 10
click at [1057, 355] on div "If Context > Team > Email is one of List [EMAIL_ADDRESS][DOMAIN_NAME] [EMAIL_AD…" at bounding box center [859, 129] width 845 height 922
click at [1067, 380] on div "If Context > Team > Email is one of List [EMAIL_ADDRESS][DOMAIN_NAME] [EMAIL_AD…" at bounding box center [859, 129] width 845 height 922
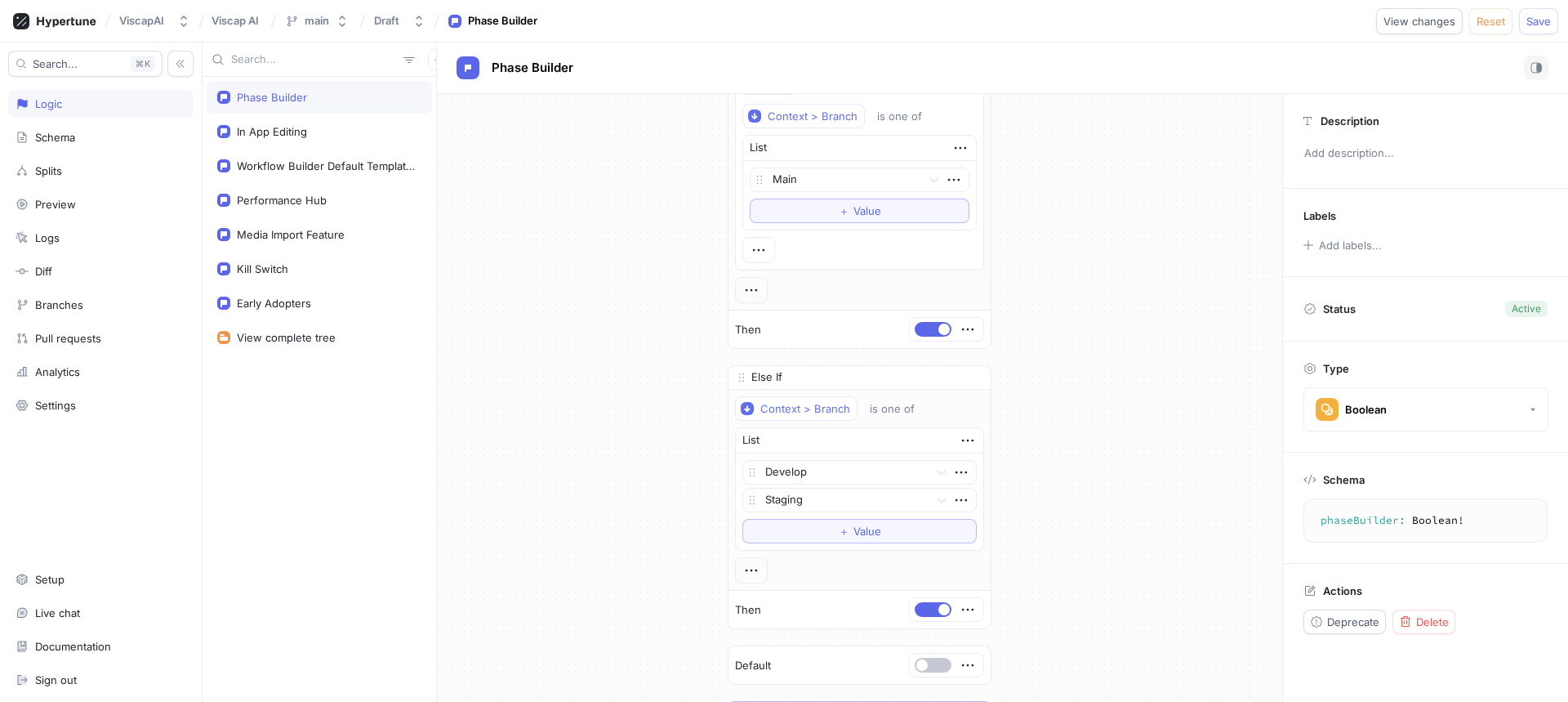
scroll to position [275, 0]
click at [240, 130] on div "In App Editing" at bounding box center [272, 131] width 70 height 13
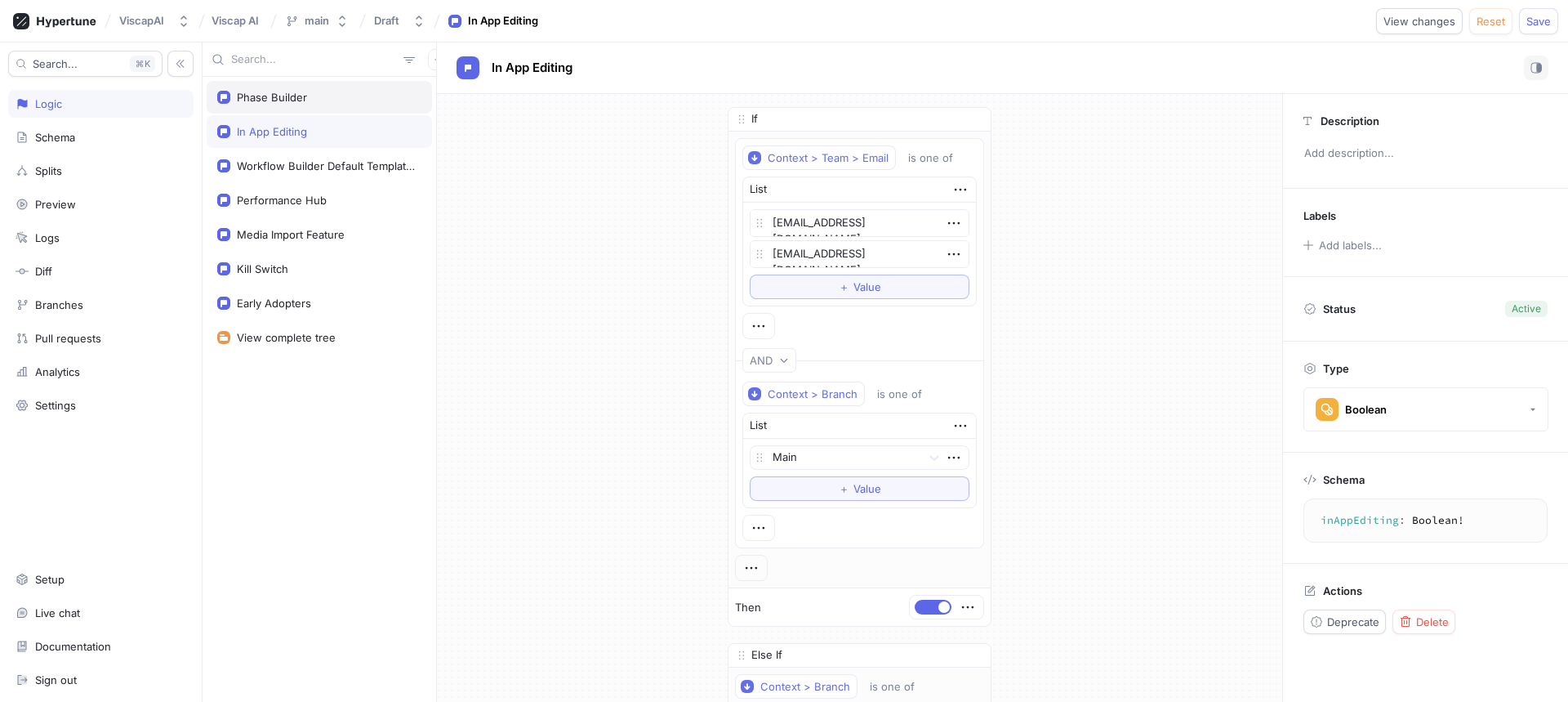
click at [249, 111] on div "Phase Builder" at bounding box center [319, 97] width 225 height 33
click at [1535, 21] on span "Save" at bounding box center [1538, 21] width 24 height 10
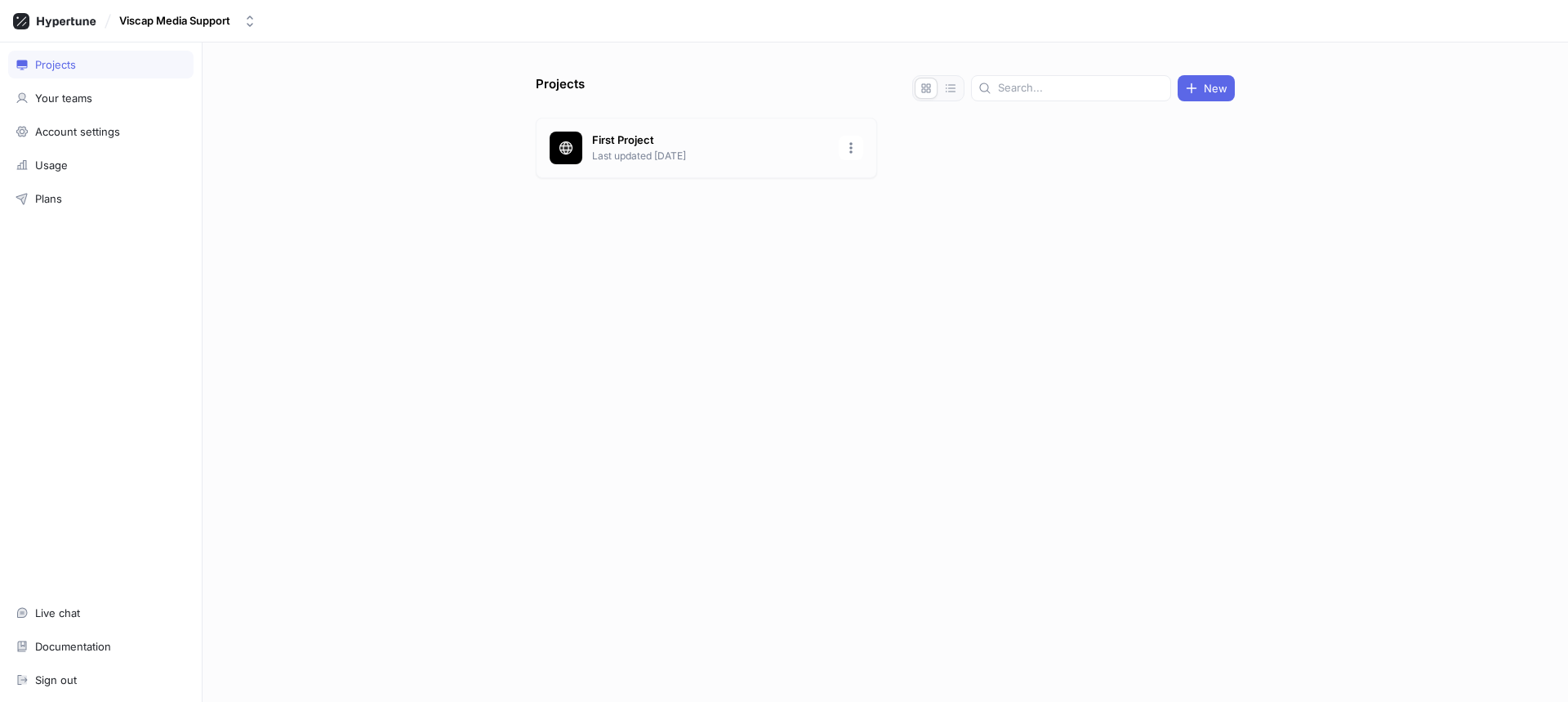
click at [648, 149] on p "Last updated [DATE]" at bounding box center [710, 155] width 237 height 15
click at [256, 26] on icon "button" at bounding box center [249, 20] width 13 height 13
click at [211, 125] on div "ViscapAI" at bounding box center [212, 112] width 192 height 29
click at [180, 17] on icon "button" at bounding box center [183, 20] width 13 height 13
click at [238, 295] on div "Projects New Viscap AI Last updated 20 seconds ago" at bounding box center [885, 372] width 1365 height 659
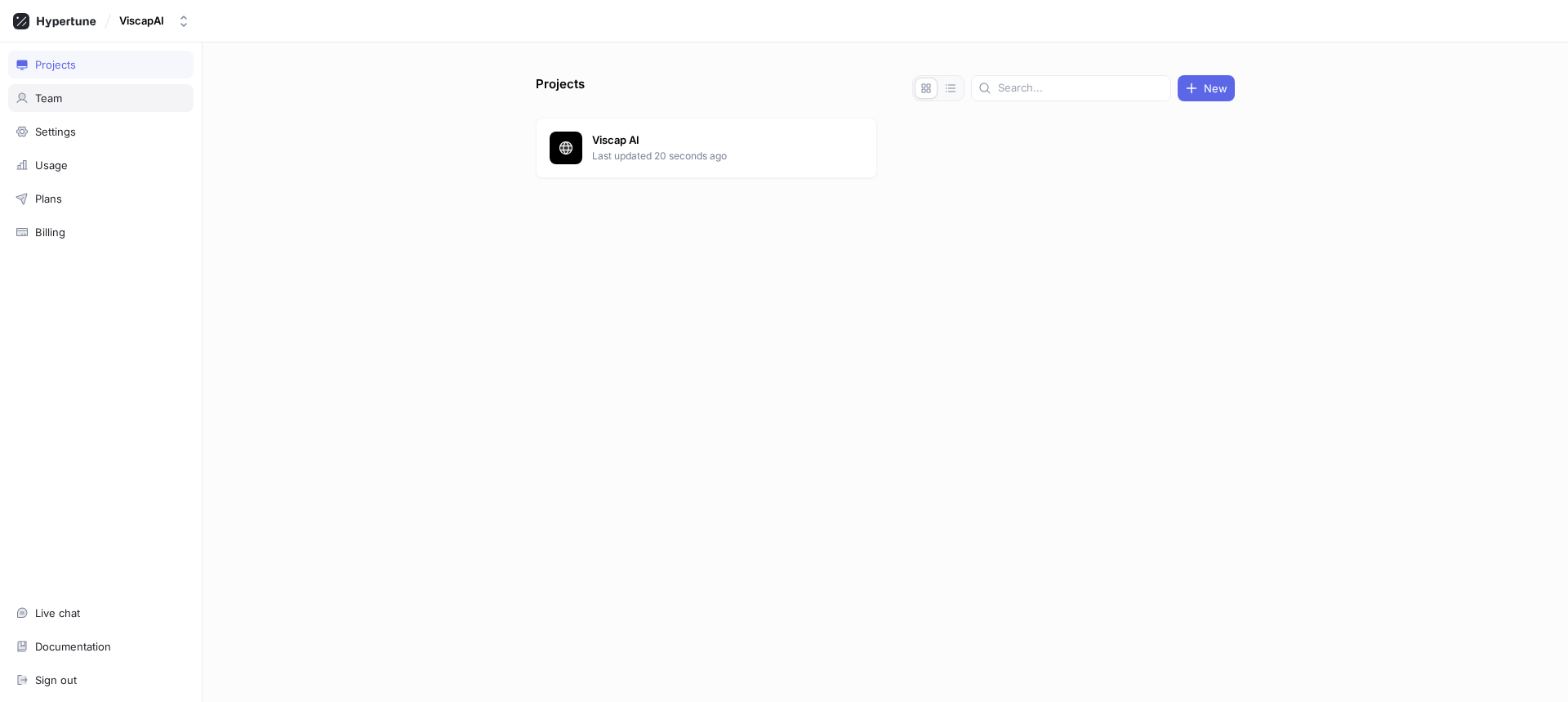
click at [126, 106] on div "Team" at bounding box center [100, 98] width 185 height 28
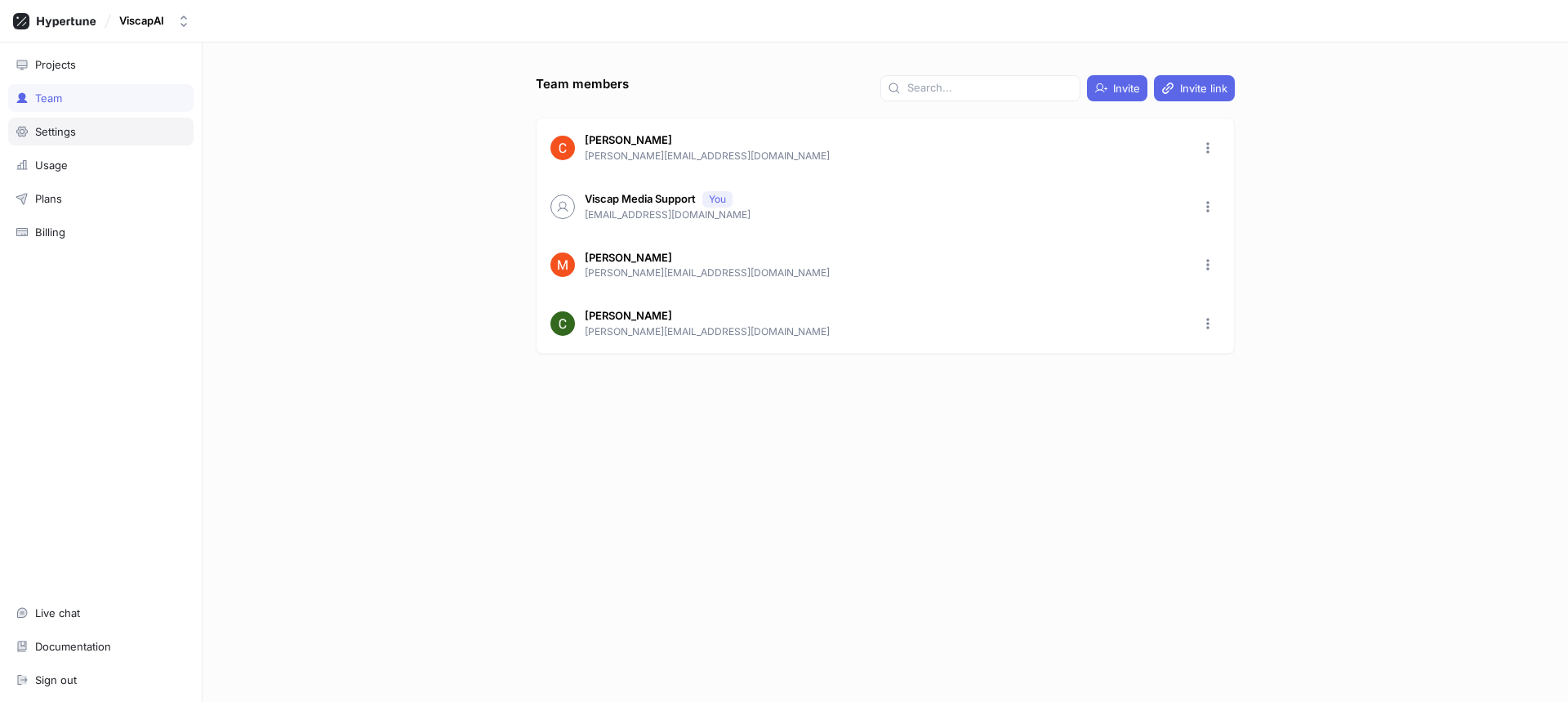
click at [121, 134] on div "Settings" at bounding box center [101, 131] width 171 height 13
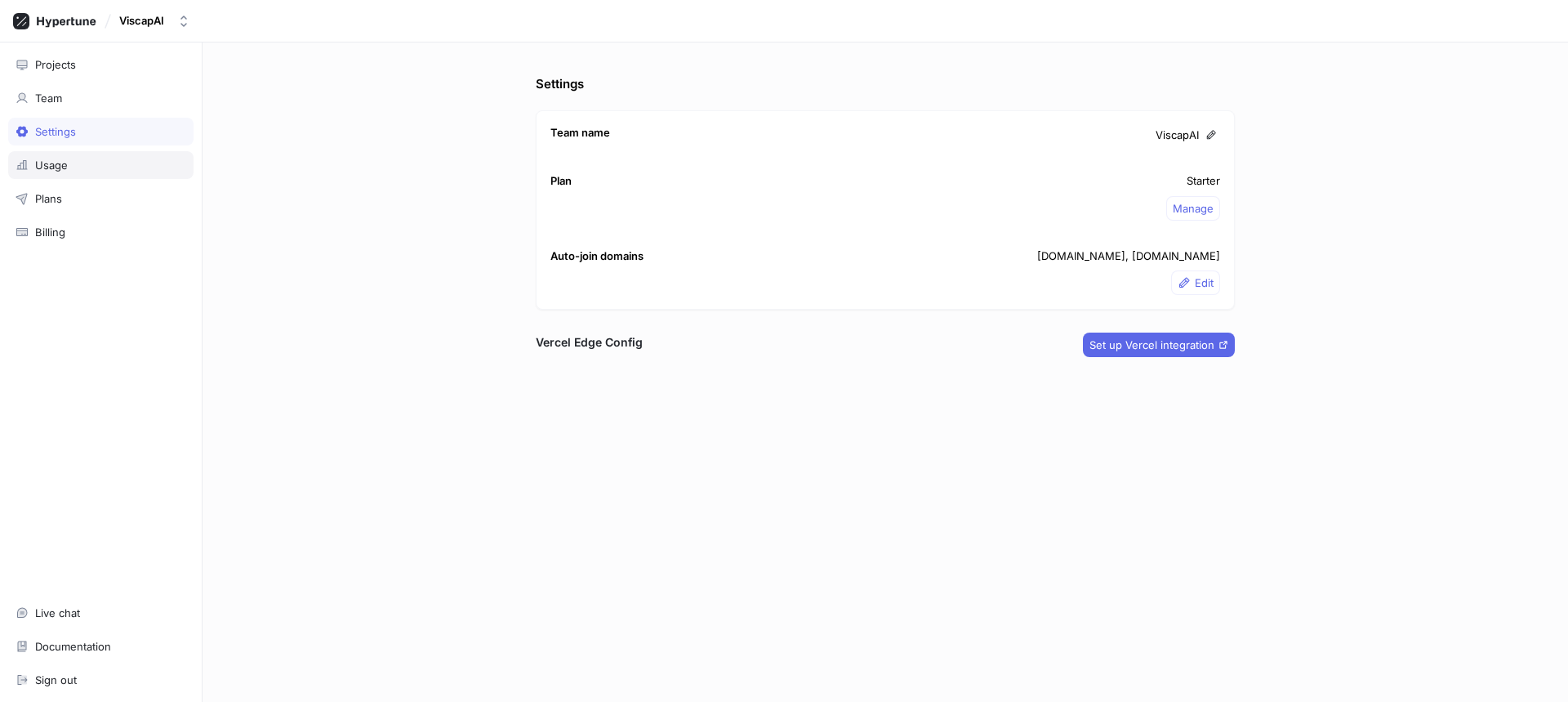
click at [111, 160] on div "Usage" at bounding box center [101, 164] width 171 height 13
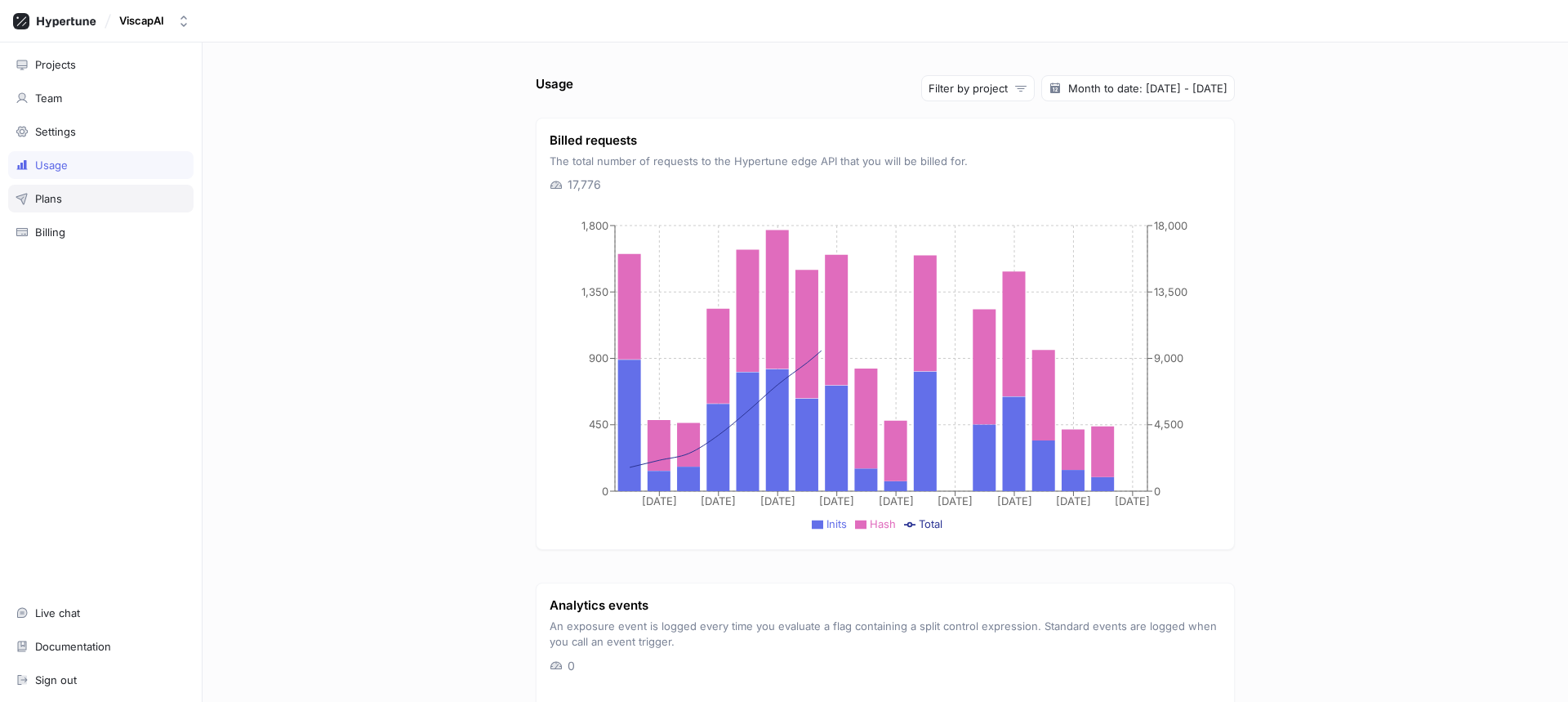
click at [102, 184] on div "Plans" at bounding box center [100, 198] width 185 height 28
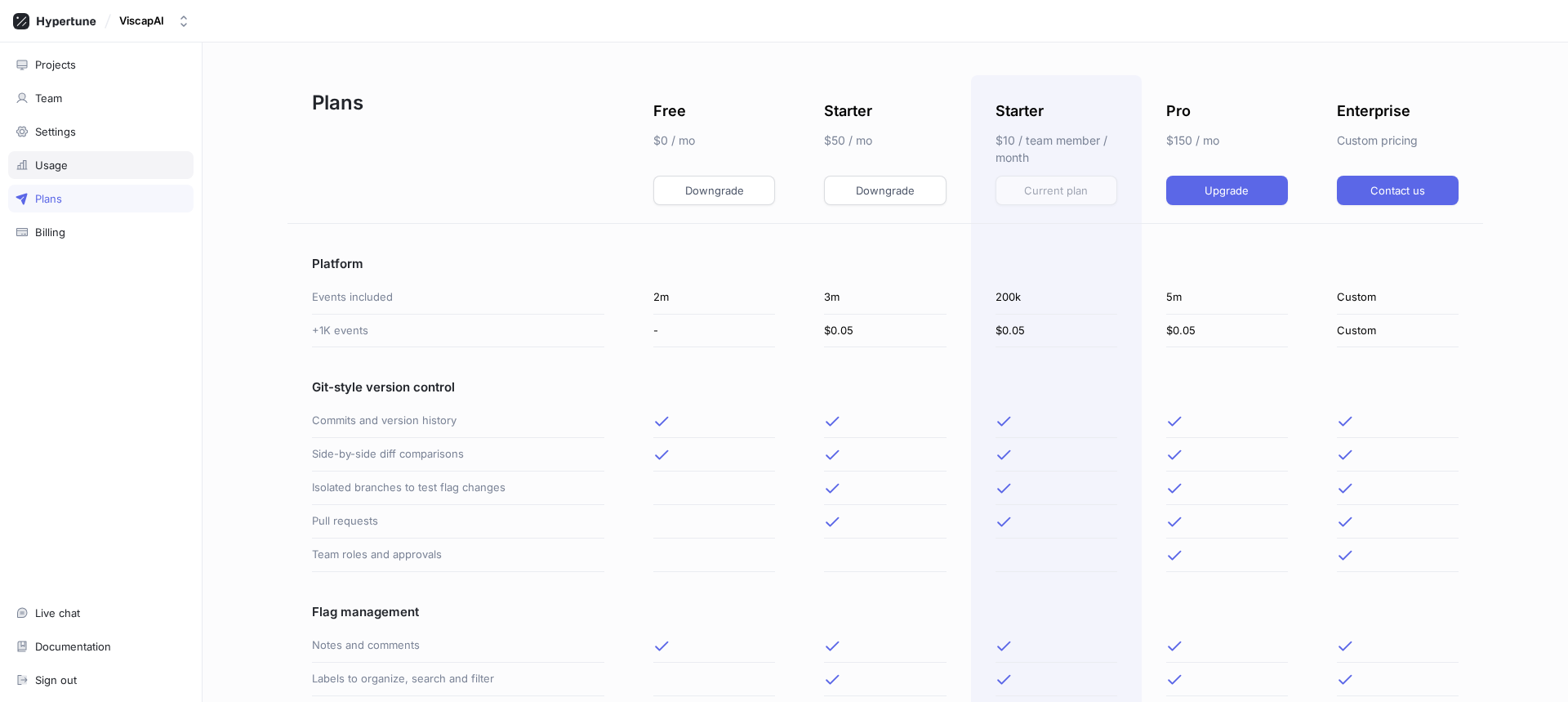
click at [96, 152] on div "Usage" at bounding box center [100, 165] width 185 height 28
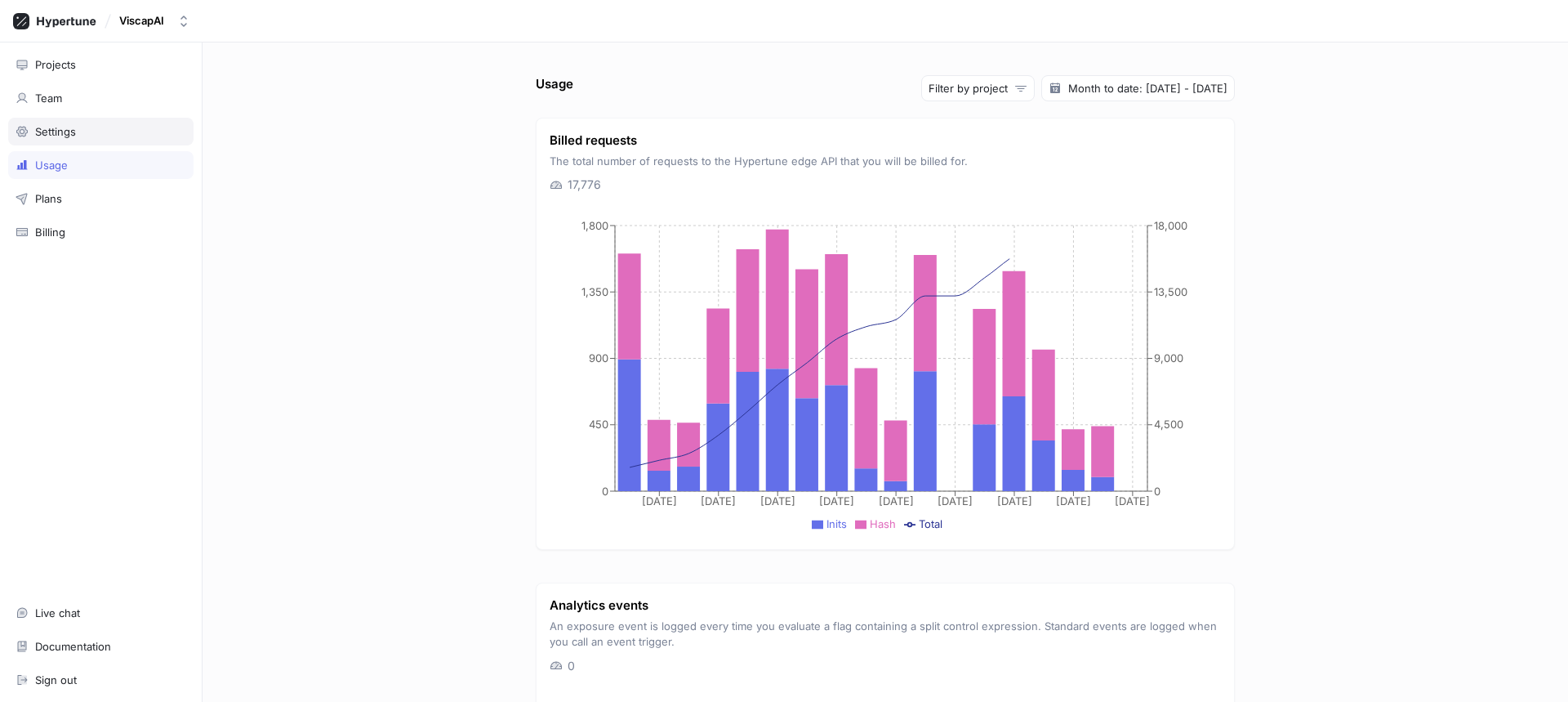
click at [100, 127] on div "Settings" at bounding box center [101, 131] width 171 height 13
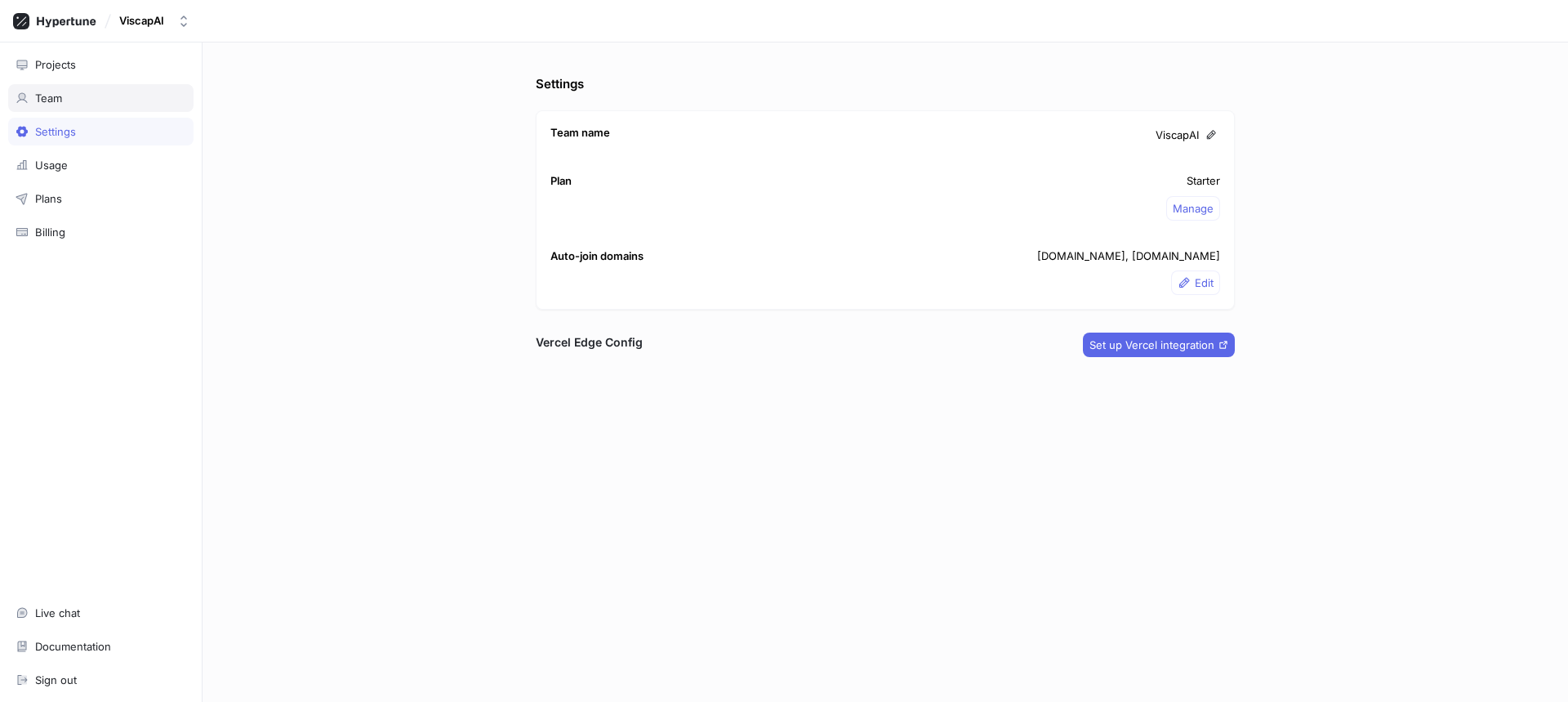
click at [95, 101] on div "Team" at bounding box center [101, 97] width 171 height 13
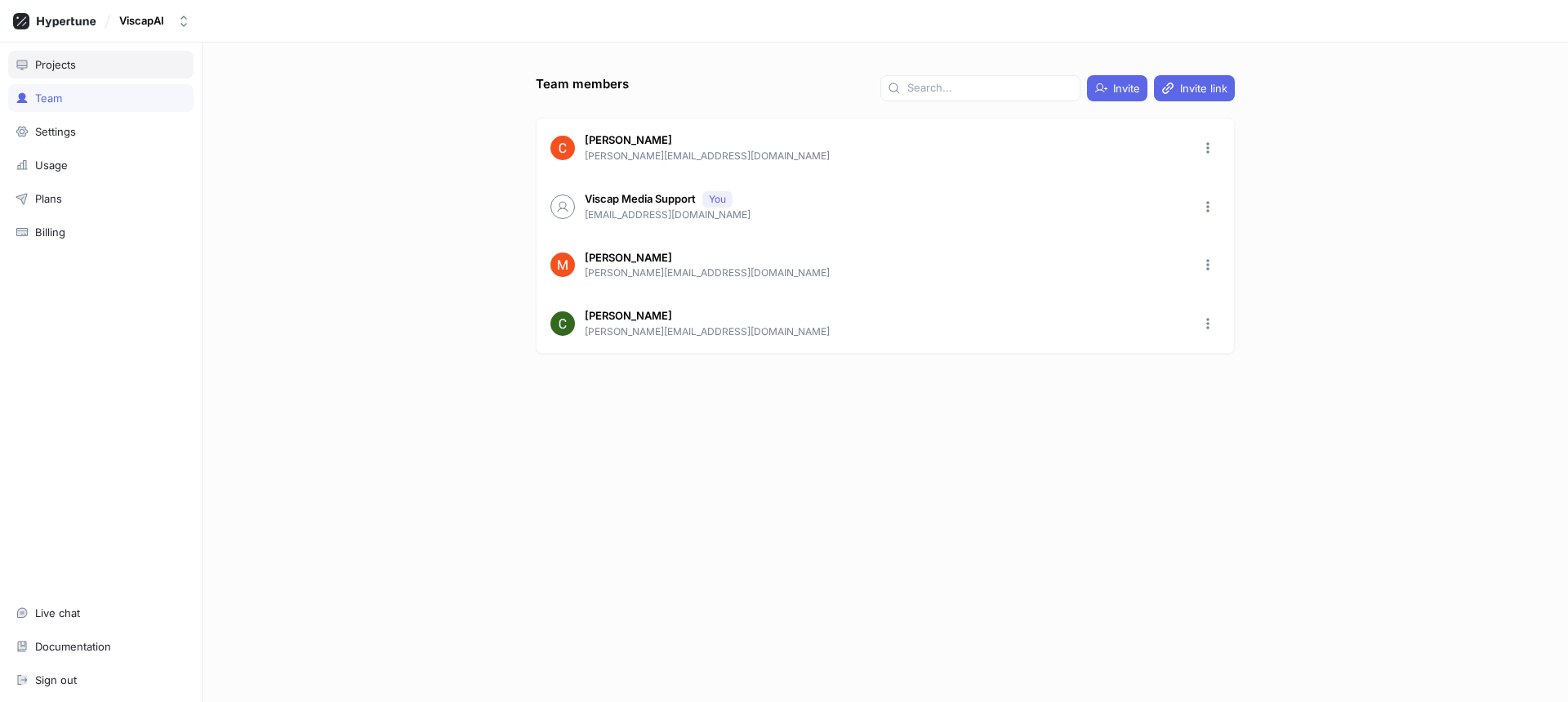
click at [83, 69] on div "Projects" at bounding box center [101, 64] width 171 height 13
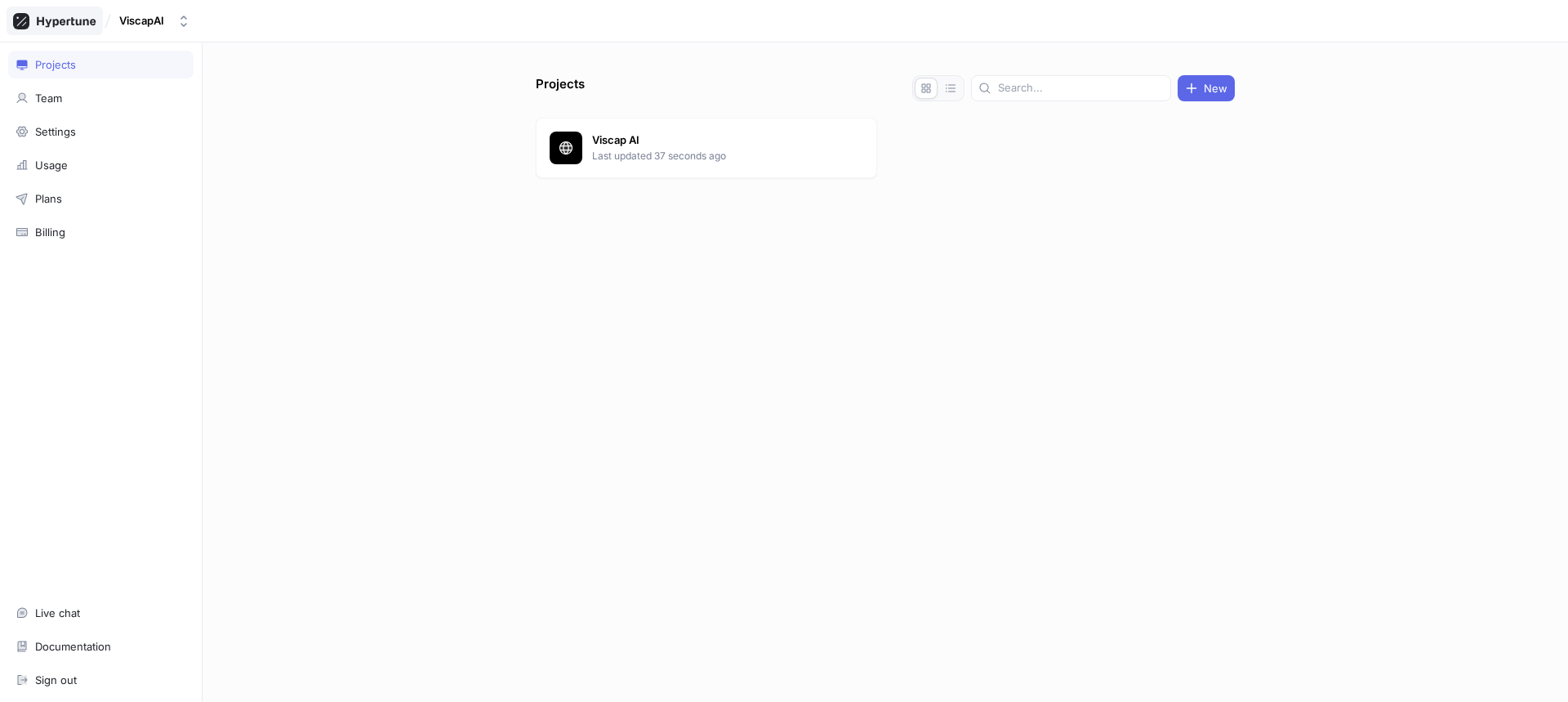
click at [71, 14] on icon at bounding box center [54, 20] width 83 height 17
click at [70, 31] on div at bounding box center [54, 20] width 96 height 28
click at [569, 156] on div at bounding box center [566, 148] width 33 height 33
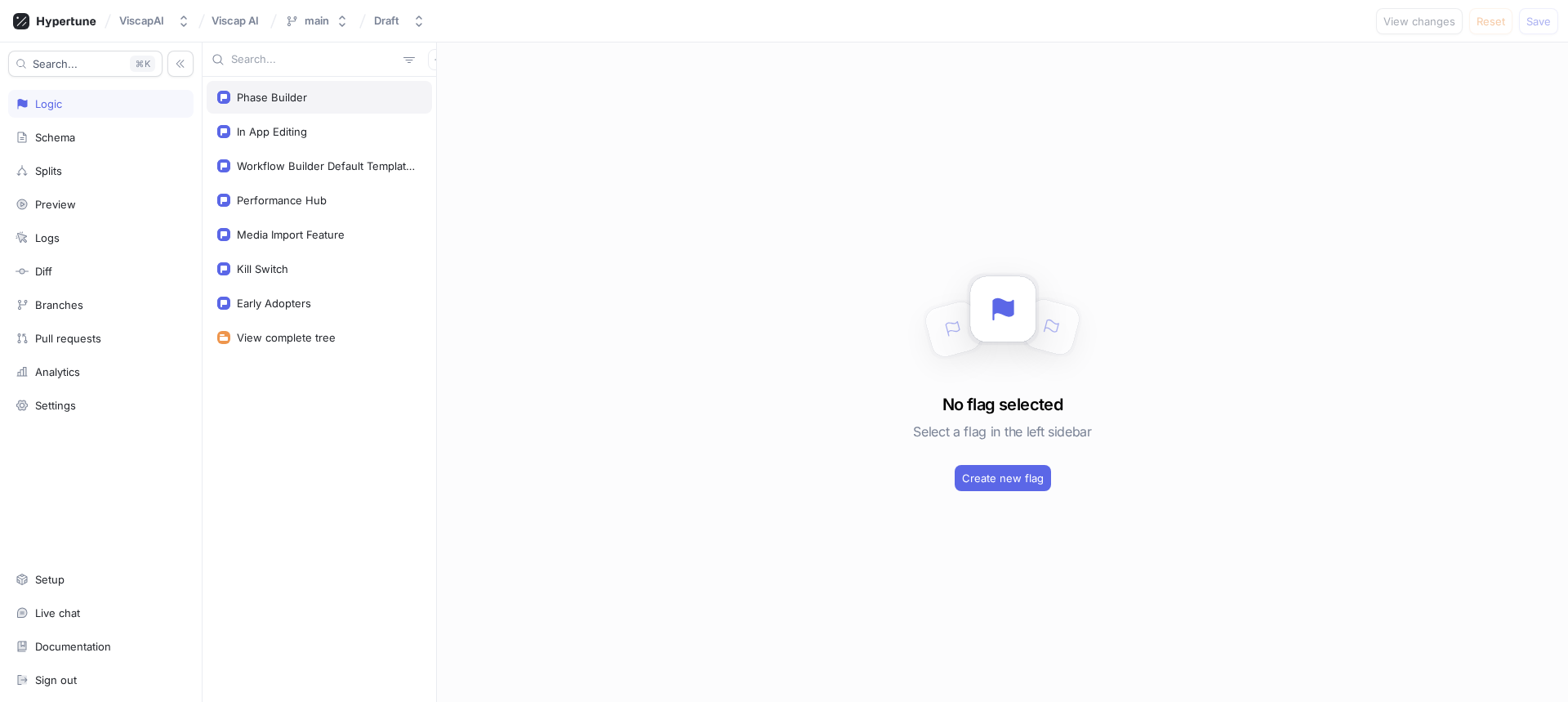
click at [292, 108] on div "Phase Builder" at bounding box center [319, 97] width 225 height 33
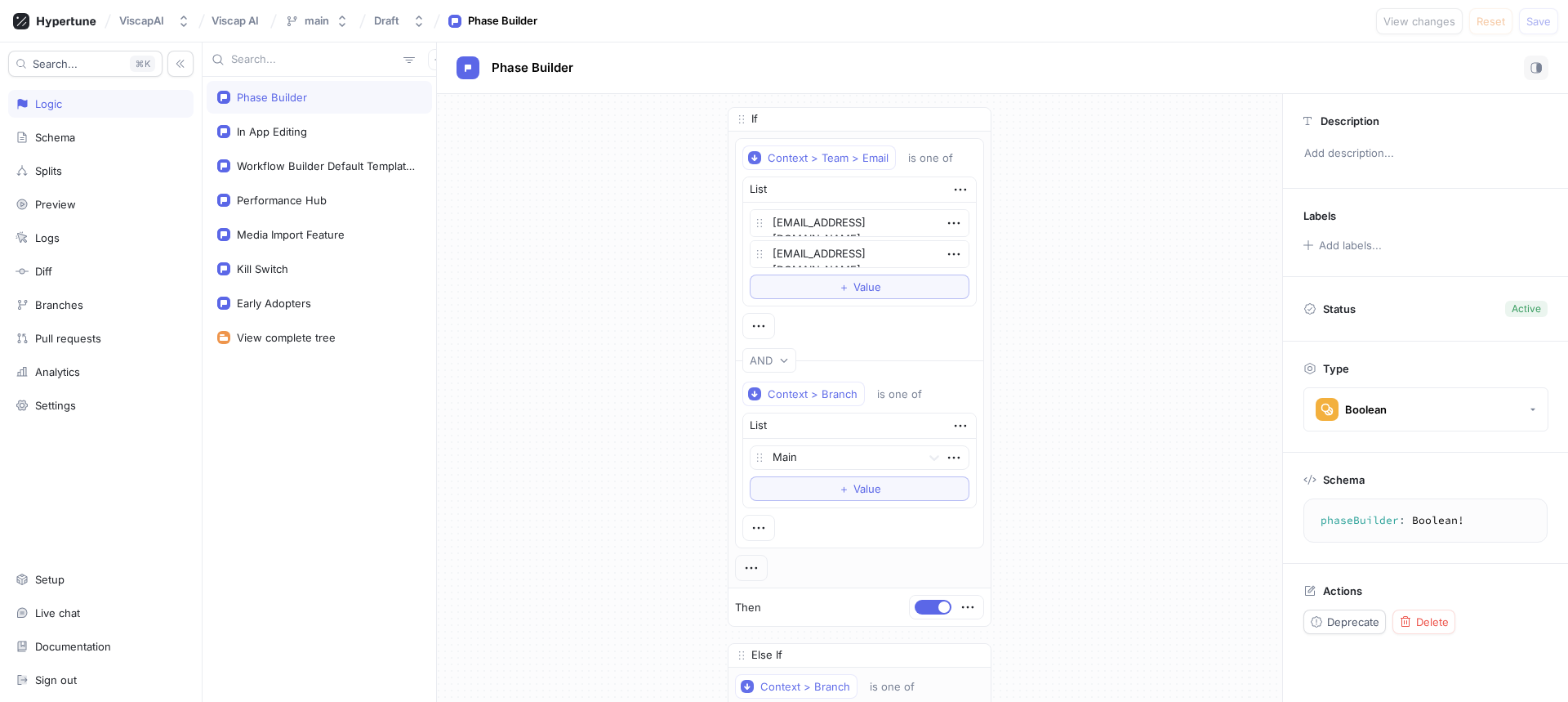
type textarea "x"
